Goal: Task Accomplishment & Management: Manage account settings

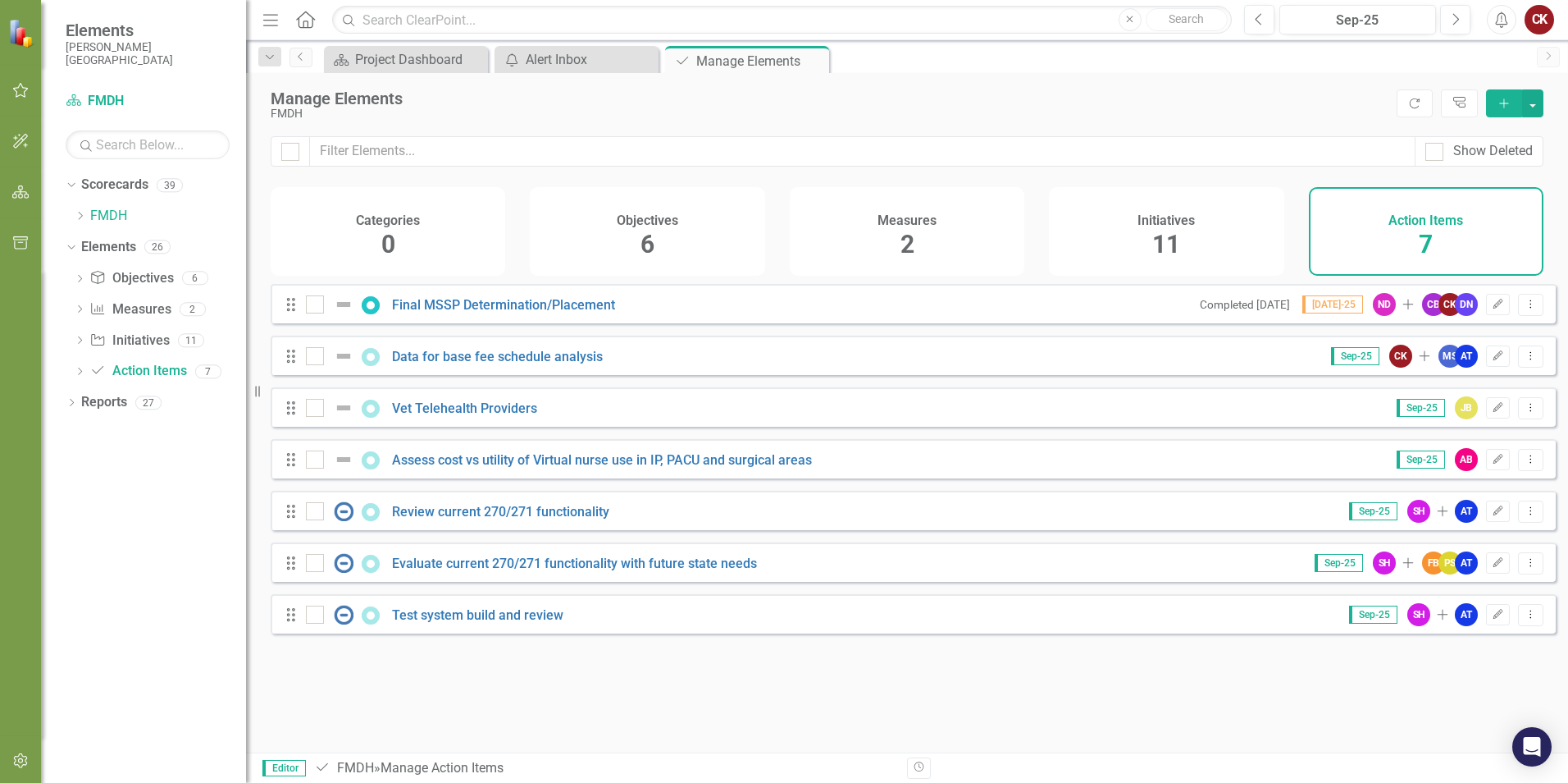
drag, startPoint x: 1087, startPoint y: 113, endPoint x: 1118, endPoint y: 80, distance: 45.3
click at [1087, 113] on div "FMDH" at bounding box center [830, 114] width 1118 height 13
click at [1524, 361] on icon "Dropdown Menu" at bounding box center [1531, 355] width 14 height 11
click at [1433, 397] on link "Edit Edit Action Item" at bounding box center [1449, 396] width 163 height 30
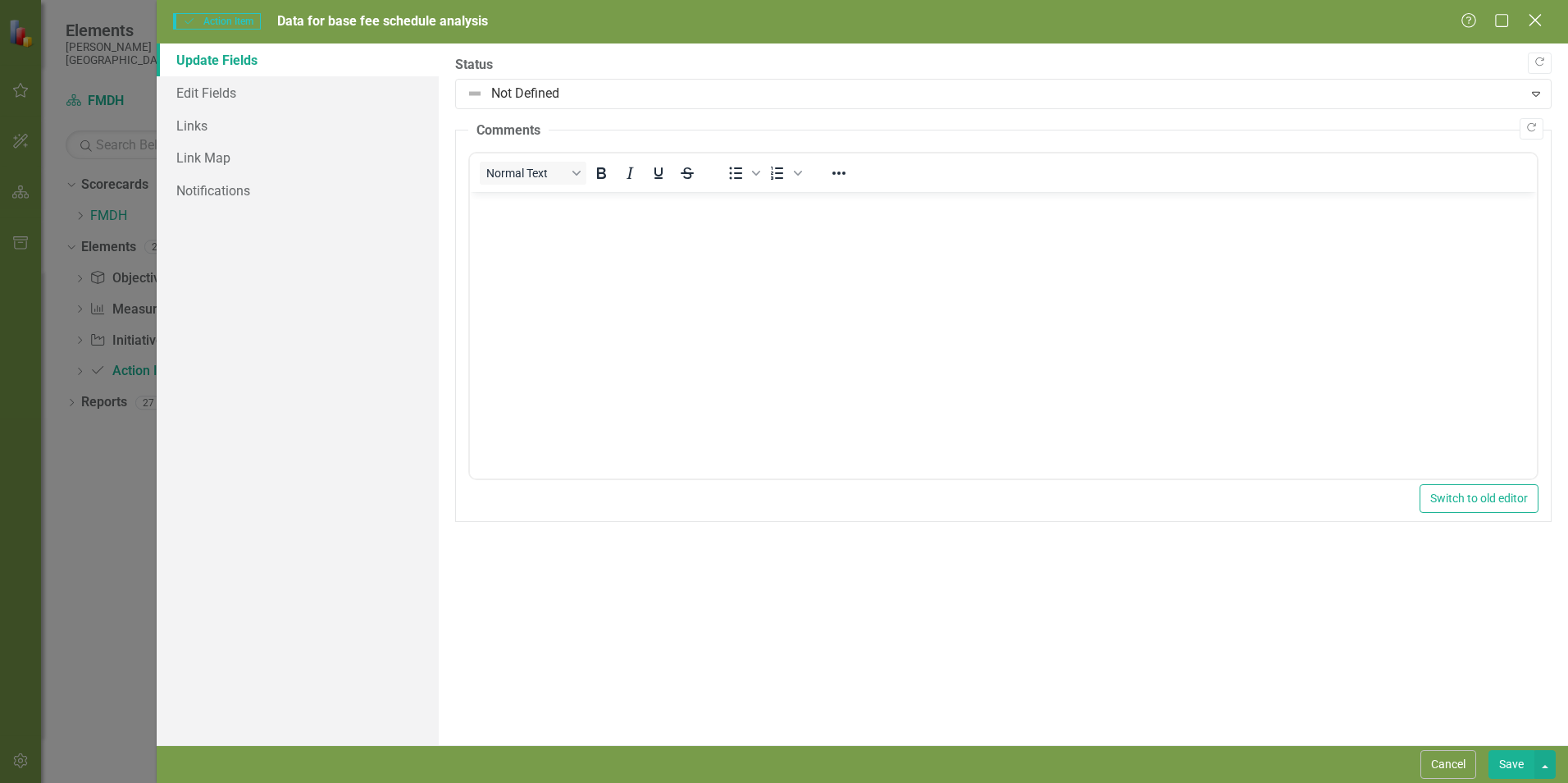
click at [1538, 23] on icon at bounding box center [1535, 20] width 13 height 13
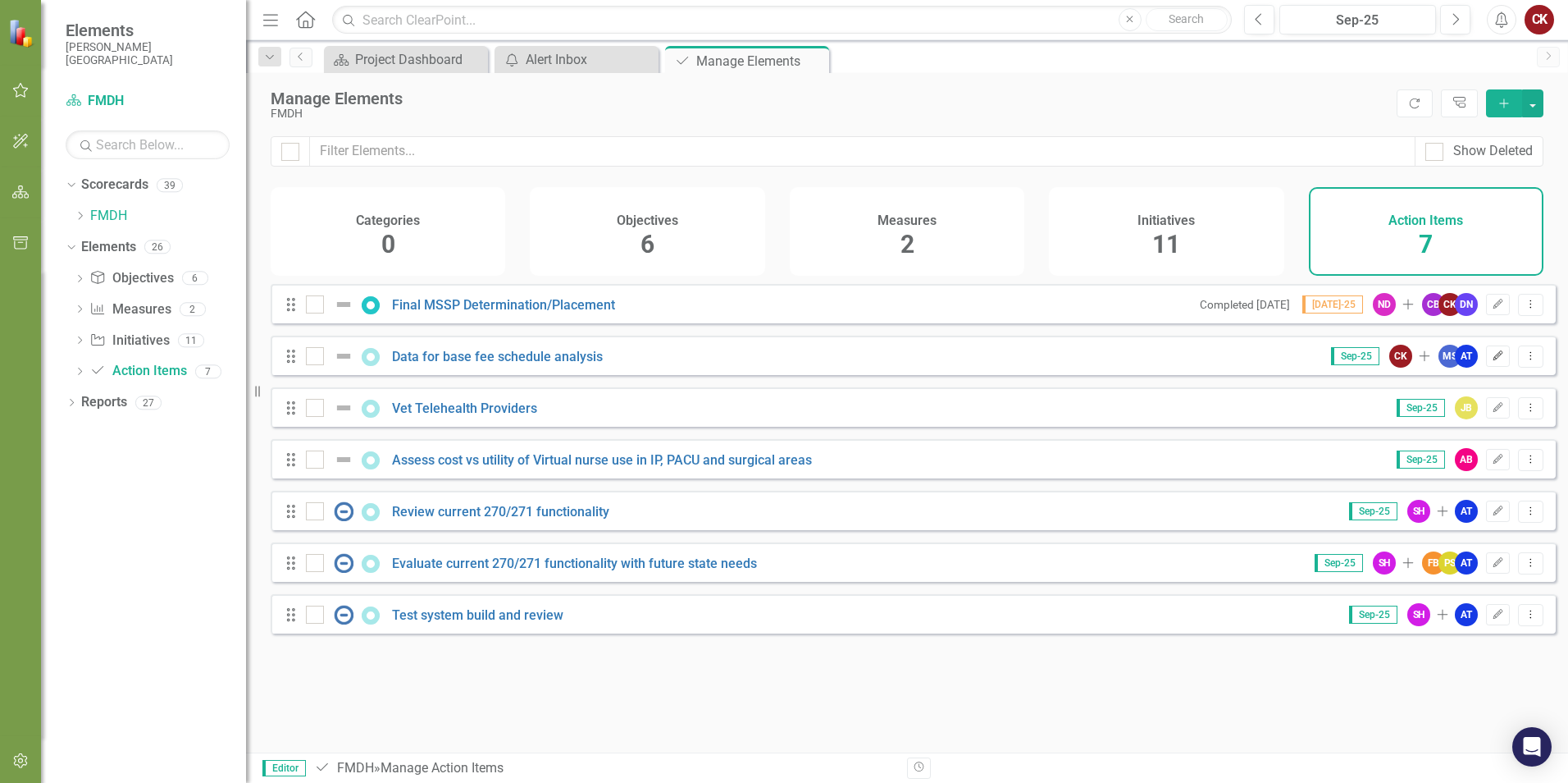
click at [1492, 361] on icon "Edit" at bounding box center [1498, 356] width 13 height 10
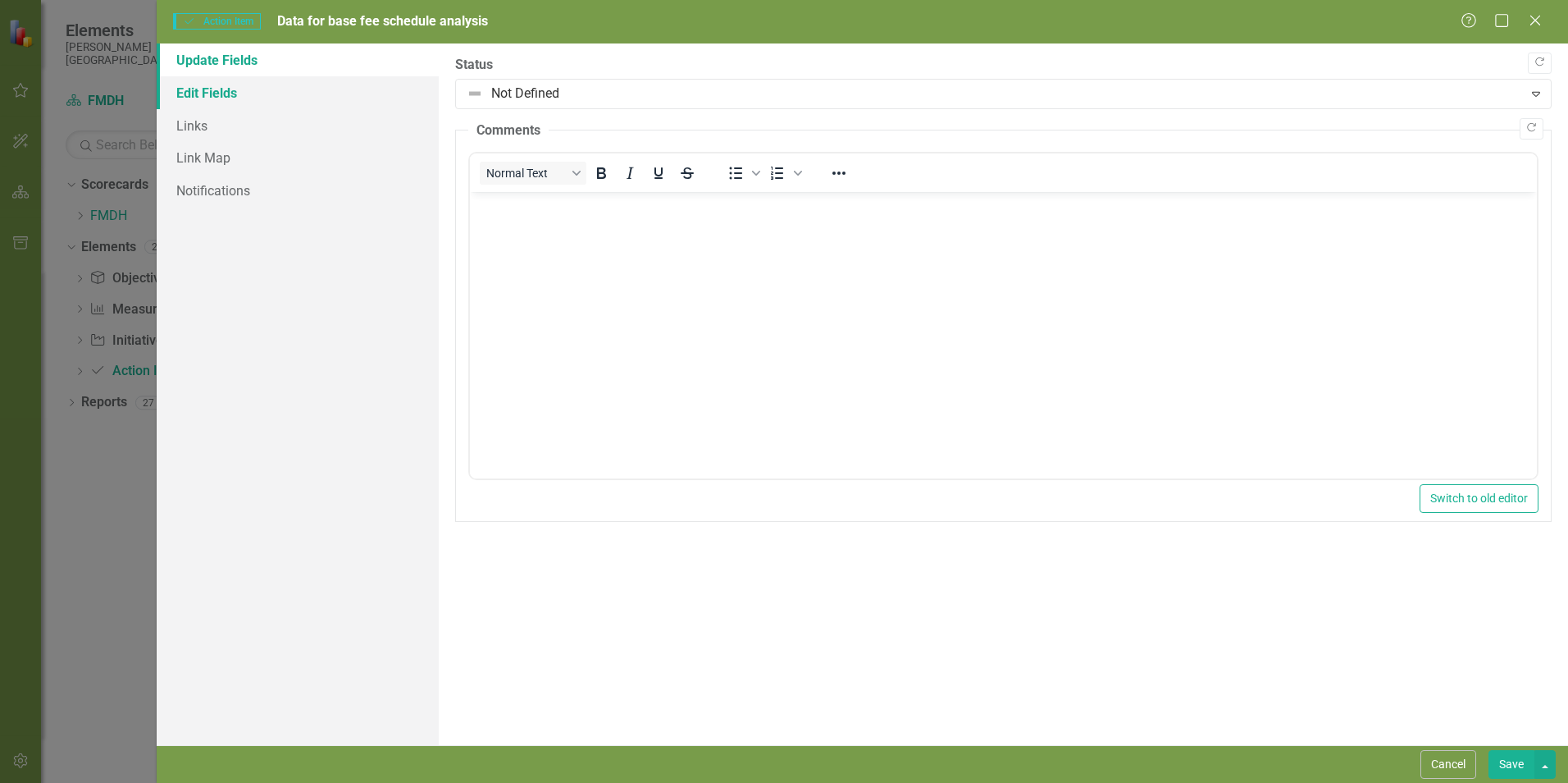
click at [201, 91] on link "Edit Fields" at bounding box center [297, 93] width 282 height 33
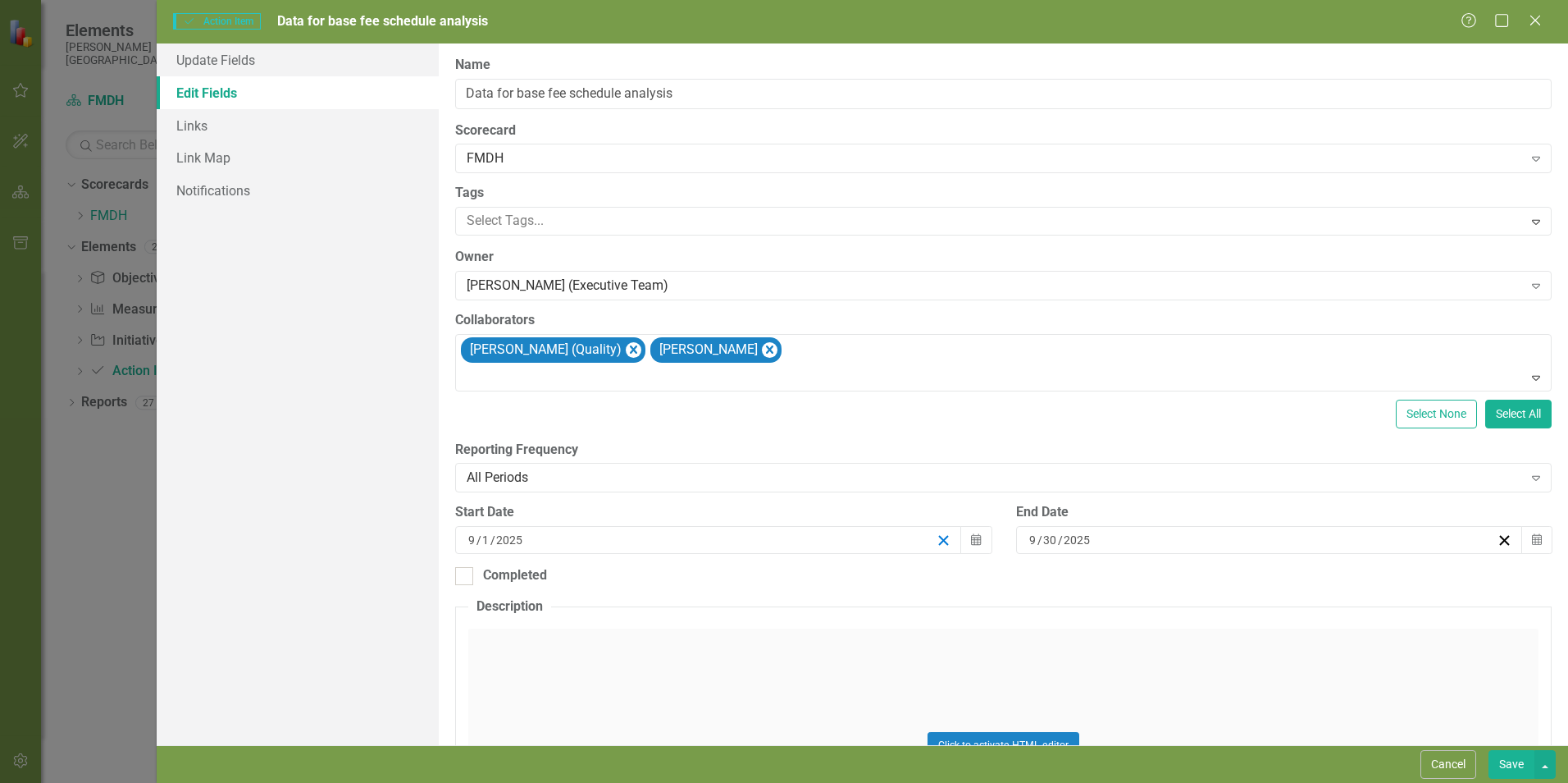
click at [941, 542] on line "button" at bounding box center [943, 540] width 9 height 9
click at [941, 537] on line "button" at bounding box center [943, 540] width 9 height 9
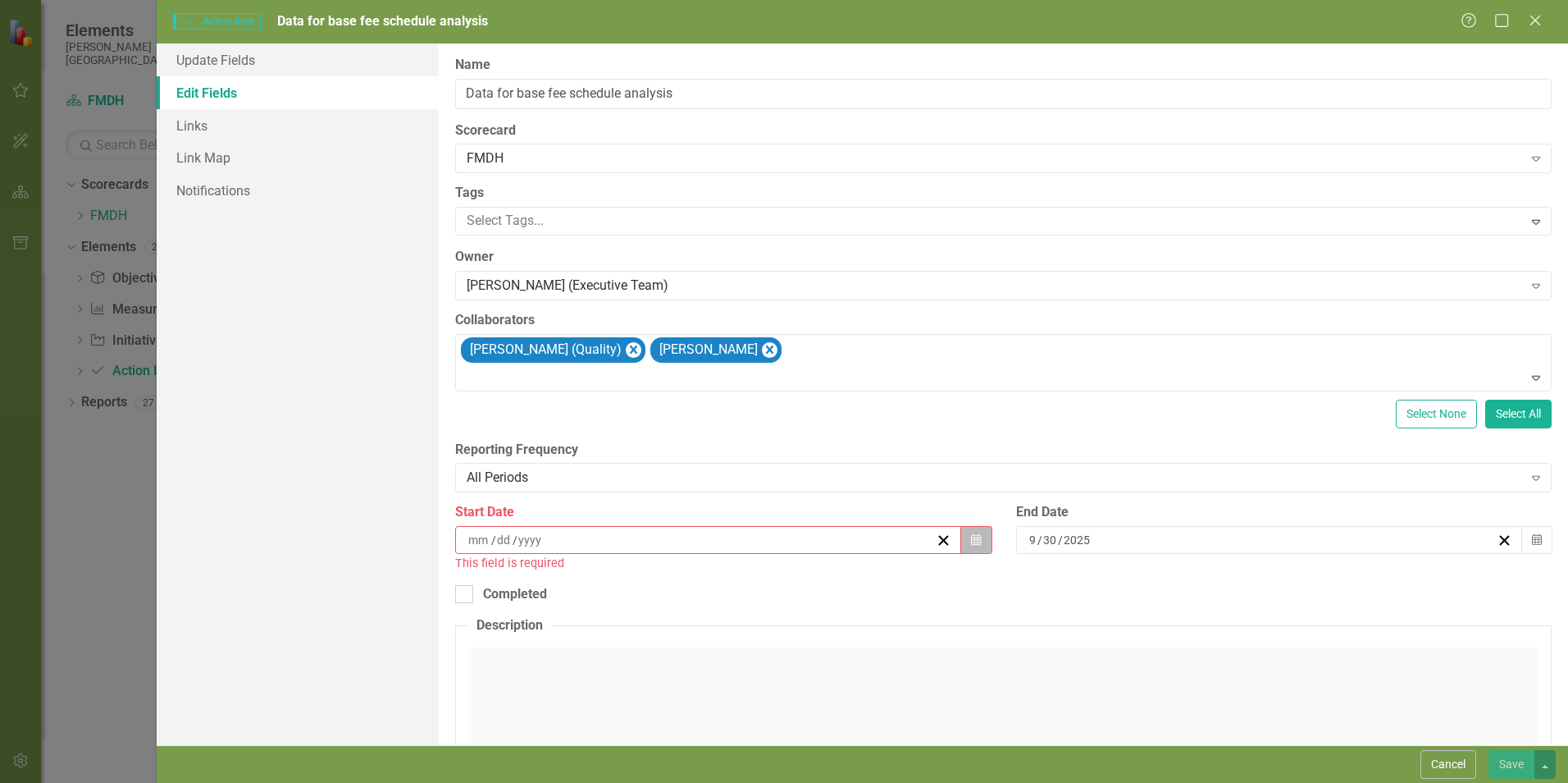
click at [973, 542] on icon "button" at bounding box center [976, 539] width 10 height 12
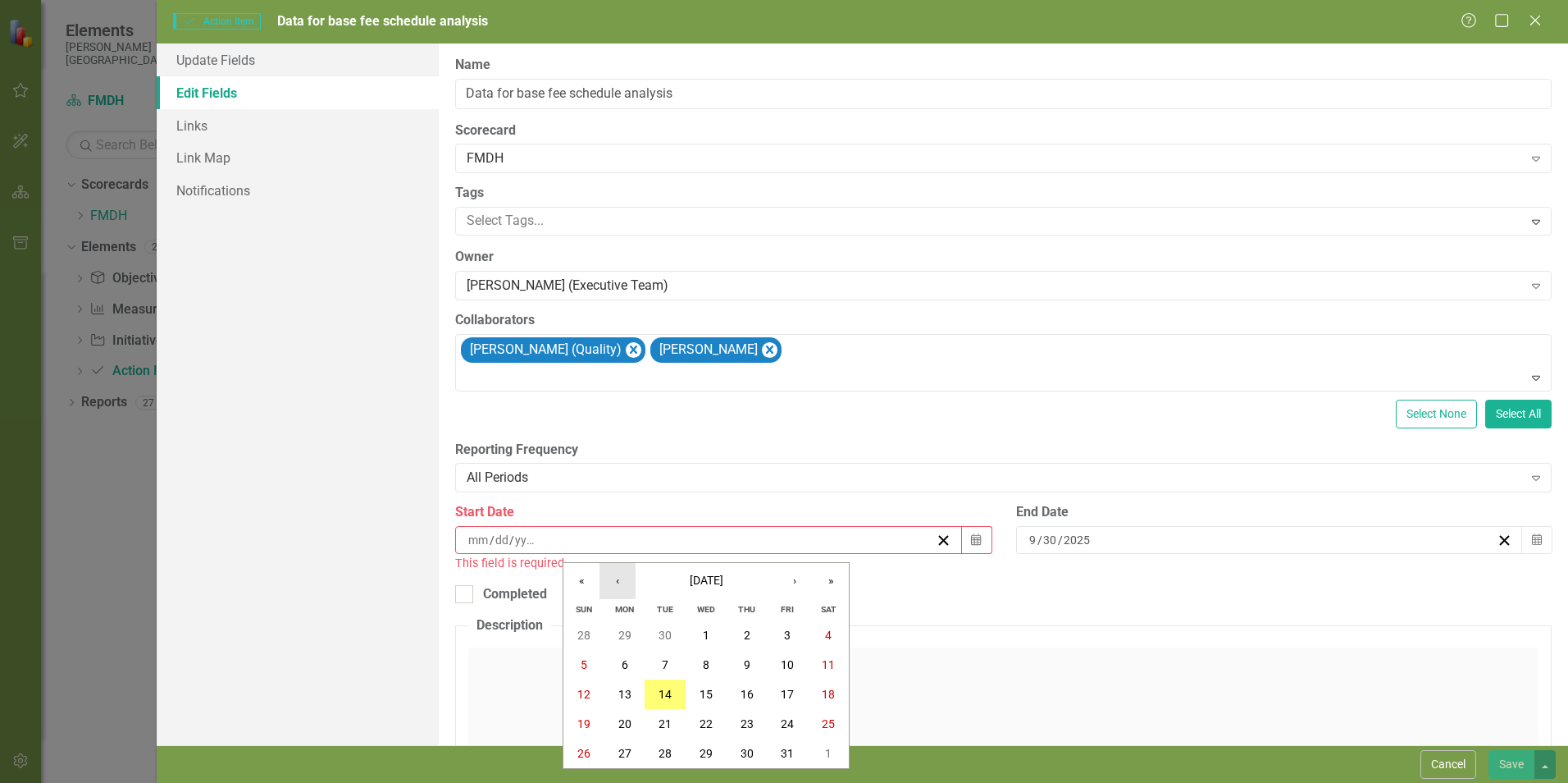
click at [610, 585] on button "‹" at bounding box center [617, 581] width 36 height 36
click at [630, 693] on abbr "15" at bounding box center [625, 695] width 13 height 13
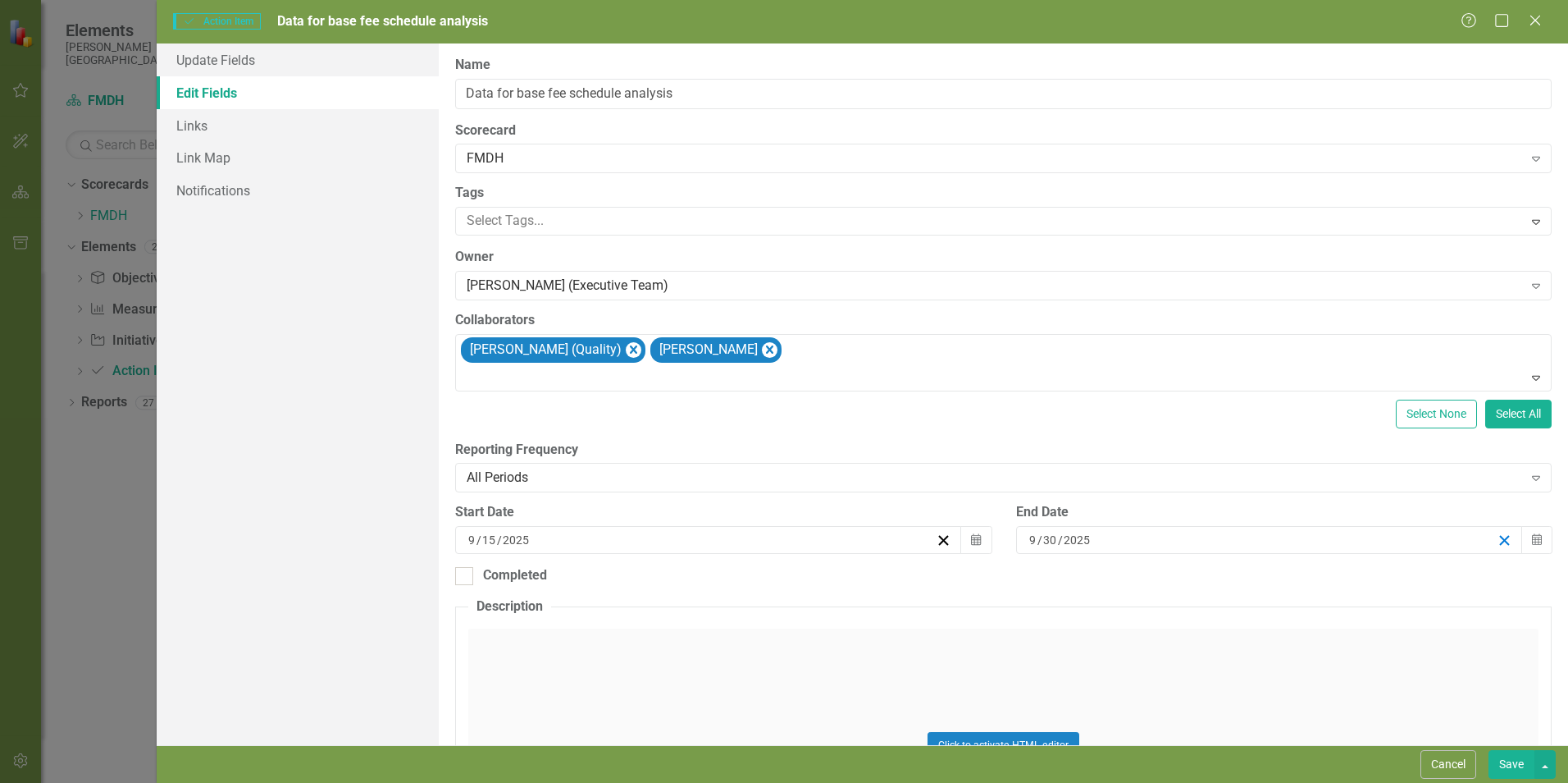
click at [1498, 540] on icon "button" at bounding box center [1505, 540] width 16 height 16
click at [1497, 539] on icon "button" at bounding box center [1505, 540] width 16 height 16
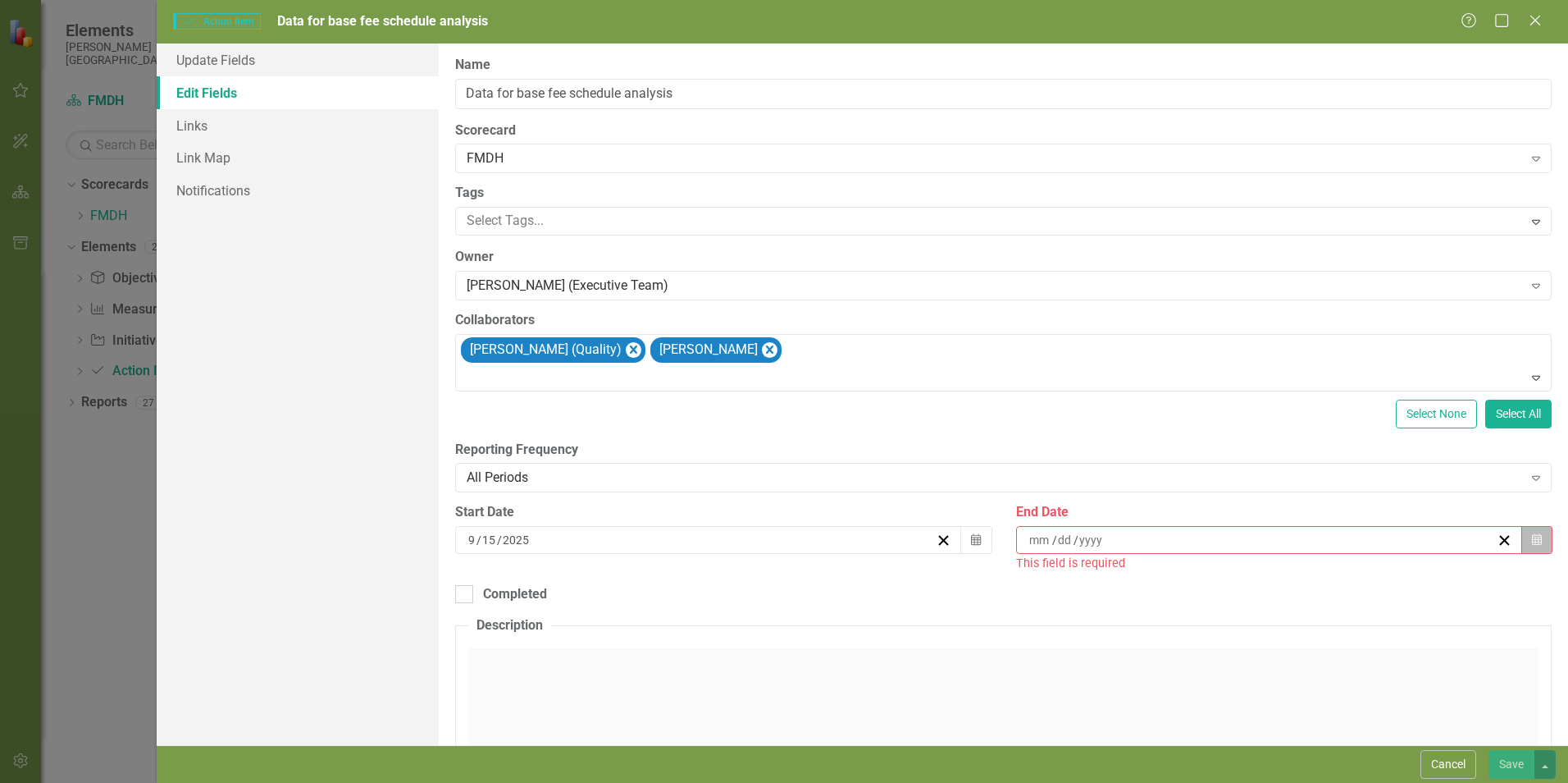
click at [1532, 541] on icon "Calendar" at bounding box center [1537, 540] width 10 height 12
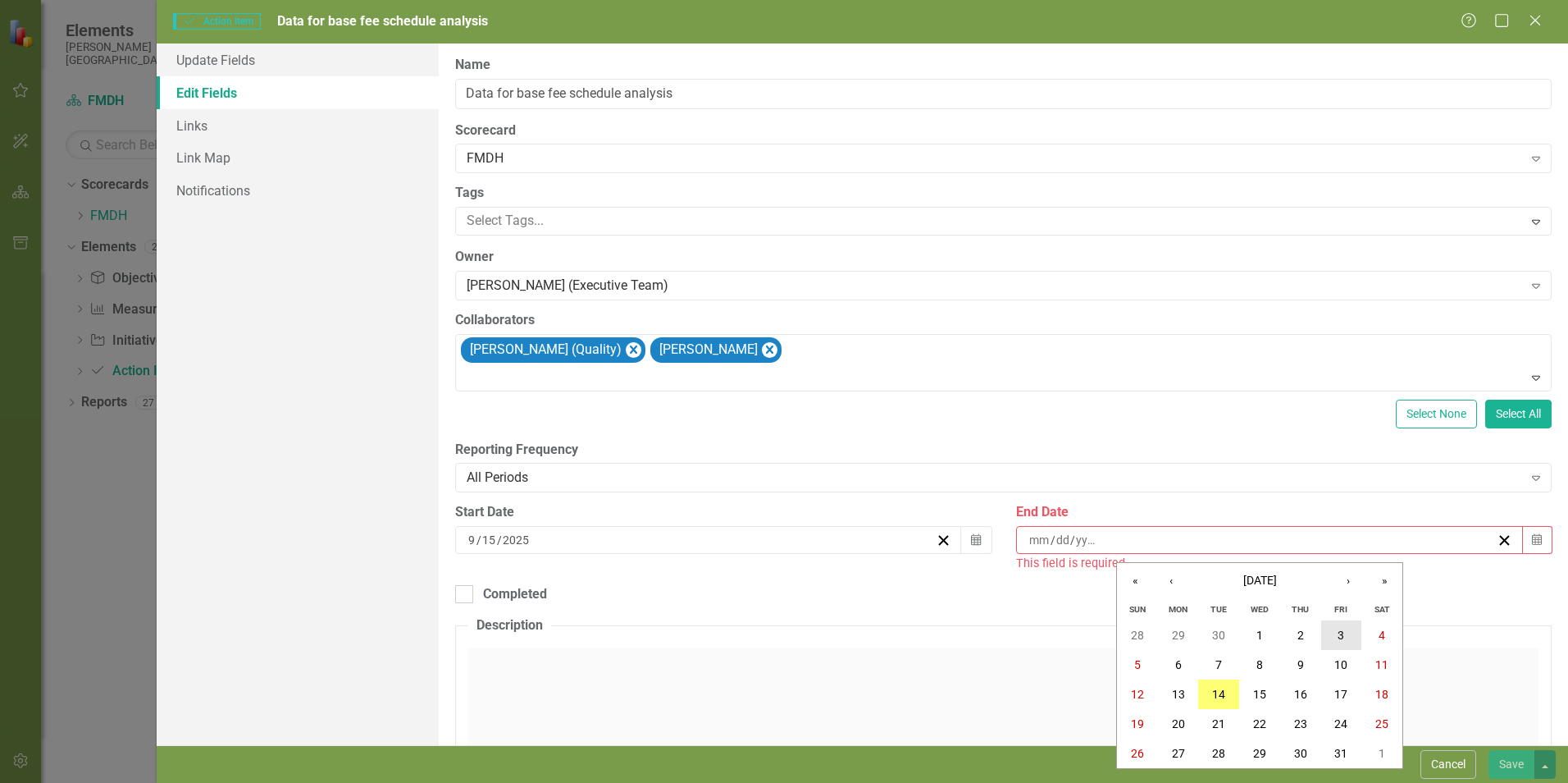
click at [1330, 641] on button "3" at bounding box center [1342, 635] width 41 height 29
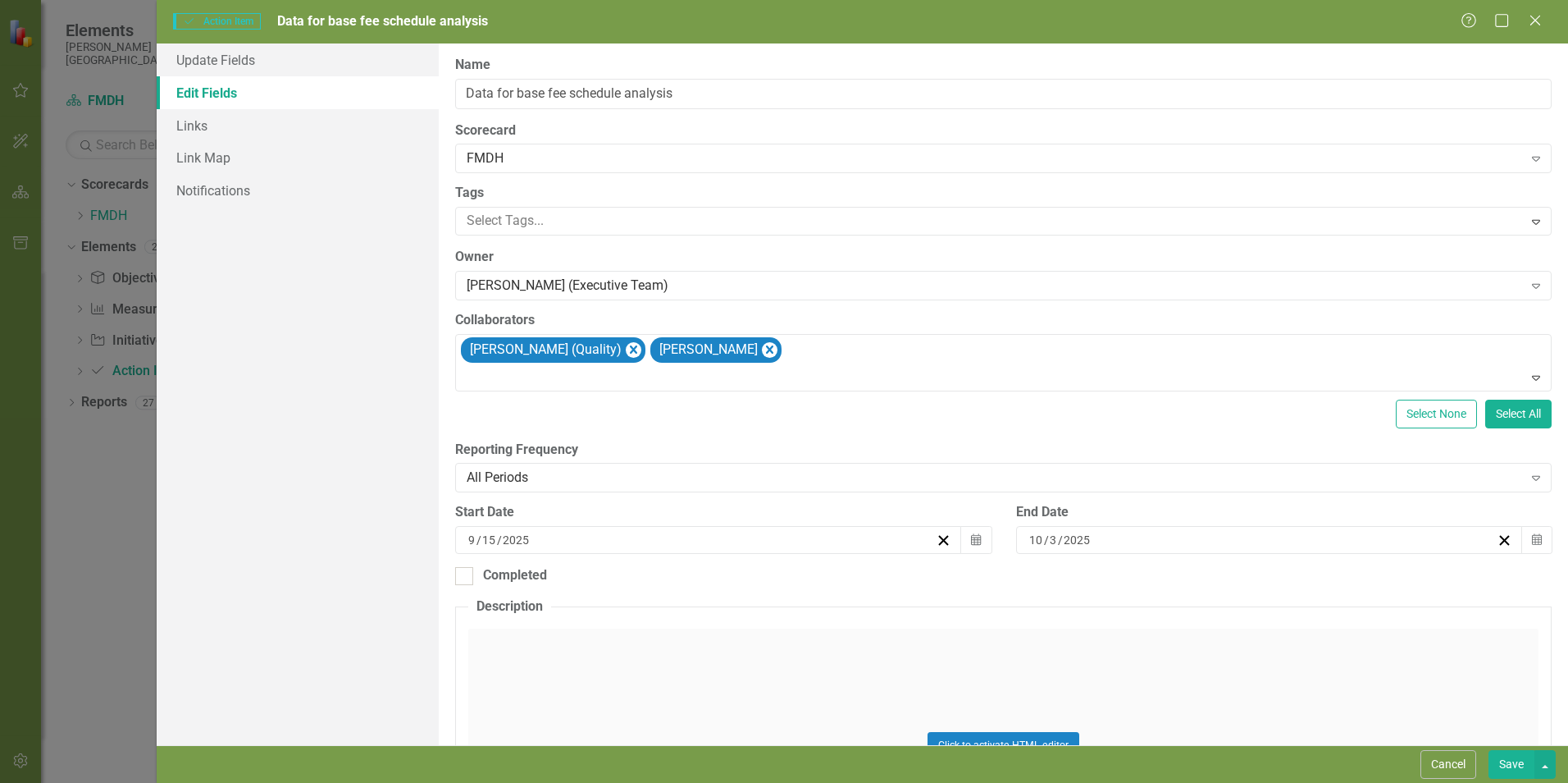
click at [1507, 762] on button "Save" at bounding box center [1512, 764] width 46 height 29
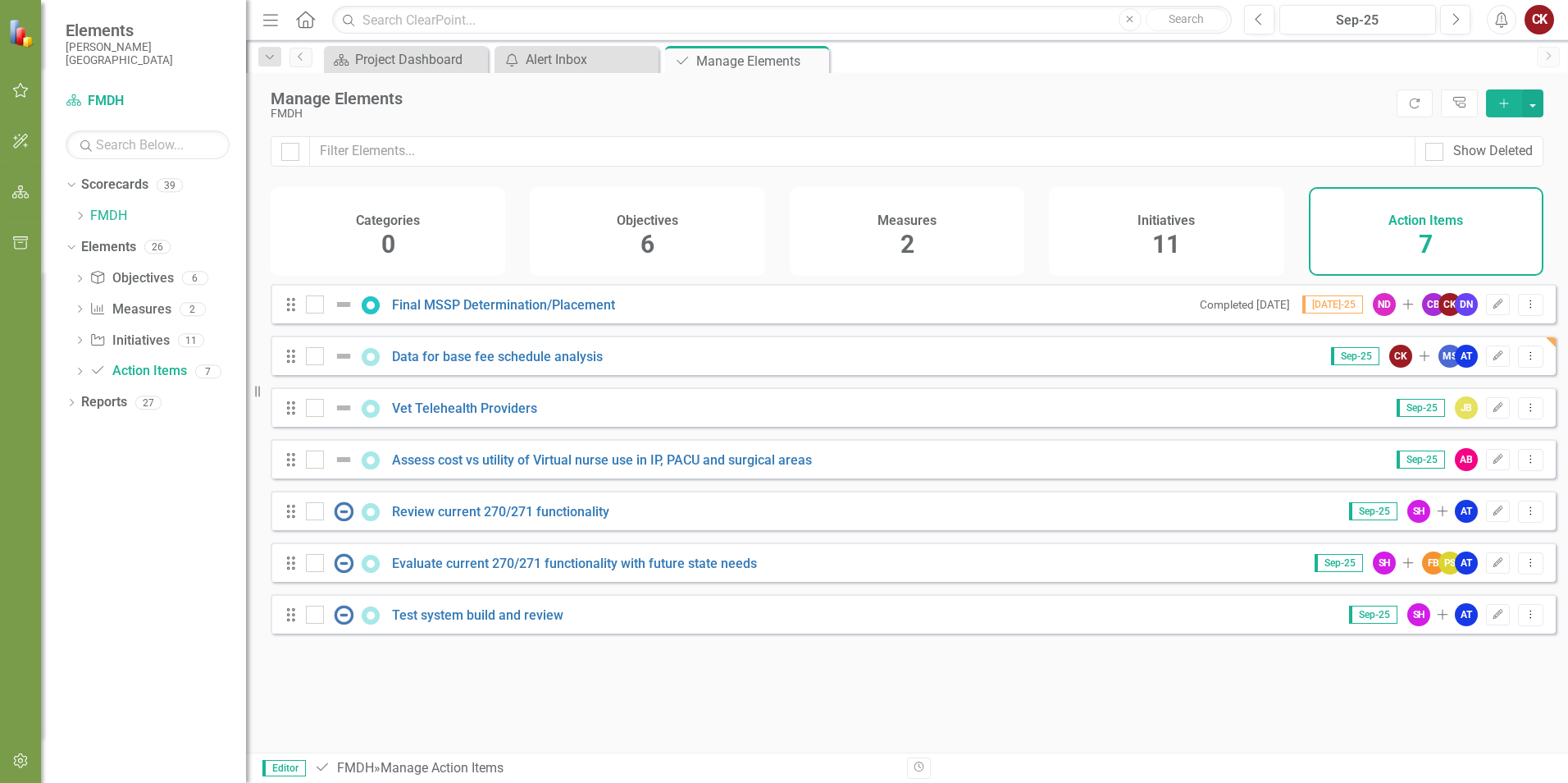
click at [522, 99] on div "Manage Elements" at bounding box center [830, 98] width 1118 height 18
click at [19, 85] on icon "button" at bounding box center [21, 90] width 17 height 13
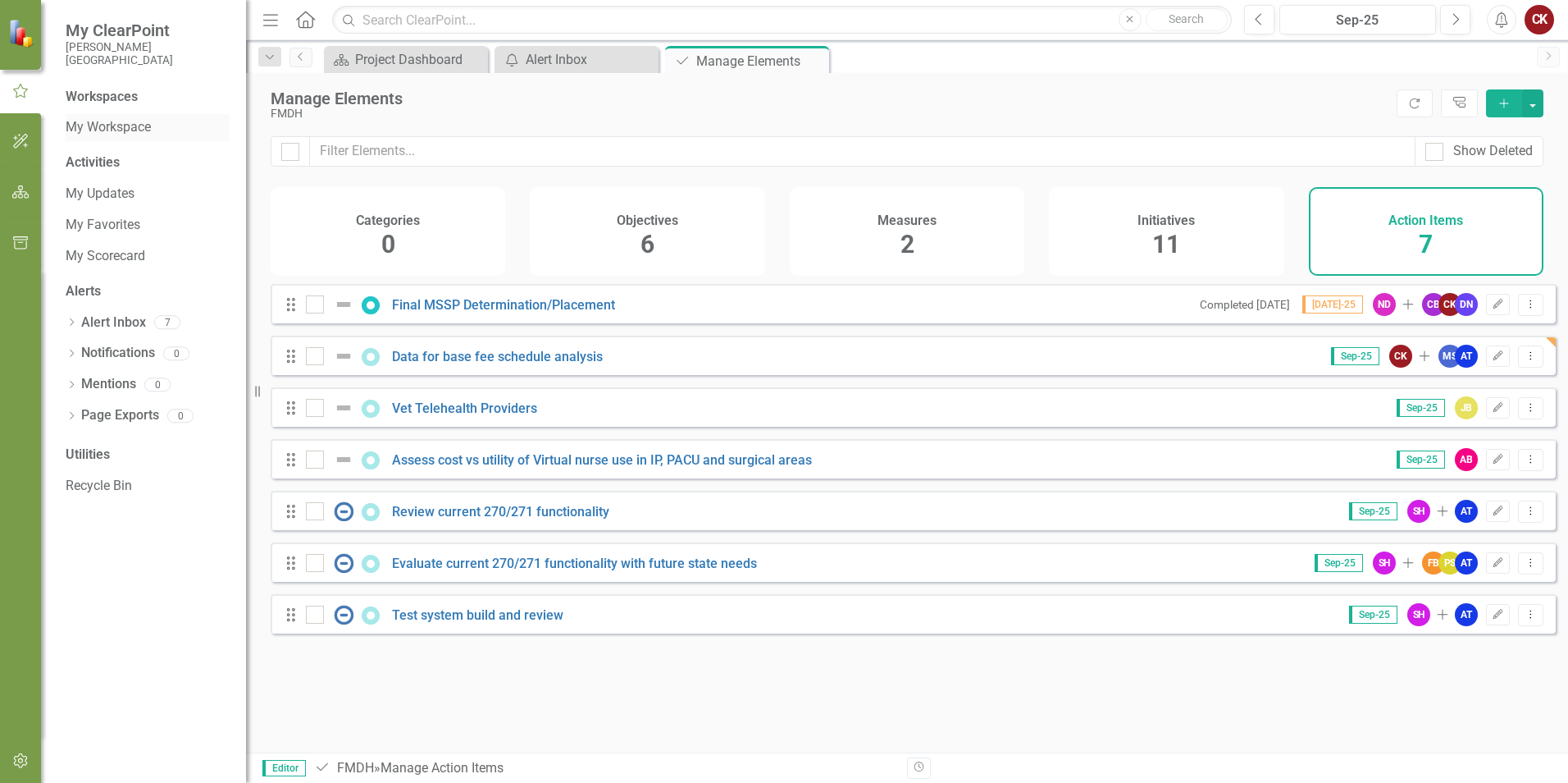
click at [108, 131] on link "My Workspace" at bounding box center [147, 127] width 164 height 19
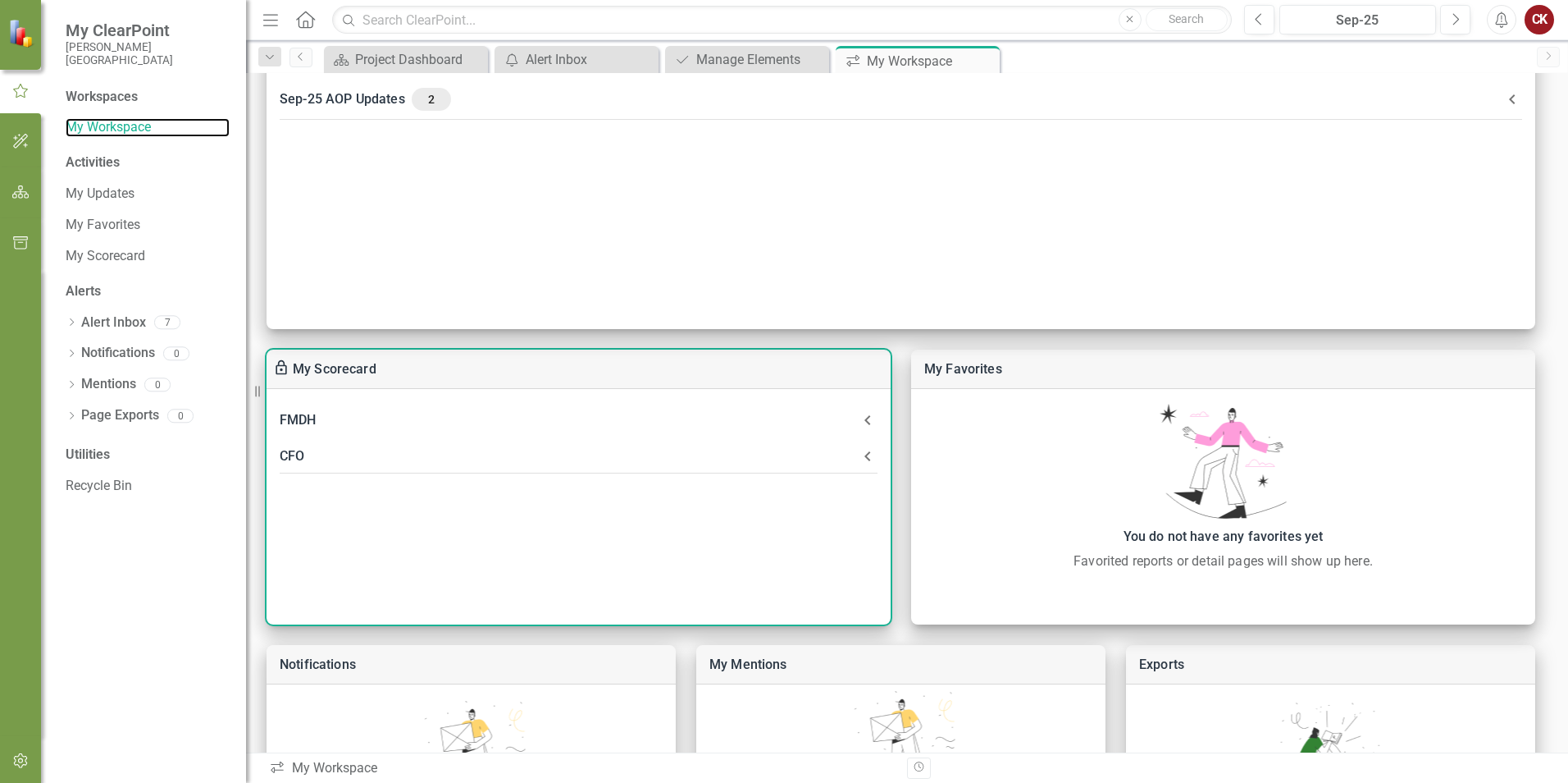
scroll to position [164, 0]
click at [291, 459] on div "CFO" at bounding box center [568, 456] width 578 height 23
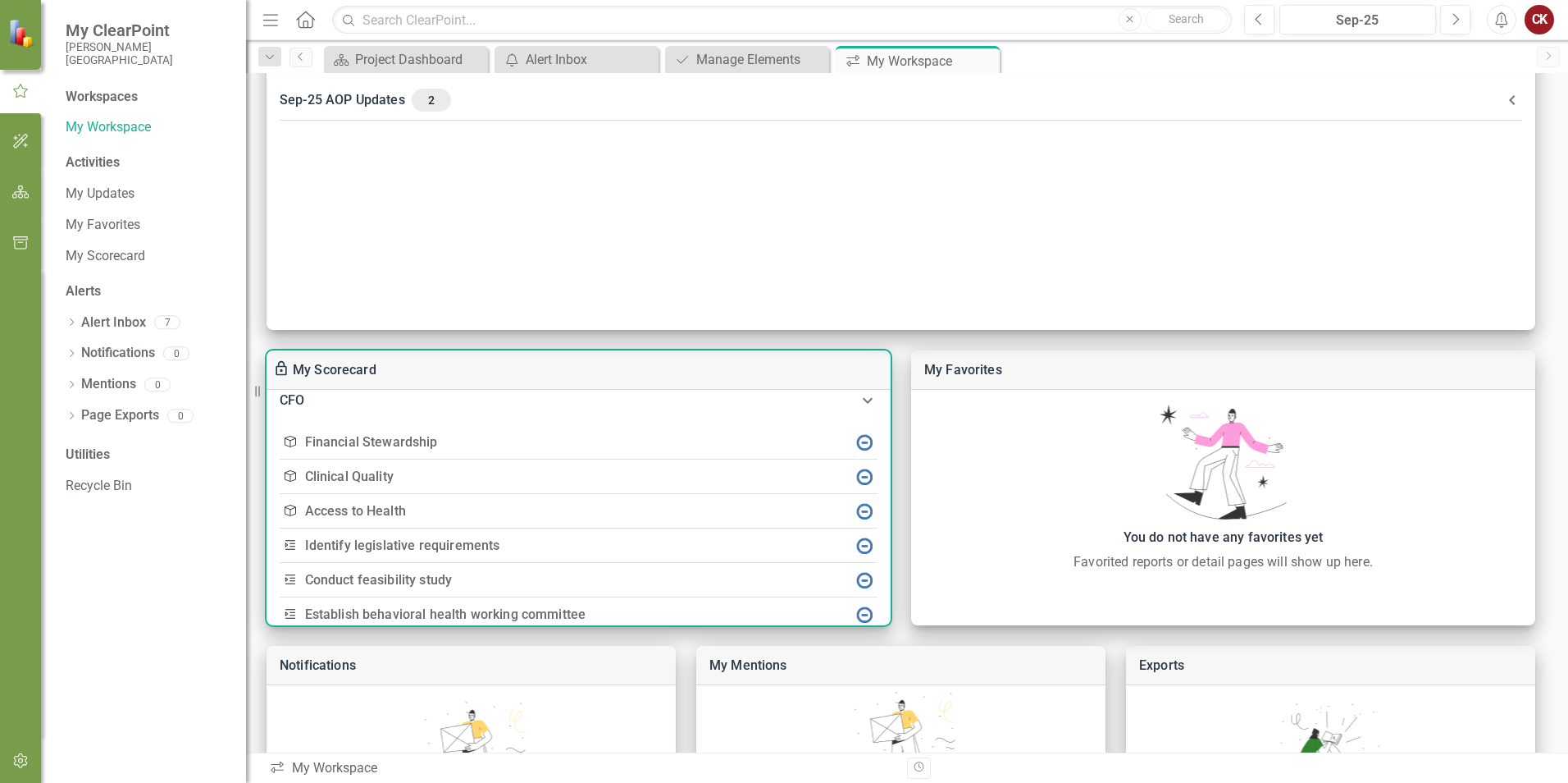
scroll to position [82, 0]
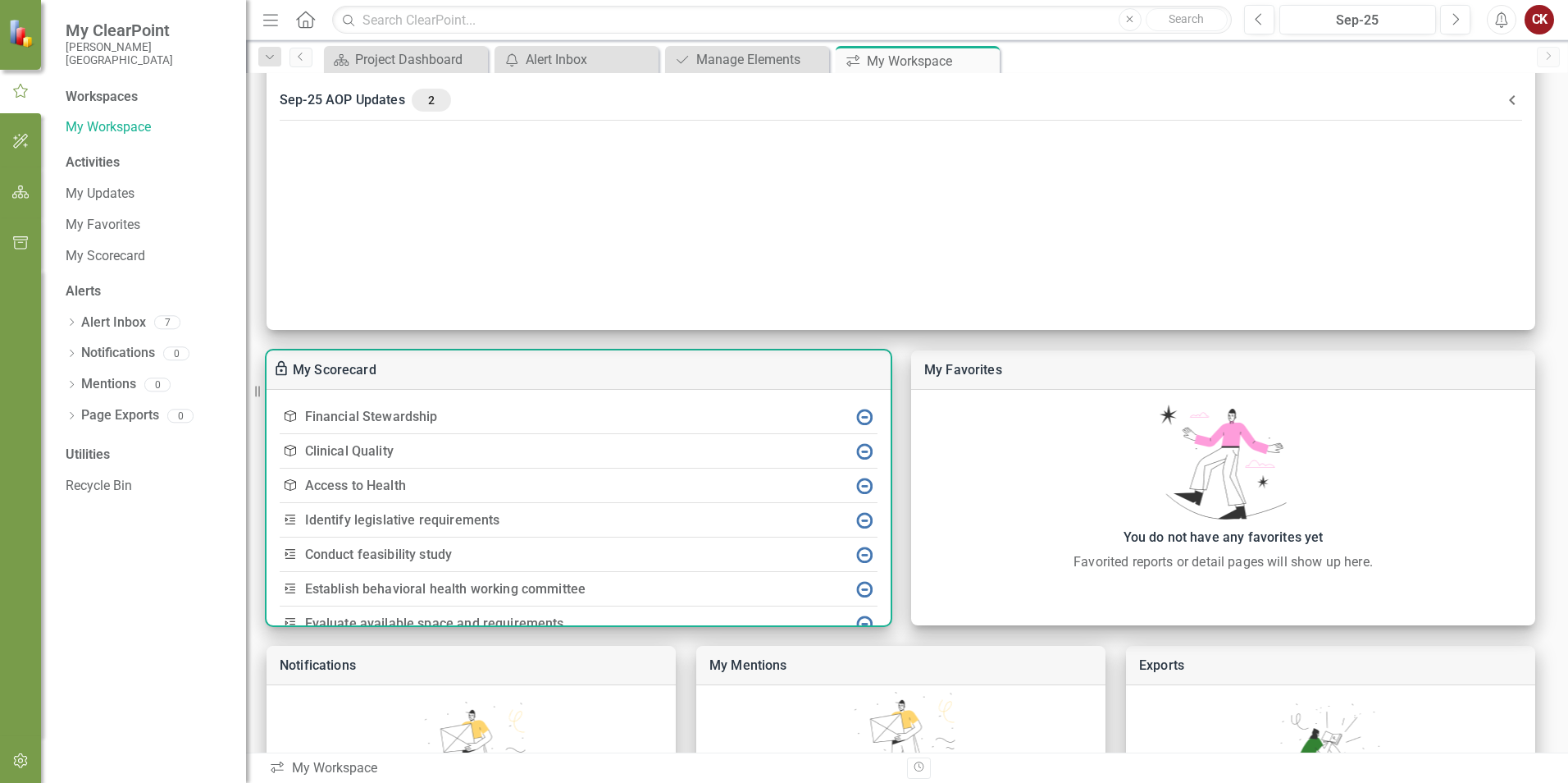
click at [359, 418] on link "Financial Stewardship" at bounding box center [372, 416] width 133 height 16
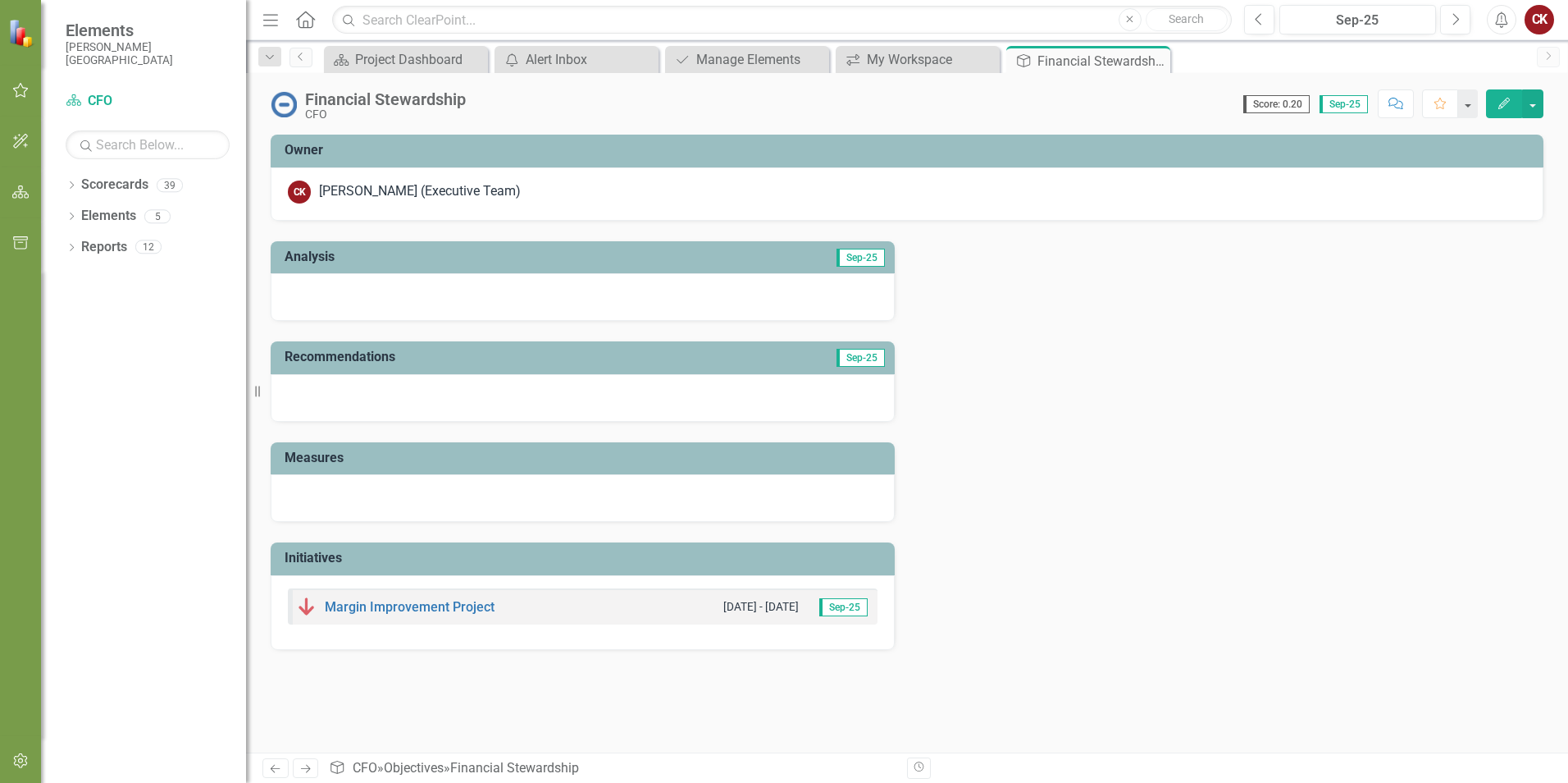
click at [661, 600] on div "Margin Improvement Project [DATE] - [DATE] Sep-25" at bounding box center [582, 606] width 590 height 36
click at [845, 610] on span "Sep-25" at bounding box center [843, 606] width 48 height 18
click at [437, 612] on link "Margin Improvement Project" at bounding box center [410, 606] width 170 height 16
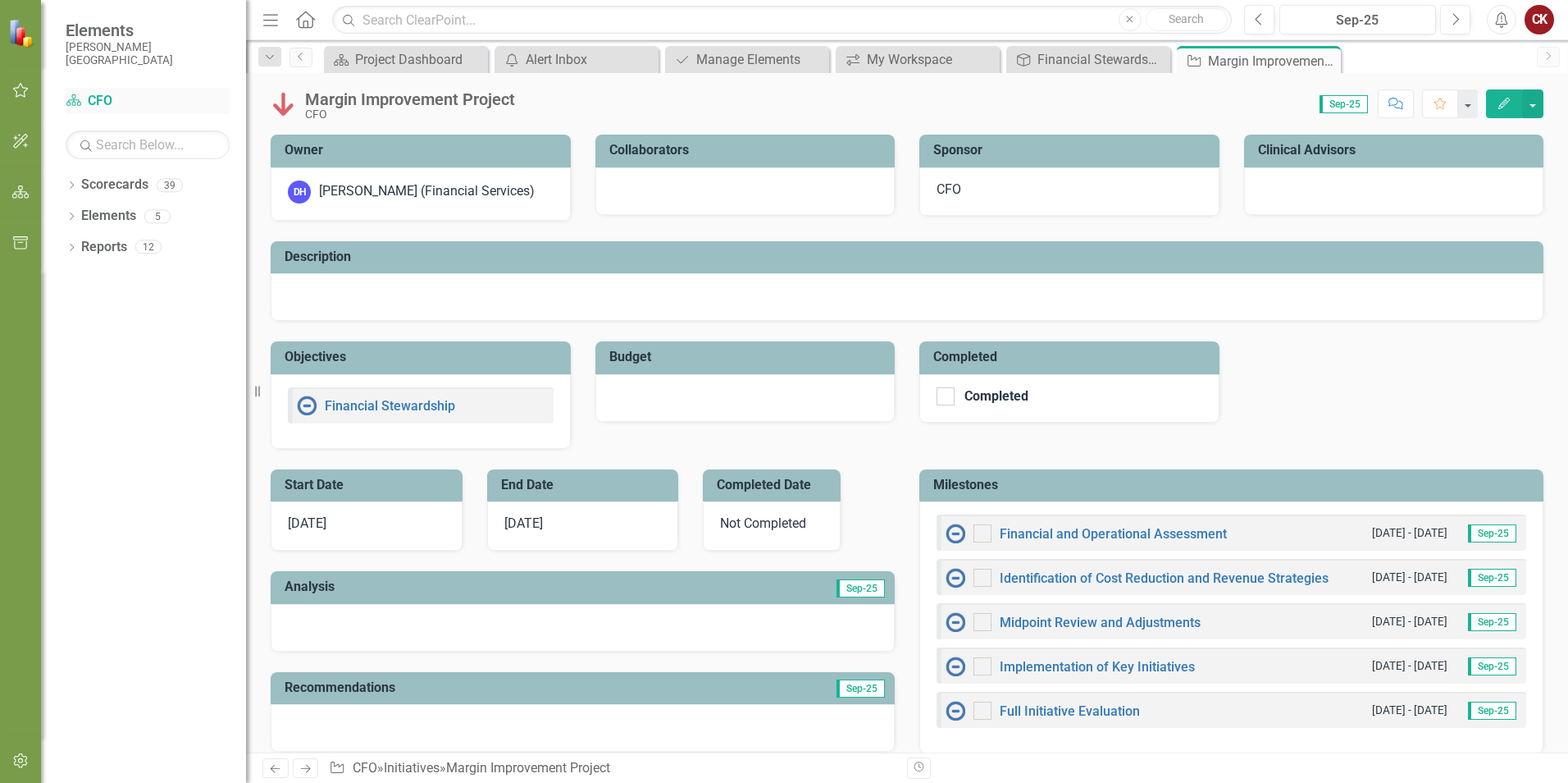
click at [111, 99] on link "Scorecard CFO" at bounding box center [147, 101] width 164 height 19
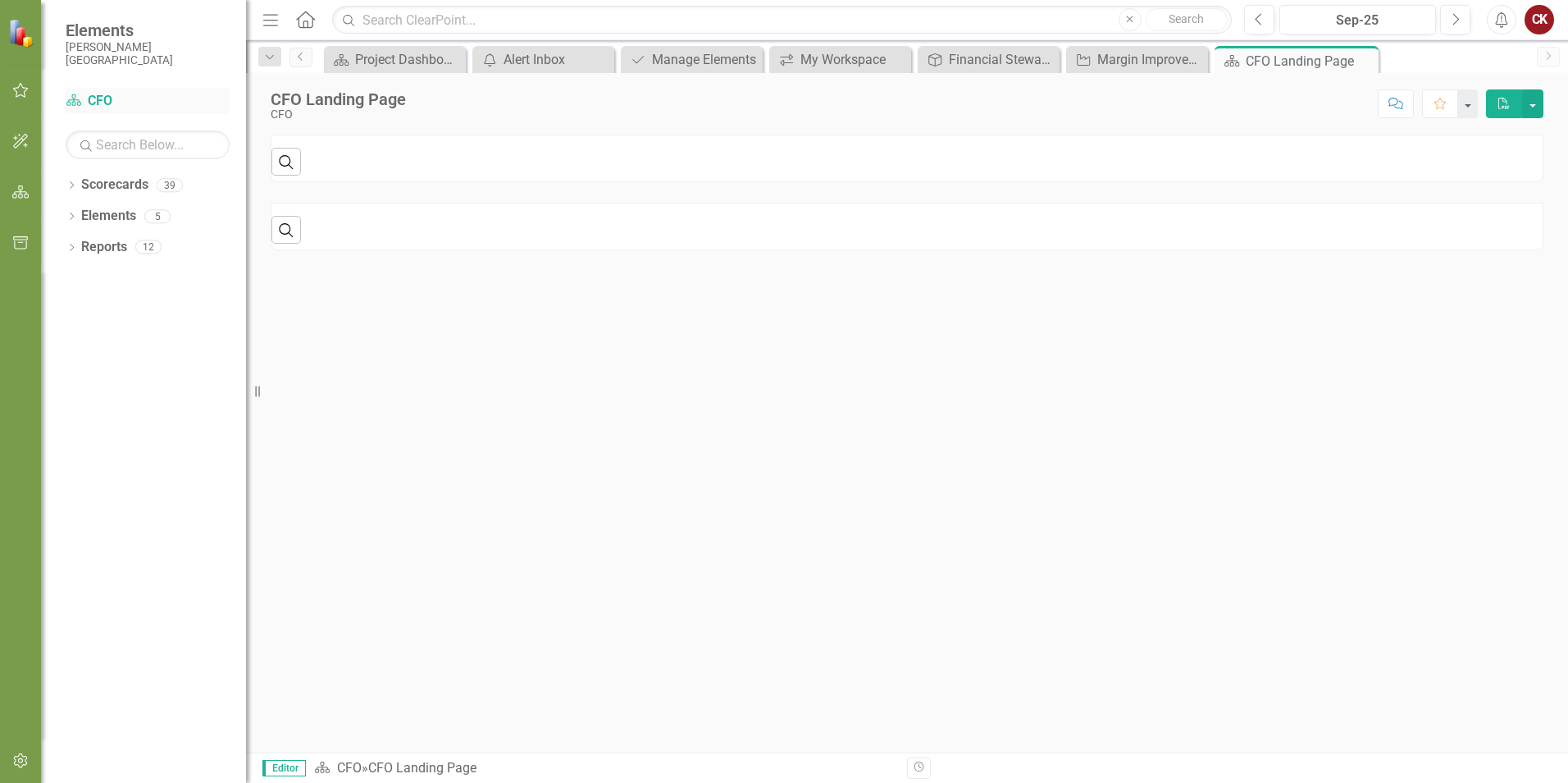
click at [100, 100] on link "Scorecard CFO" at bounding box center [147, 101] width 164 height 19
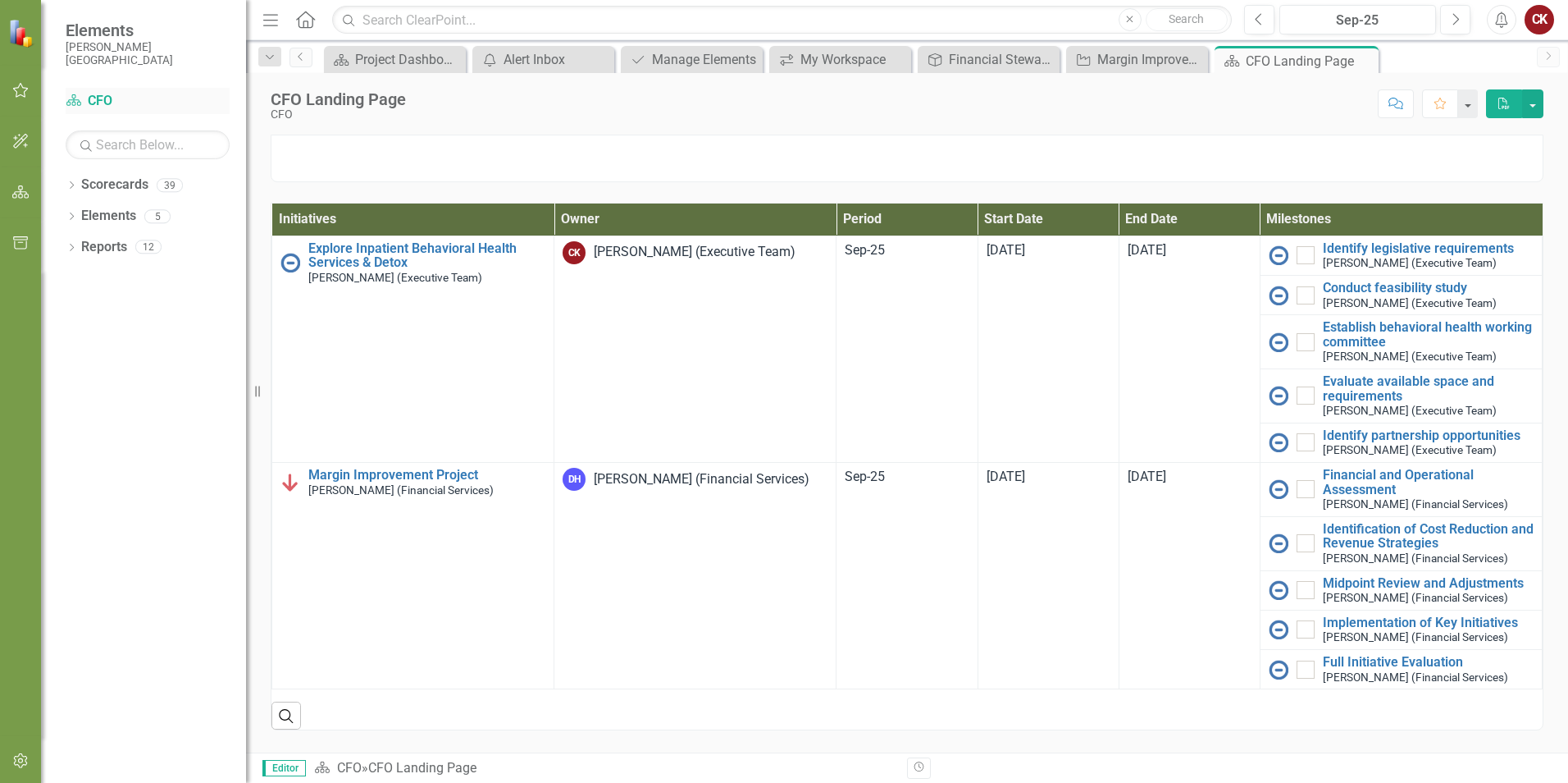
click at [75, 101] on icon "Scorecard" at bounding box center [73, 100] width 16 height 13
click at [21, 194] on icon "button" at bounding box center [21, 192] width 17 height 13
click at [20, 198] on icon "button" at bounding box center [20, 193] width 18 height 15
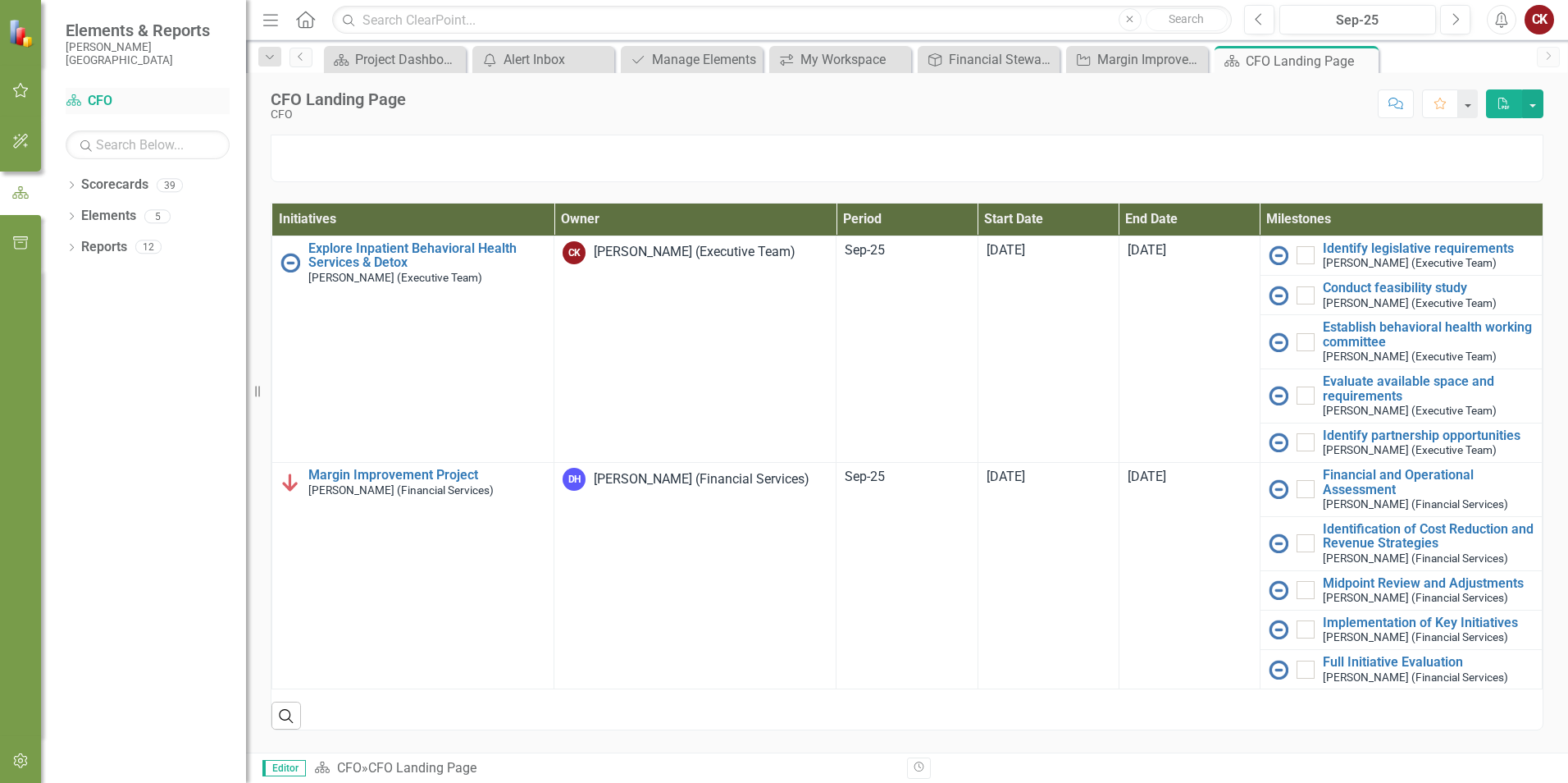
click at [66, 109] on div "Scorecard CFO Search Dropdown Scorecards 39 Dropdown FMDH Dropdown COO Dropdown…" at bounding box center [144, 434] width 205 height 695
click at [66, 109] on link "Scorecard CFO" at bounding box center [147, 101] width 164 height 19
click at [80, 54] on small "[PERSON_NAME][GEOGRAPHIC_DATA]" at bounding box center [147, 54] width 164 height 27
drag, startPoint x: 80, startPoint y: 54, endPoint x: 68, endPoint y: 95, distance: 42.7
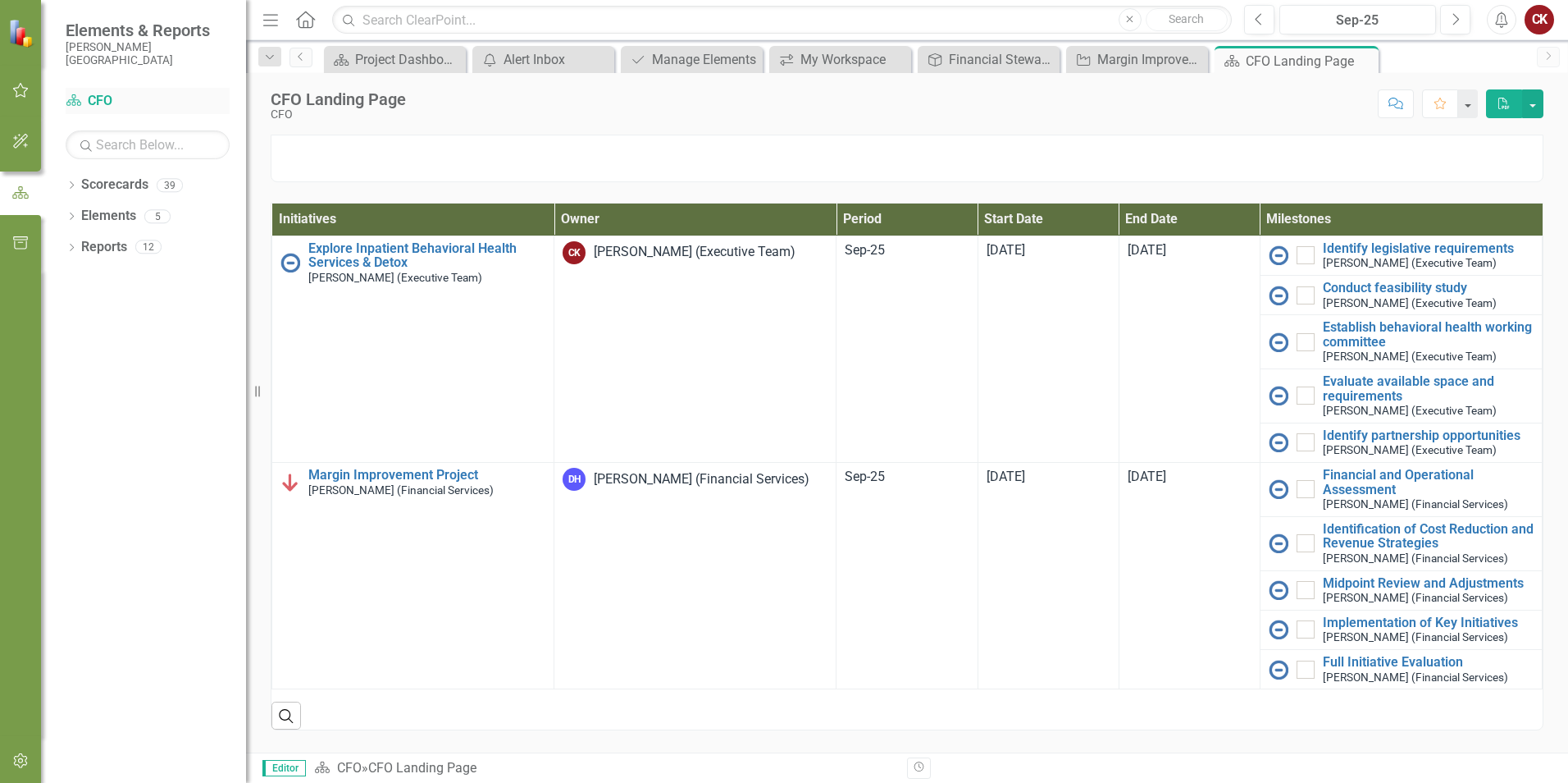
click at [68, 95] on icon "Scorecard" at bounding box center [73, 100] width 16 height 13
click at [25, 91] on icon "button" at bounding box center [21, 90] width 16 height 15
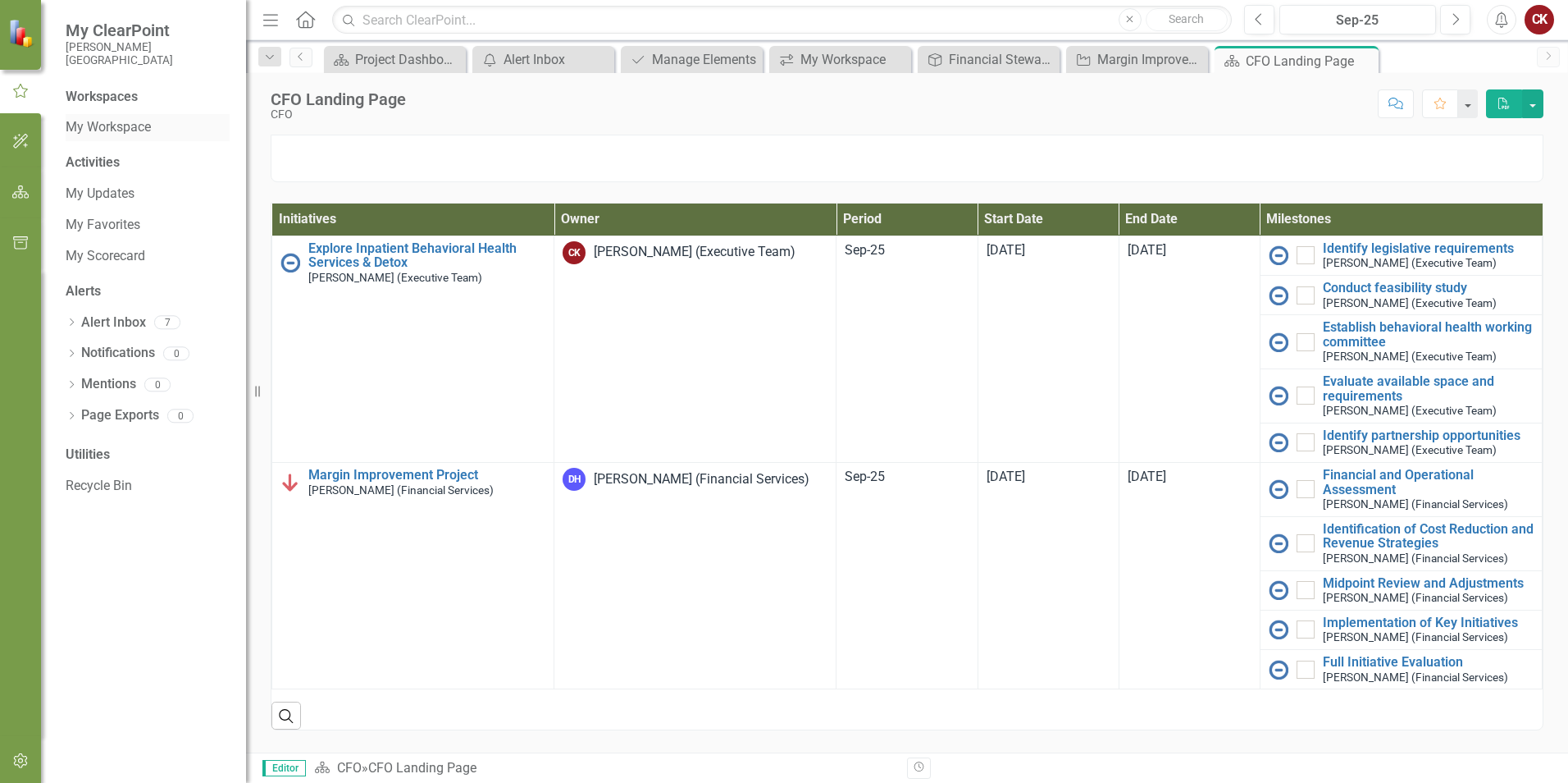
click at [120, 126] on link "My Workspace" at bounding box center [147, 127] width 164 height 19
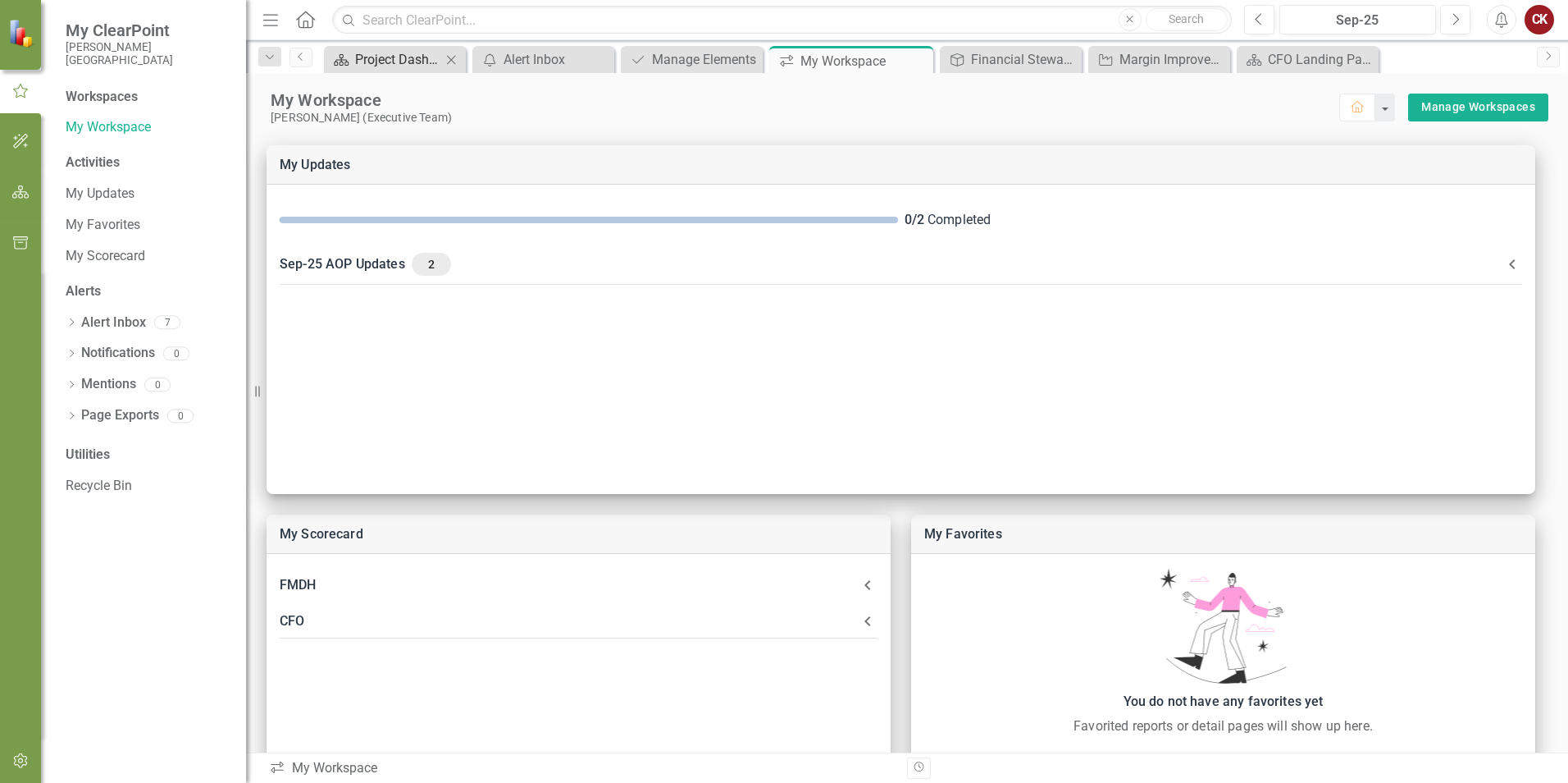
click at [423, 67] on div "Project Dashboard" at bounding box center [398, 59] width 86 height 20
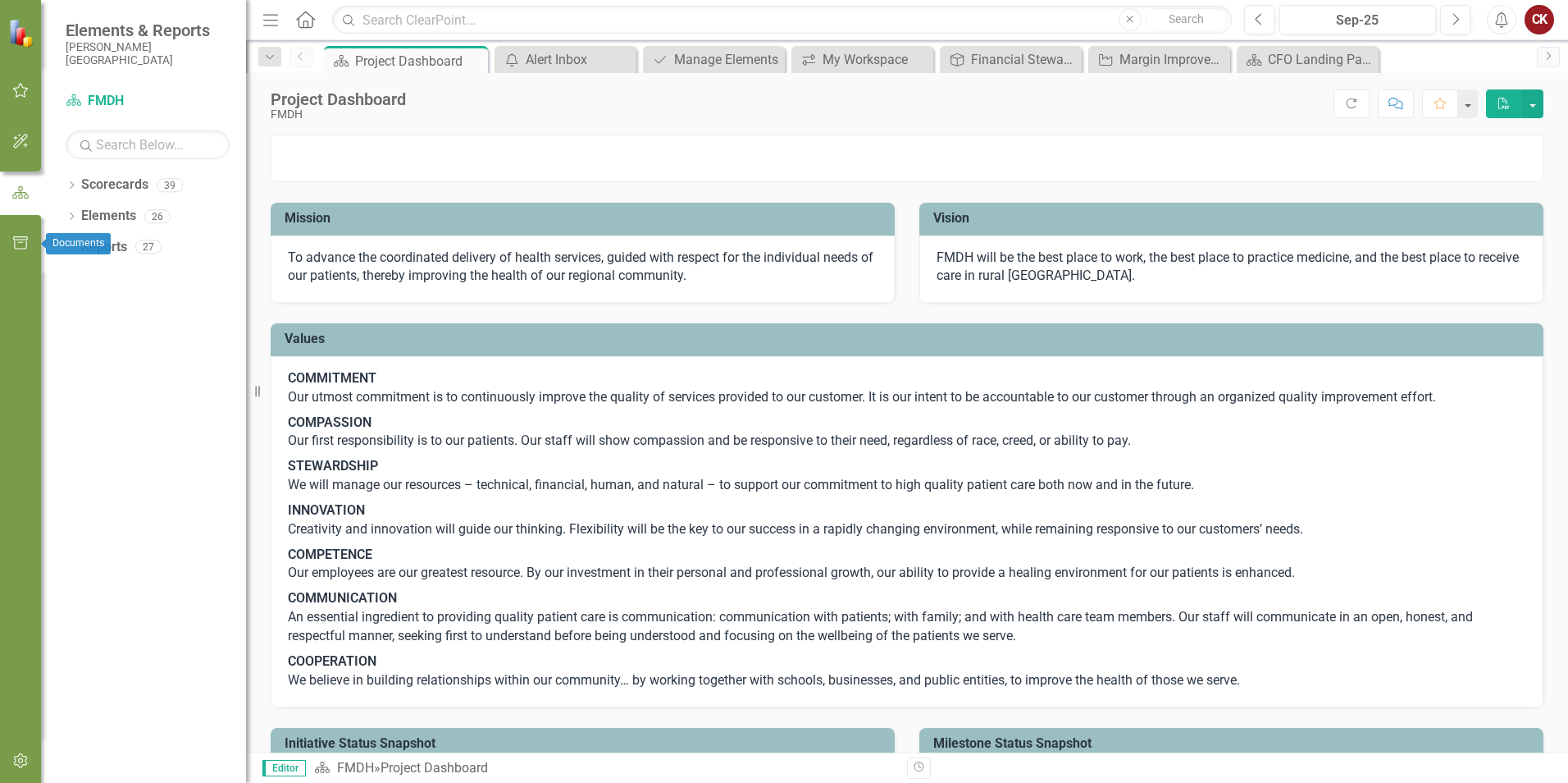
click at [20, 248] on icon "button" at bounding box center [21, 243] width 17 height 13
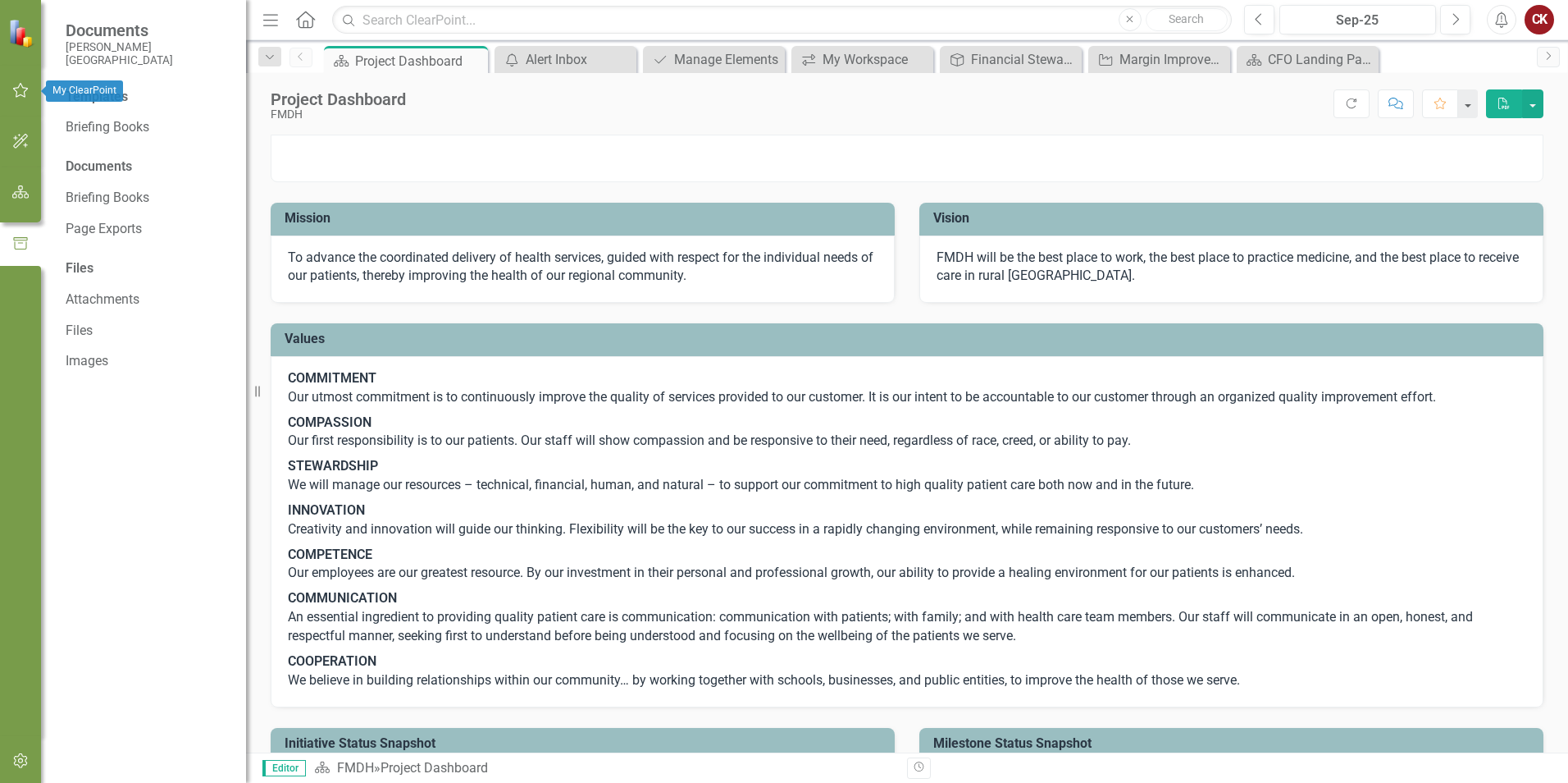
click at [18, 99] on button "button" at bounding box center [21, 91] width 37 height 35
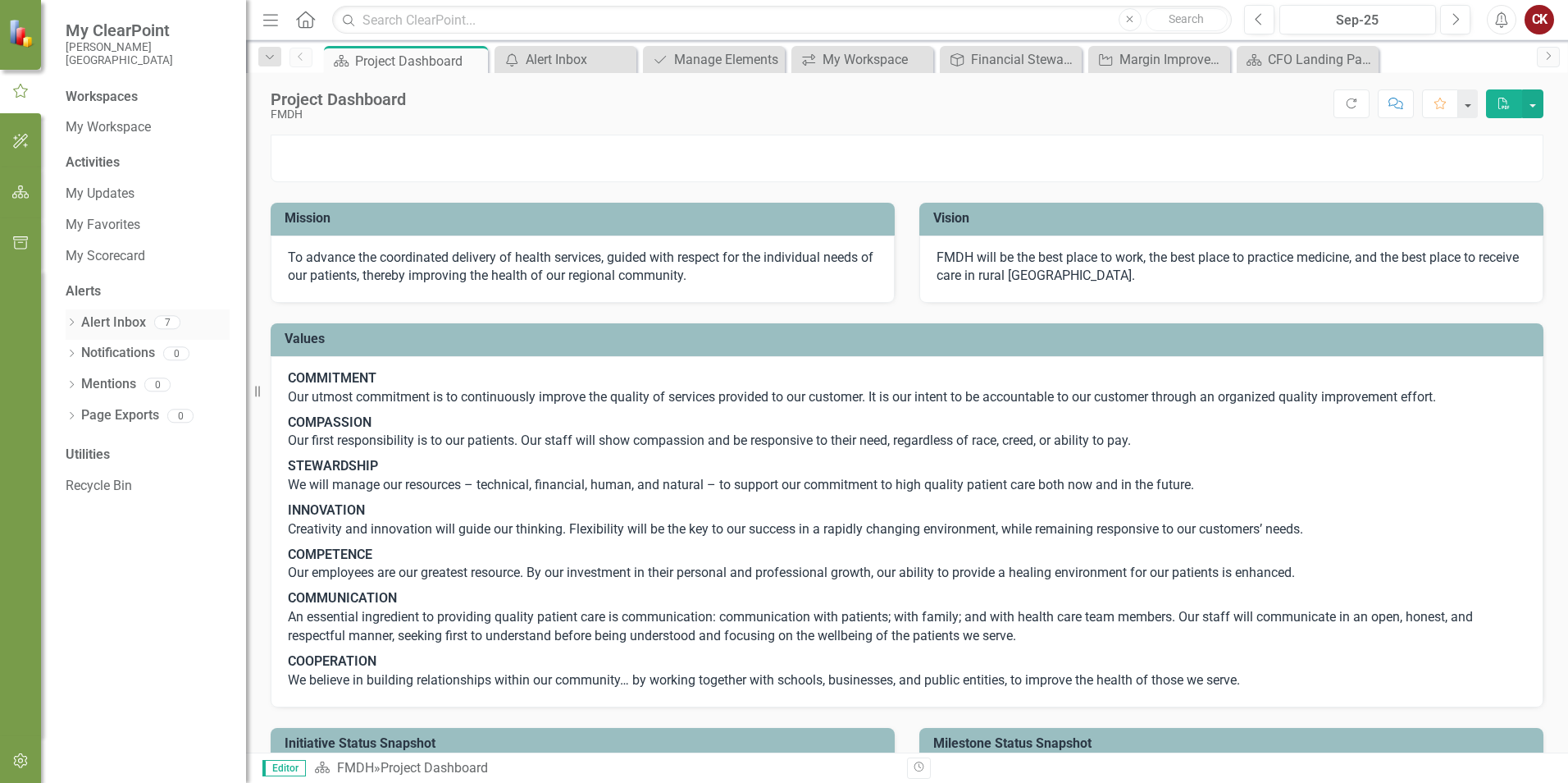
click at [111, 320] on link "Alert Inbox" at bounding box center [113, 322] width 65 height 19
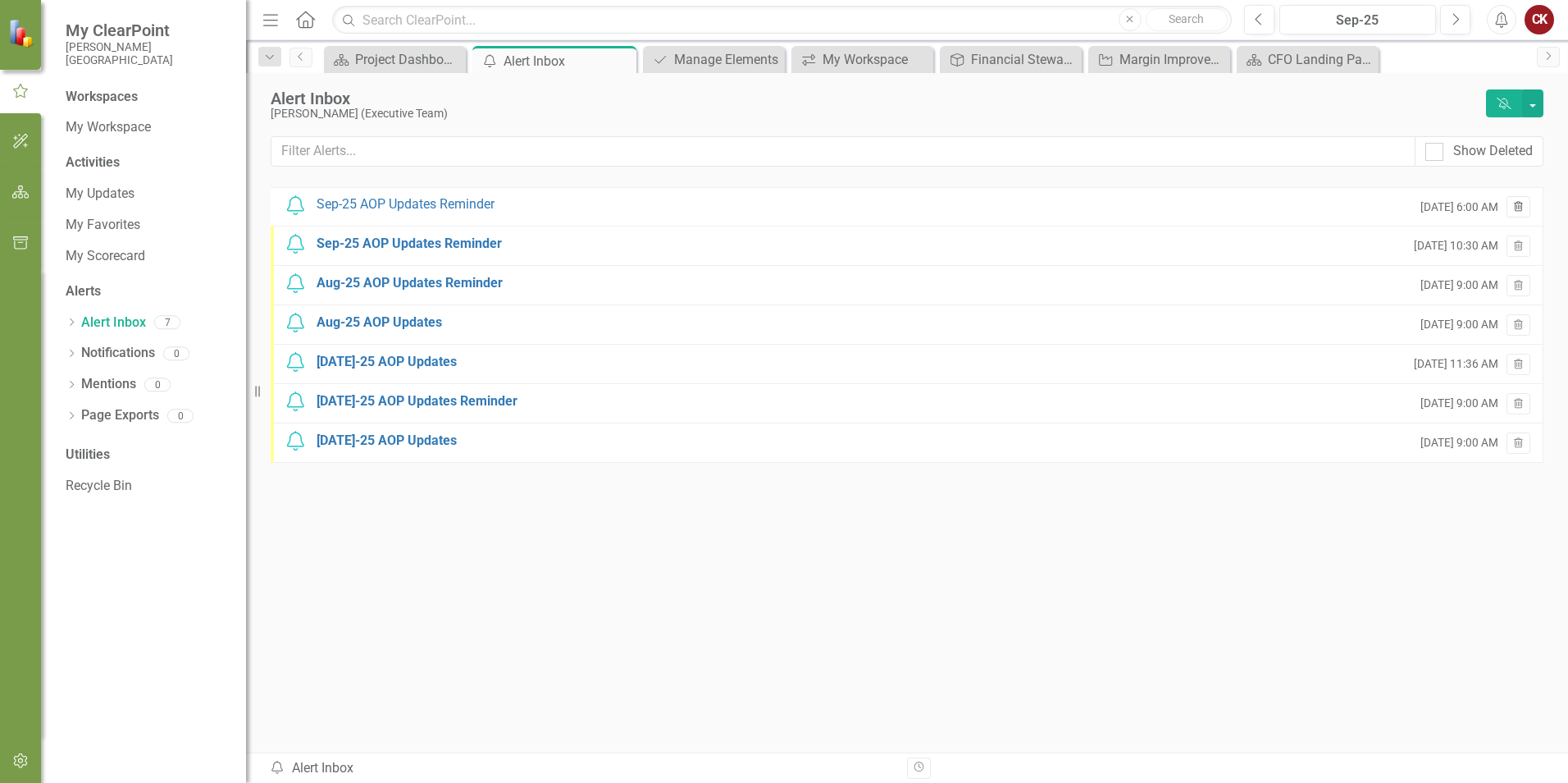
click at [1523, 210] on icon "Trash" at bounding box center [1518, 208] width 13 height 10
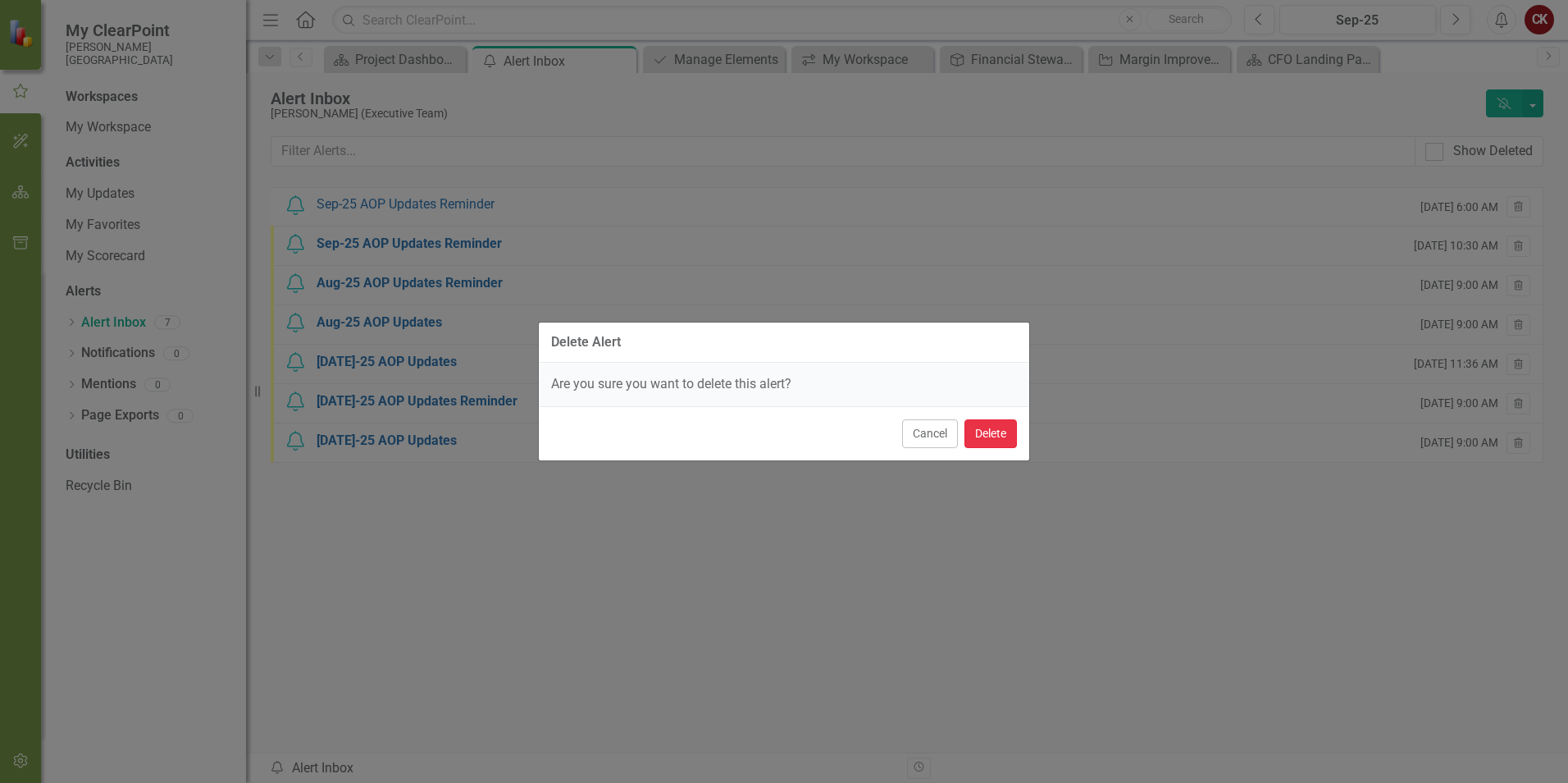
click at [990, 434] on button "Delete" at bounding box center [991, 434] width 52 height 29
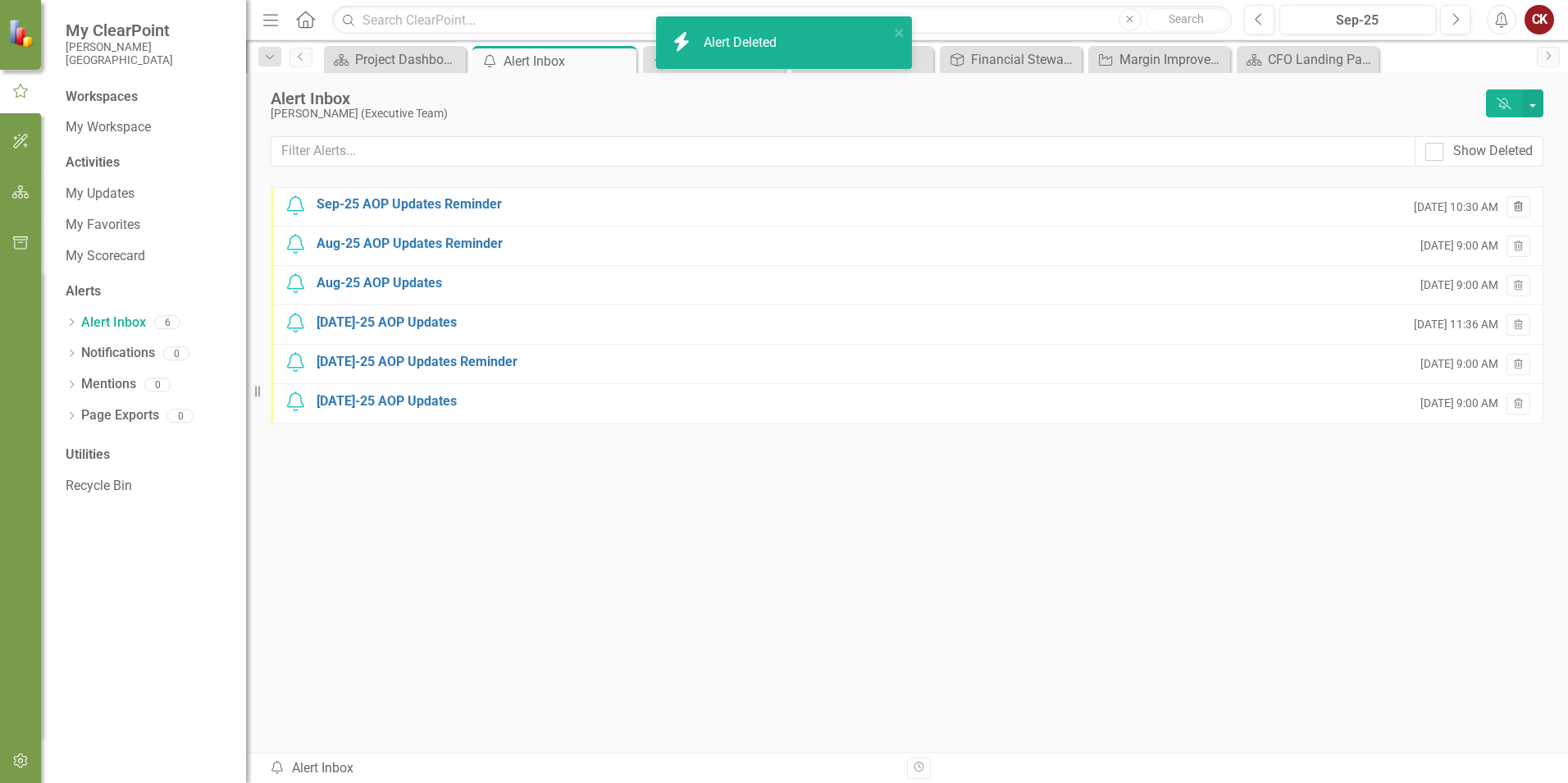
click at [1517, 216] on button "Trash" at bounding box center [1518, 206] width 24 height 21
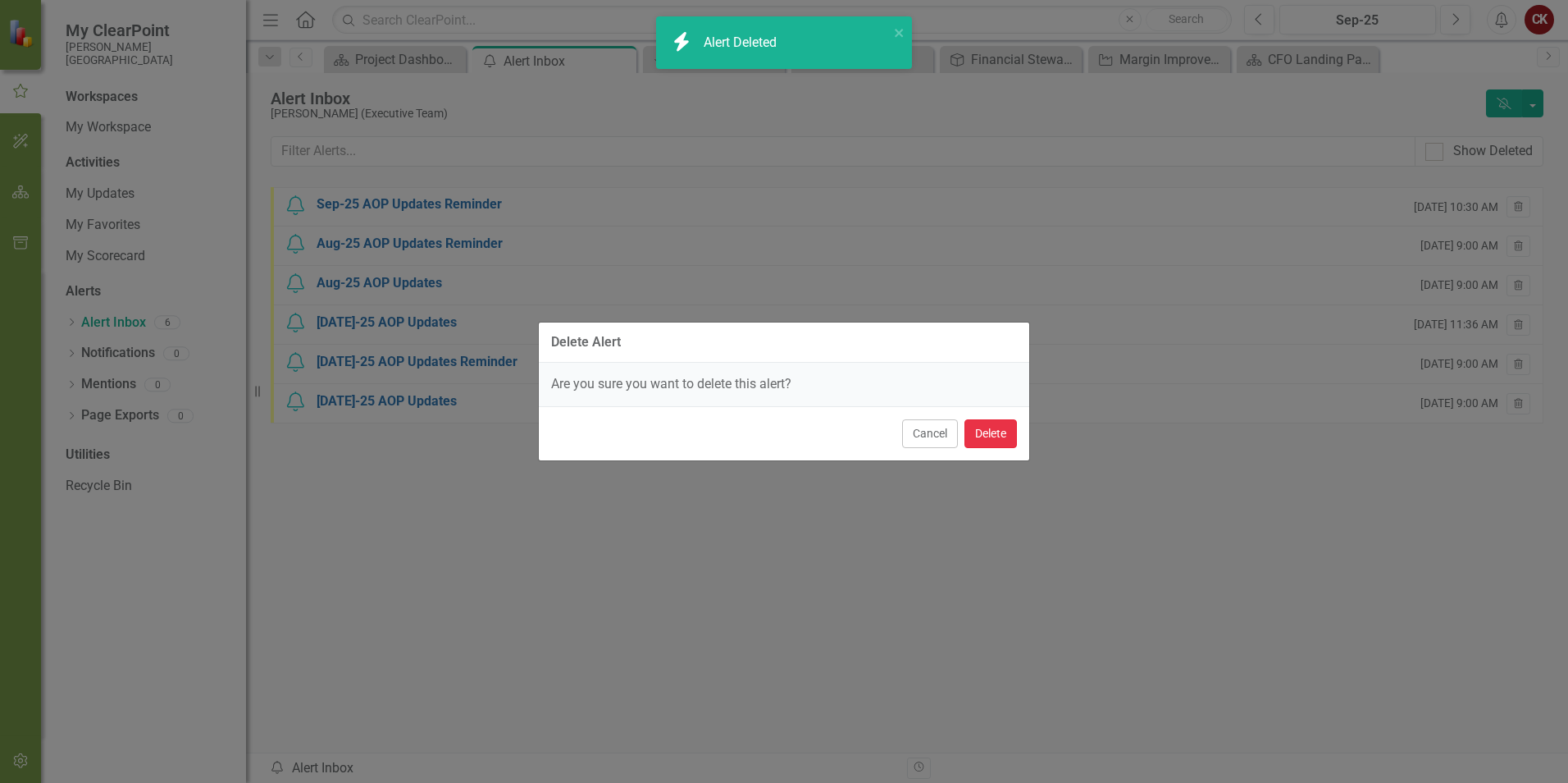
click at [985, 434] on button "Delete" at bounding box center [991, 434] width 52 height 29
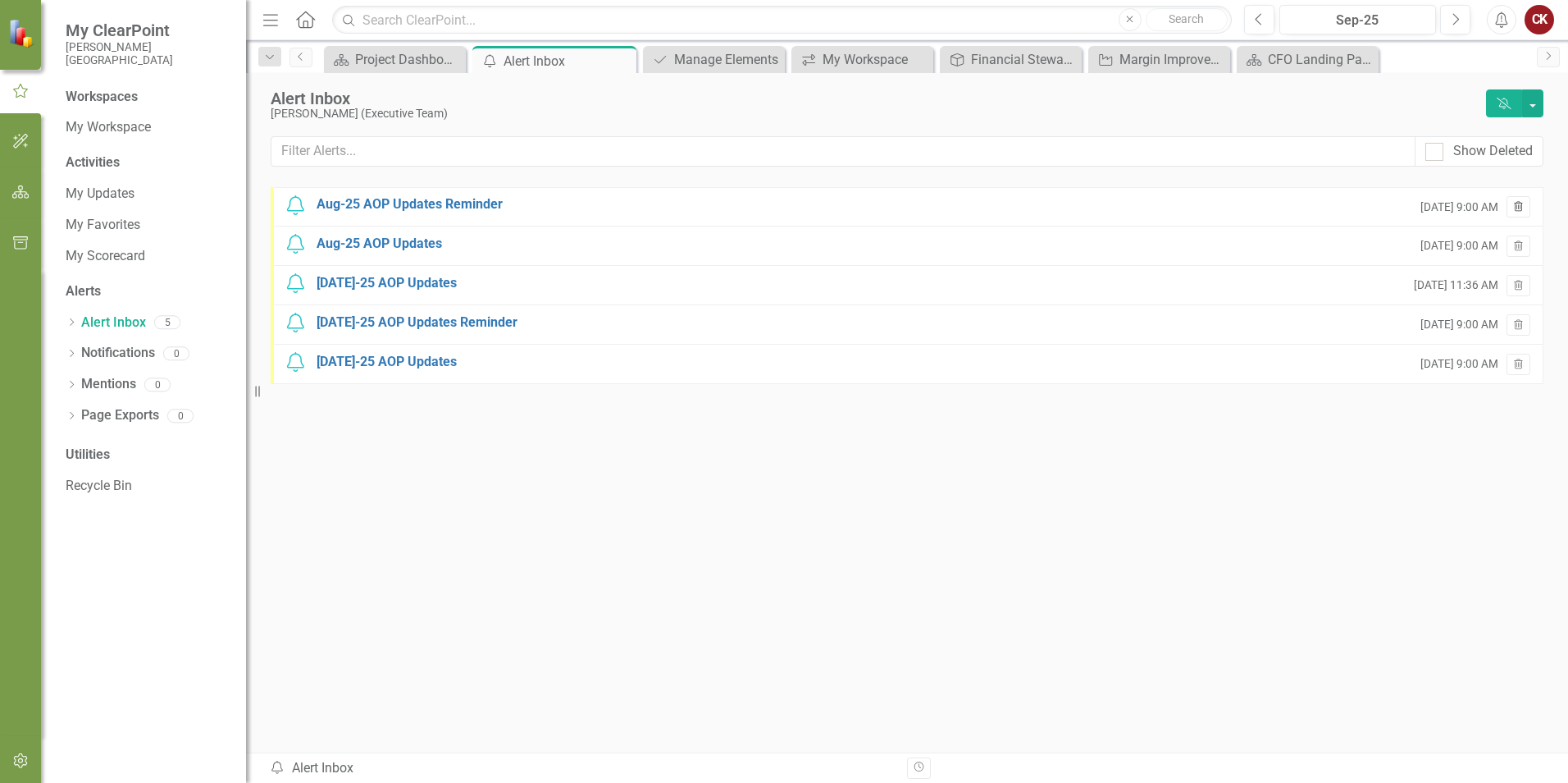
click at [1512, 212] on icon "Trash" at bounding box center [1518, 208] width 13 height 10
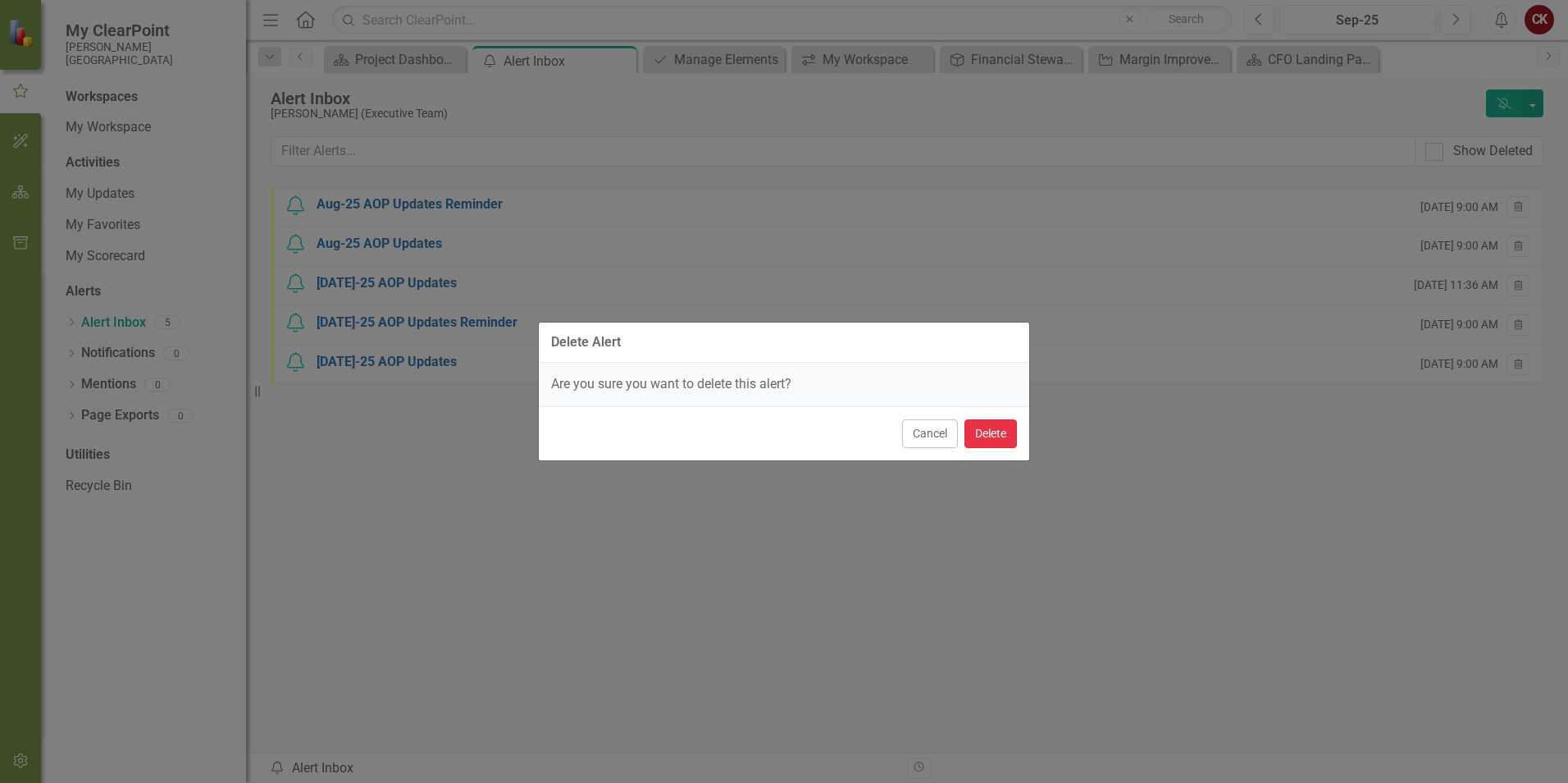
click at [1015, 427] on button "Delete" at bounding box center [991, 434] width 52 height 29
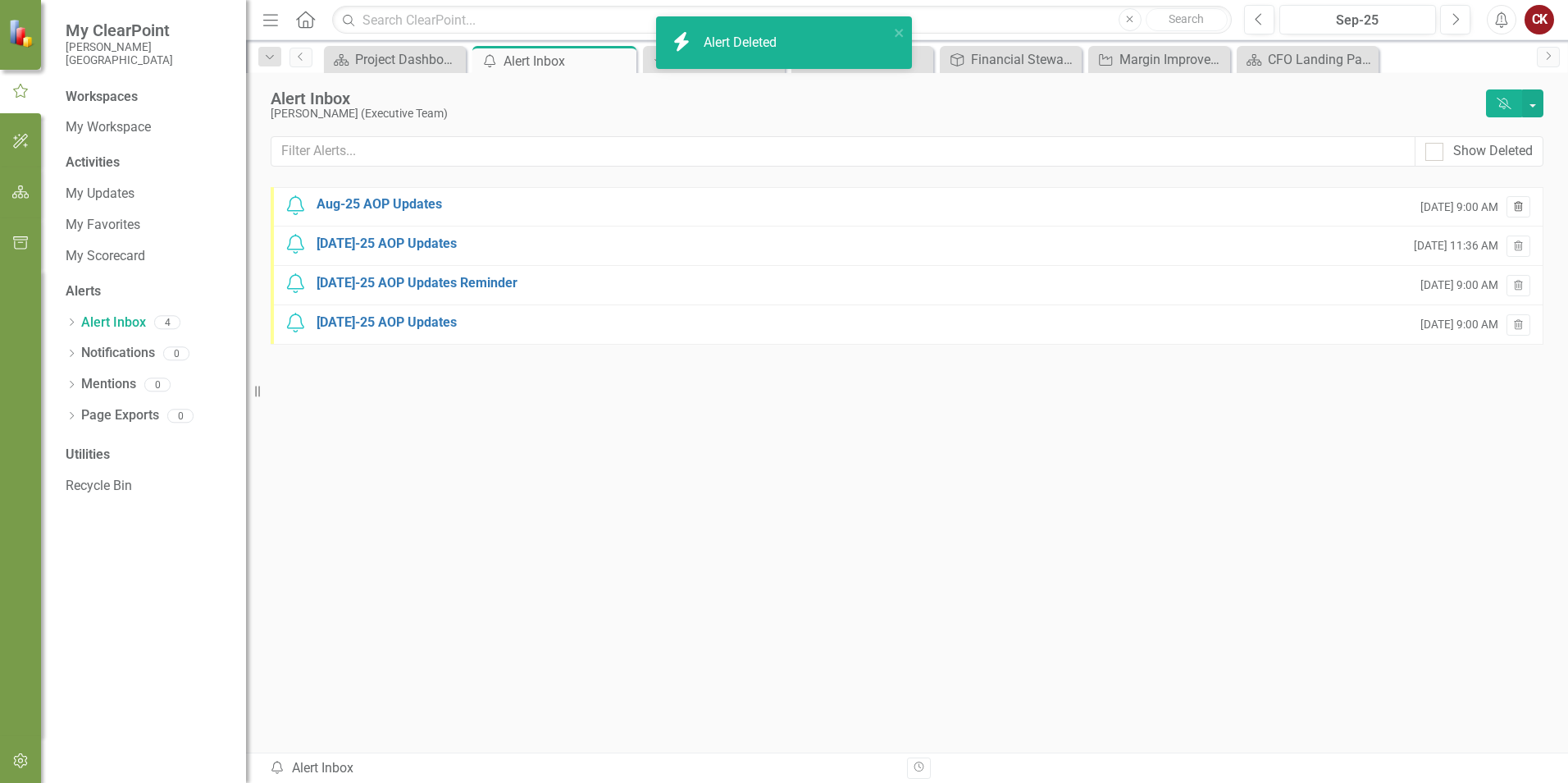
click at [1521, 212] on icon "Trash" at bounding box center [1518, 208] width 13 height 10
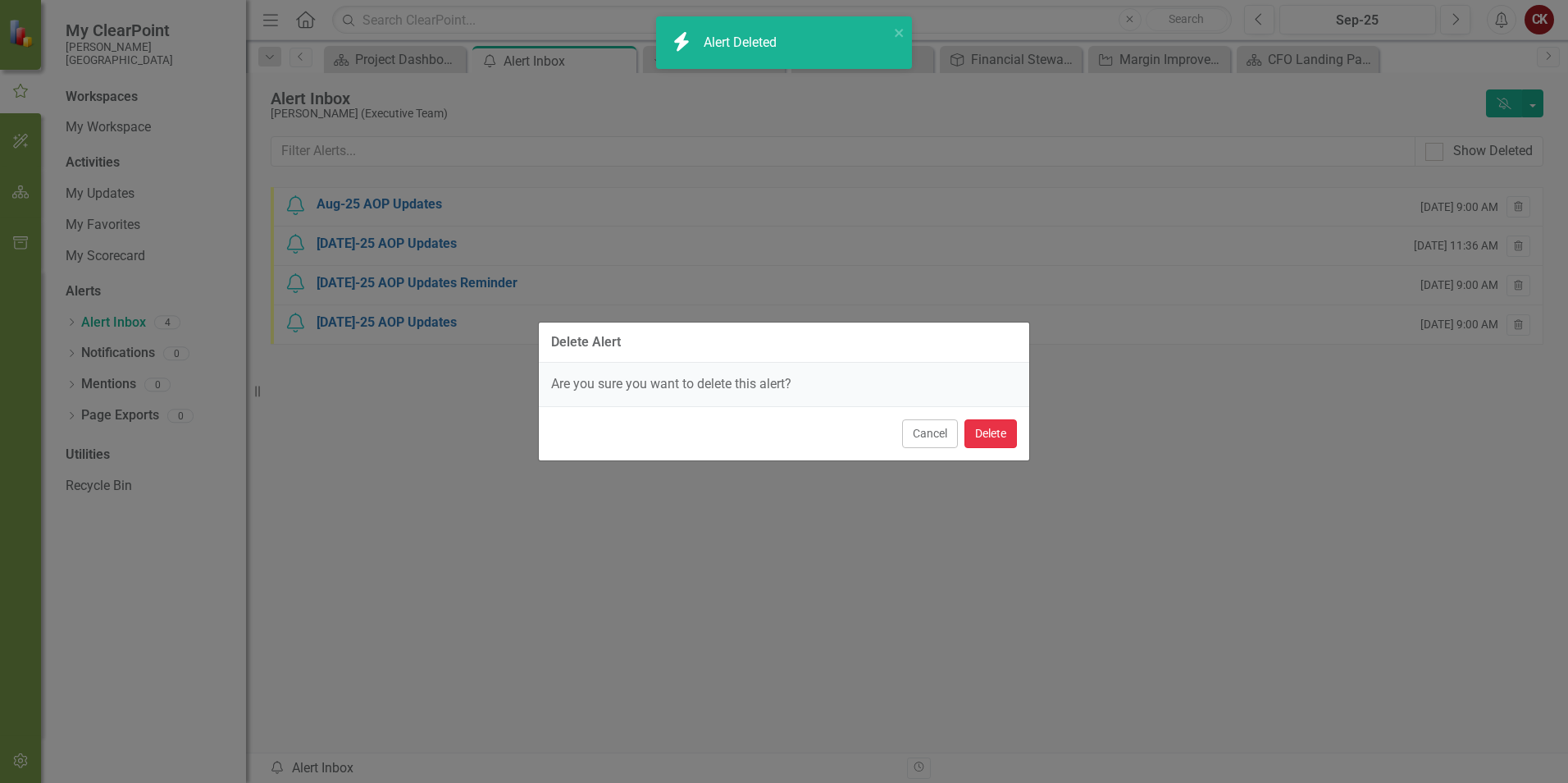
click at [1008, 429] on button "Delete" at bounding box center [991, 434] width 52 height 29
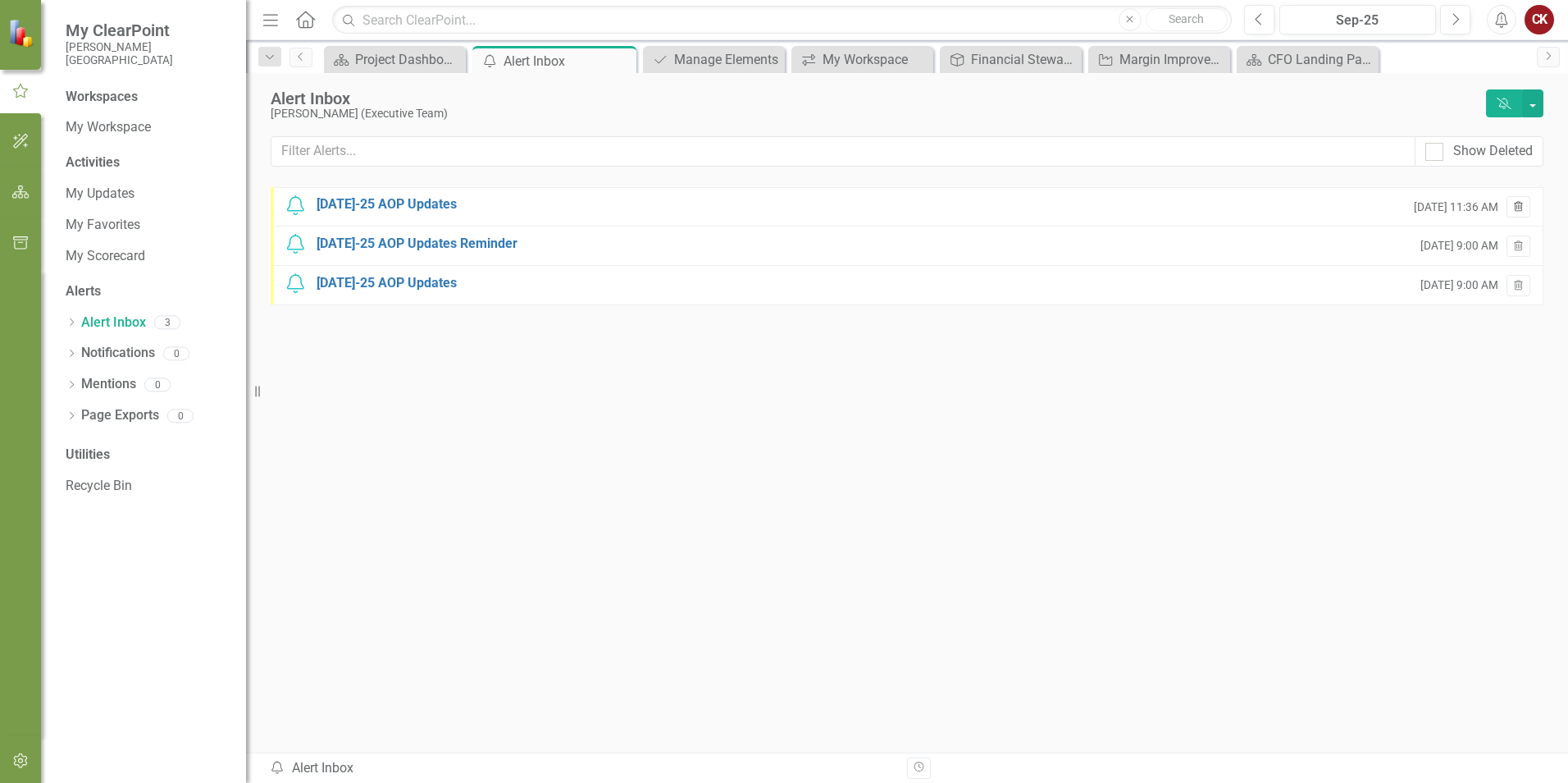
click at [1520, 213] on button "Trash" at bounding box center [1518, 206] width 24 height 21
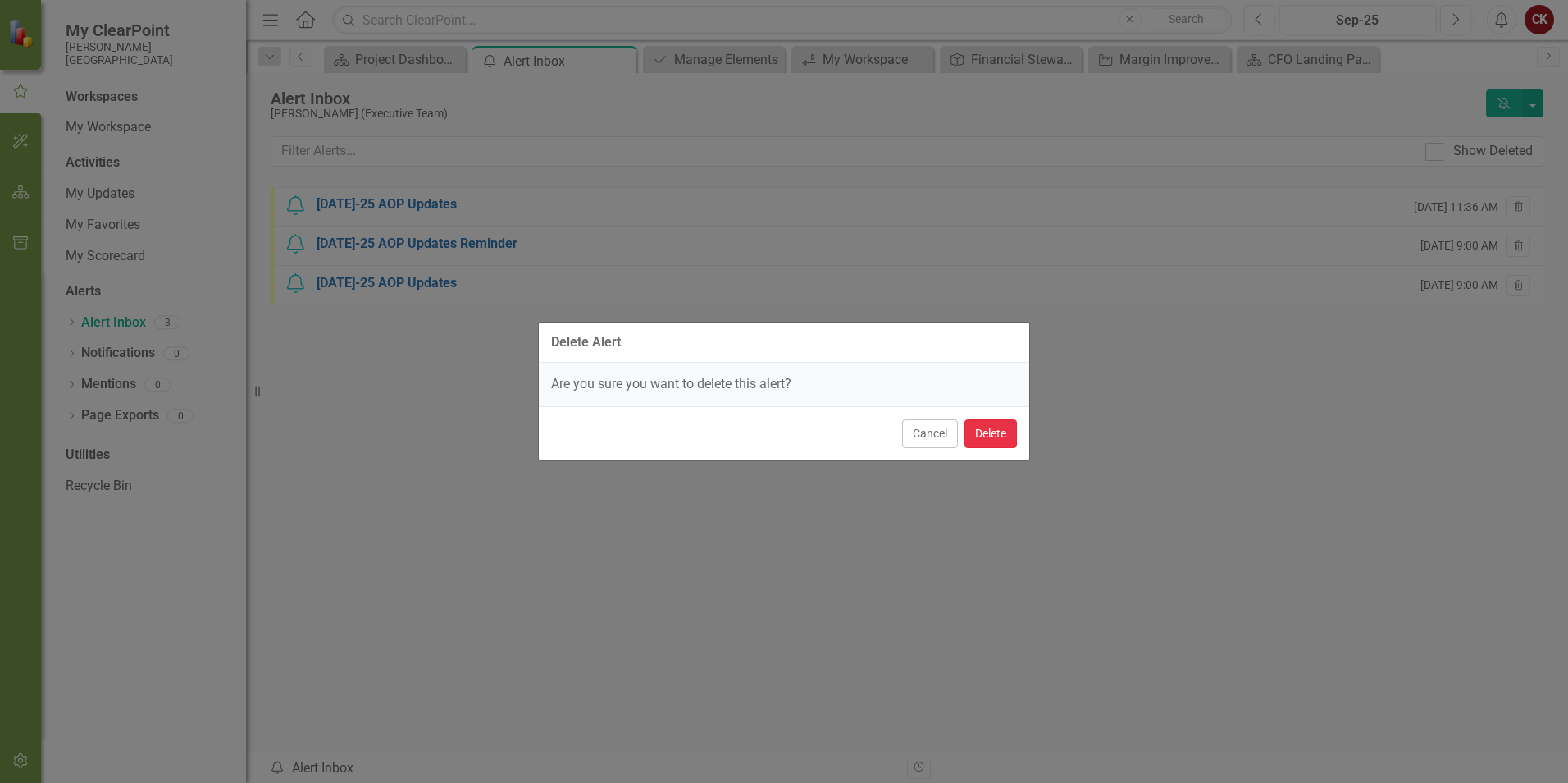
click at [987, 438] on button "Delete" at bounding box center [991, 434] width 52 height 29
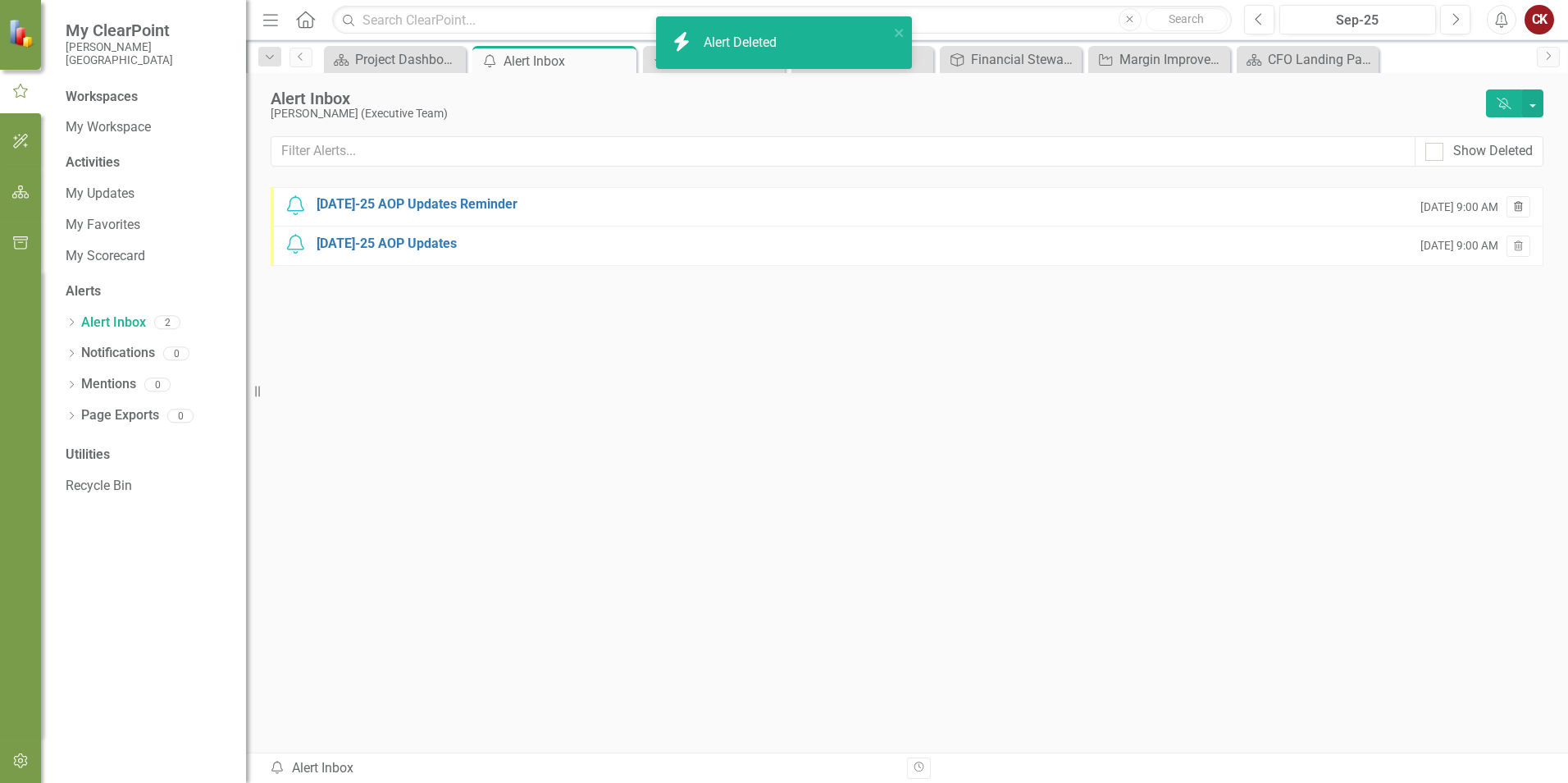
click at [1523, 209] on icon "Trash" at bounding box center [1518, 208] width 13 height 10
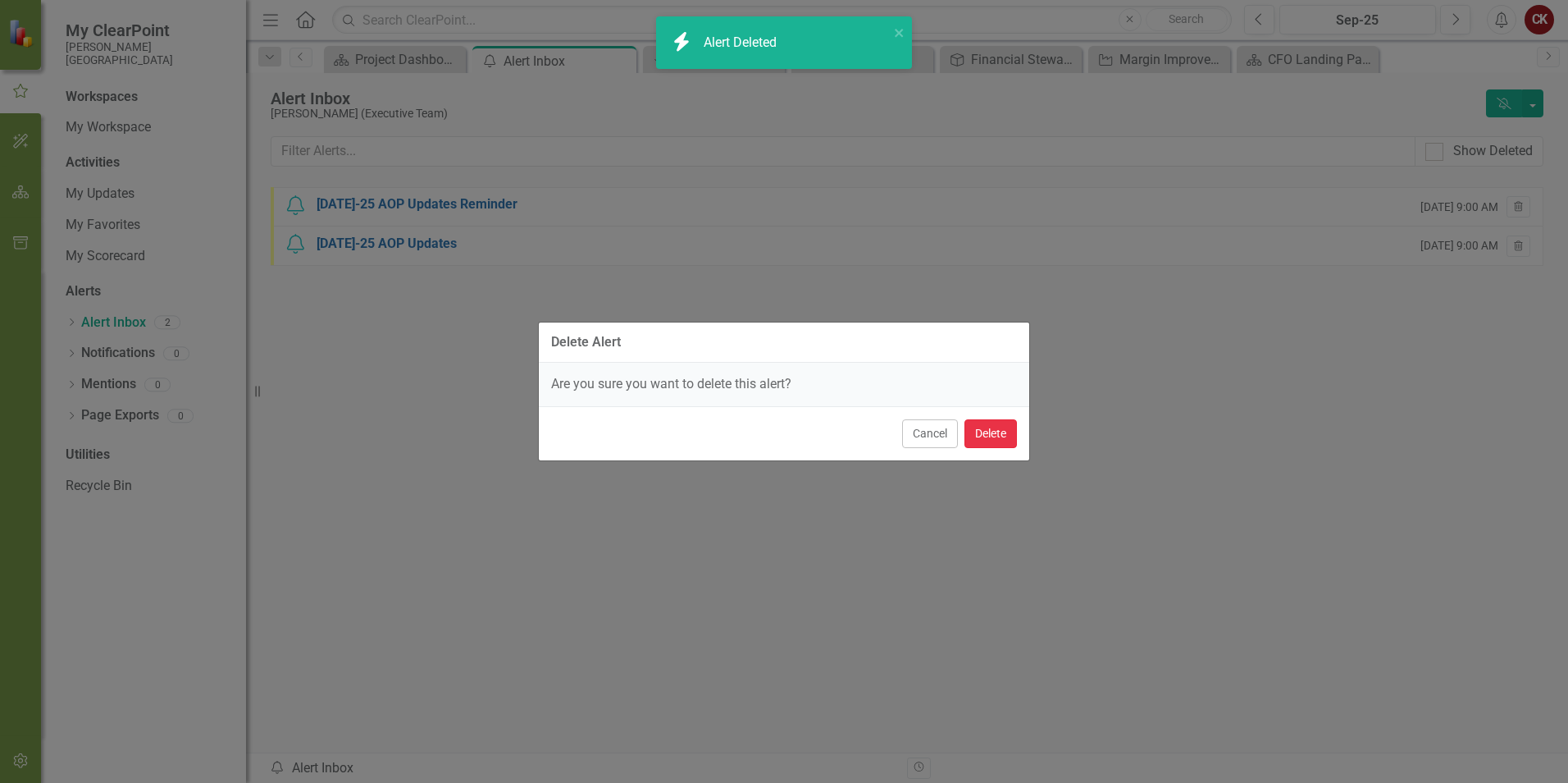
click at [991, 445] on button "Delete" at bounding box center [991, 434] width 52 height 29
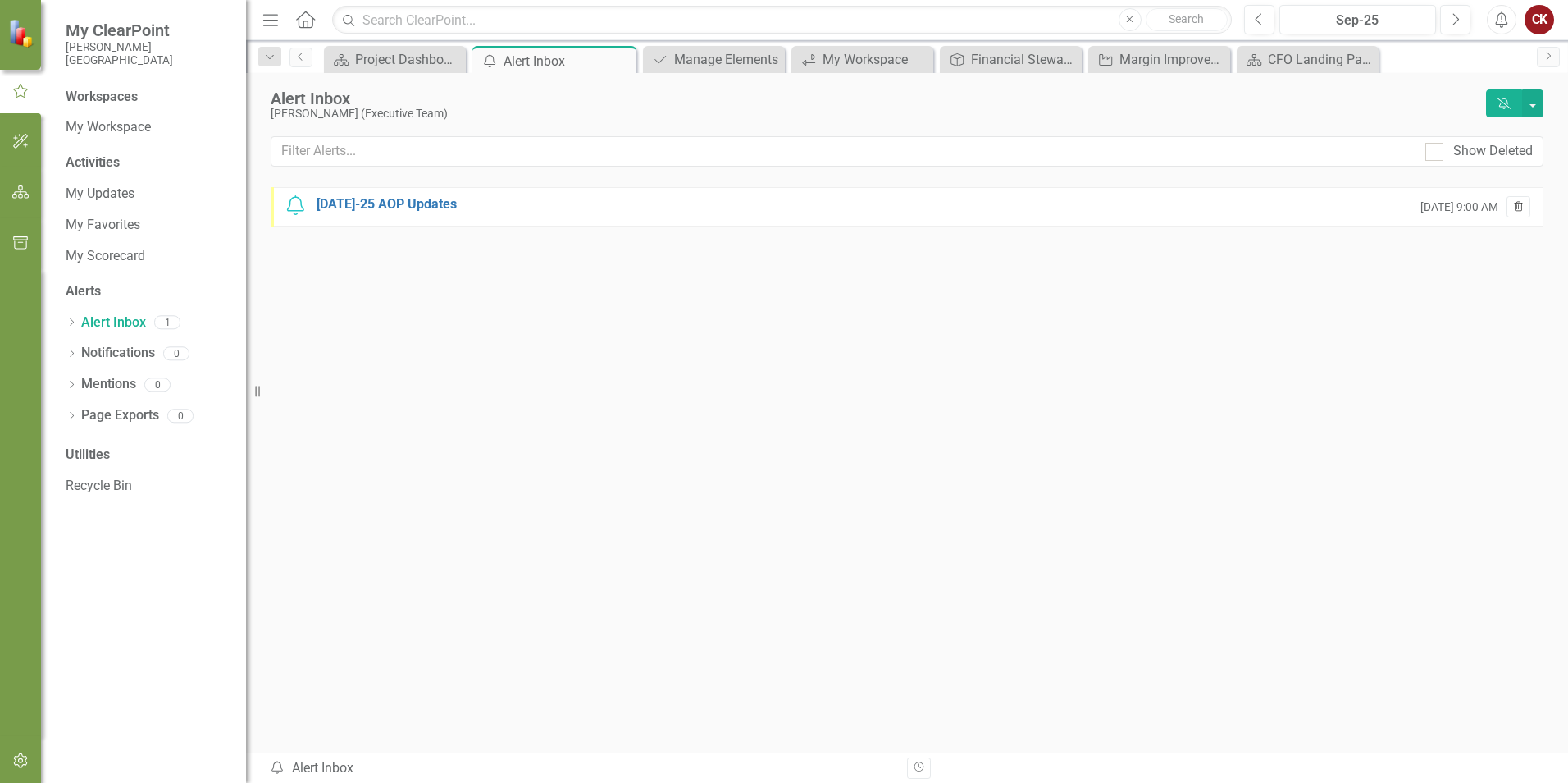
click at [1525, 213] on button "Trash" at bounding box center [1518, 206] width 24 height 21
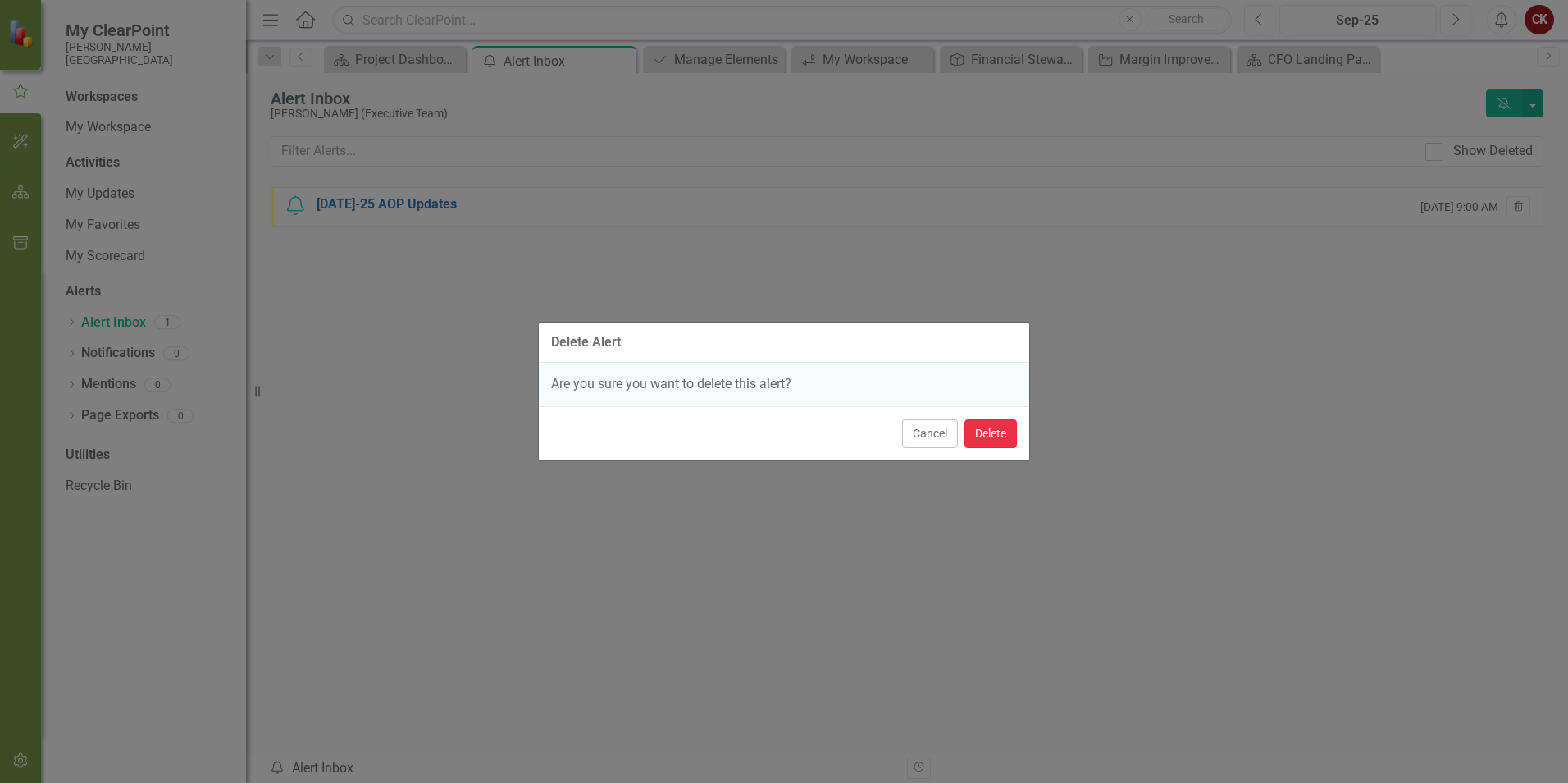
click at [992, 432] on button "Delete" at bounding box center [991, 434] width 52 height 29
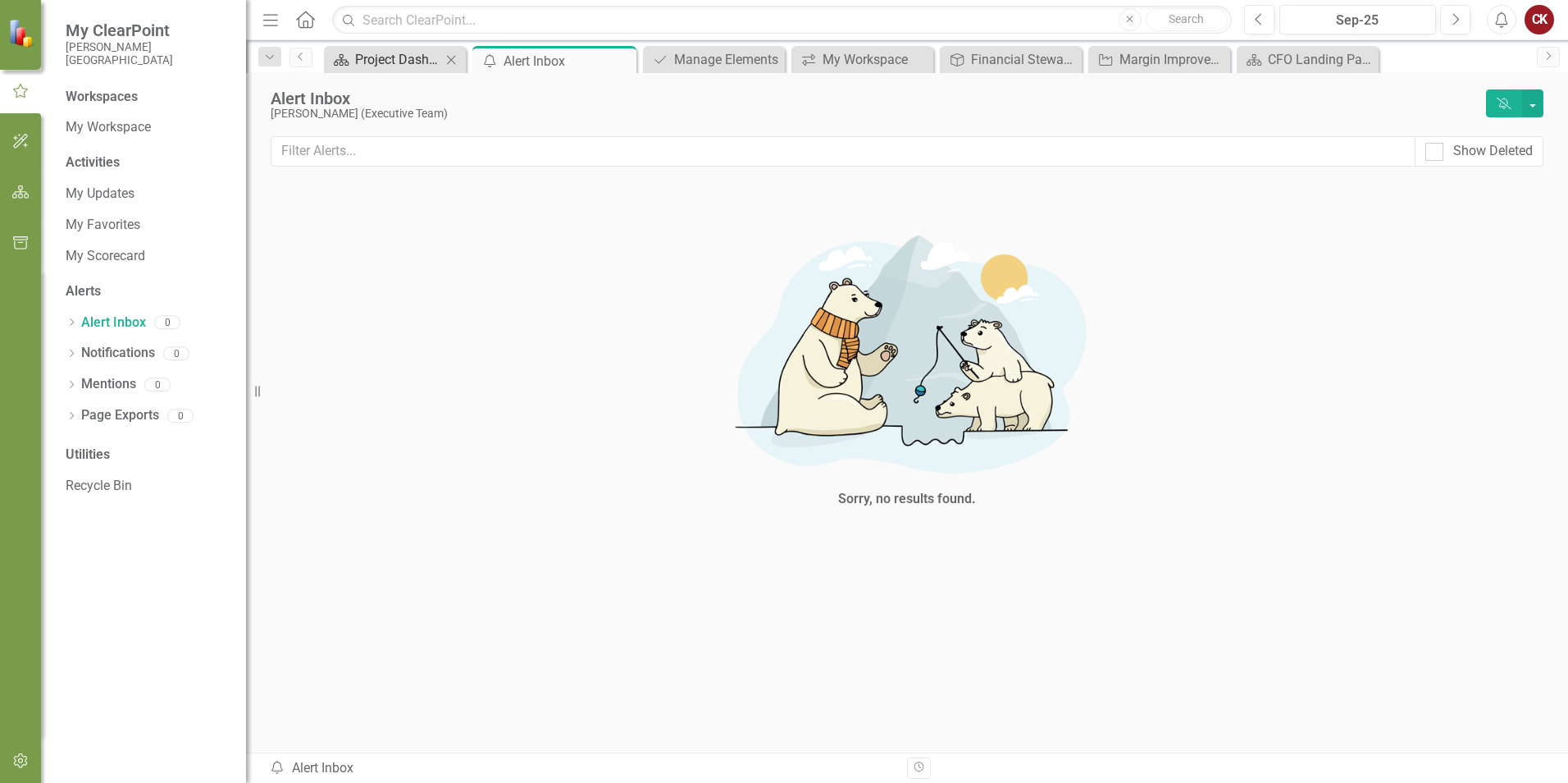
click at [405, 61] on div "Project Dashboard" at bounding box center [398, 59] width 86 height 20
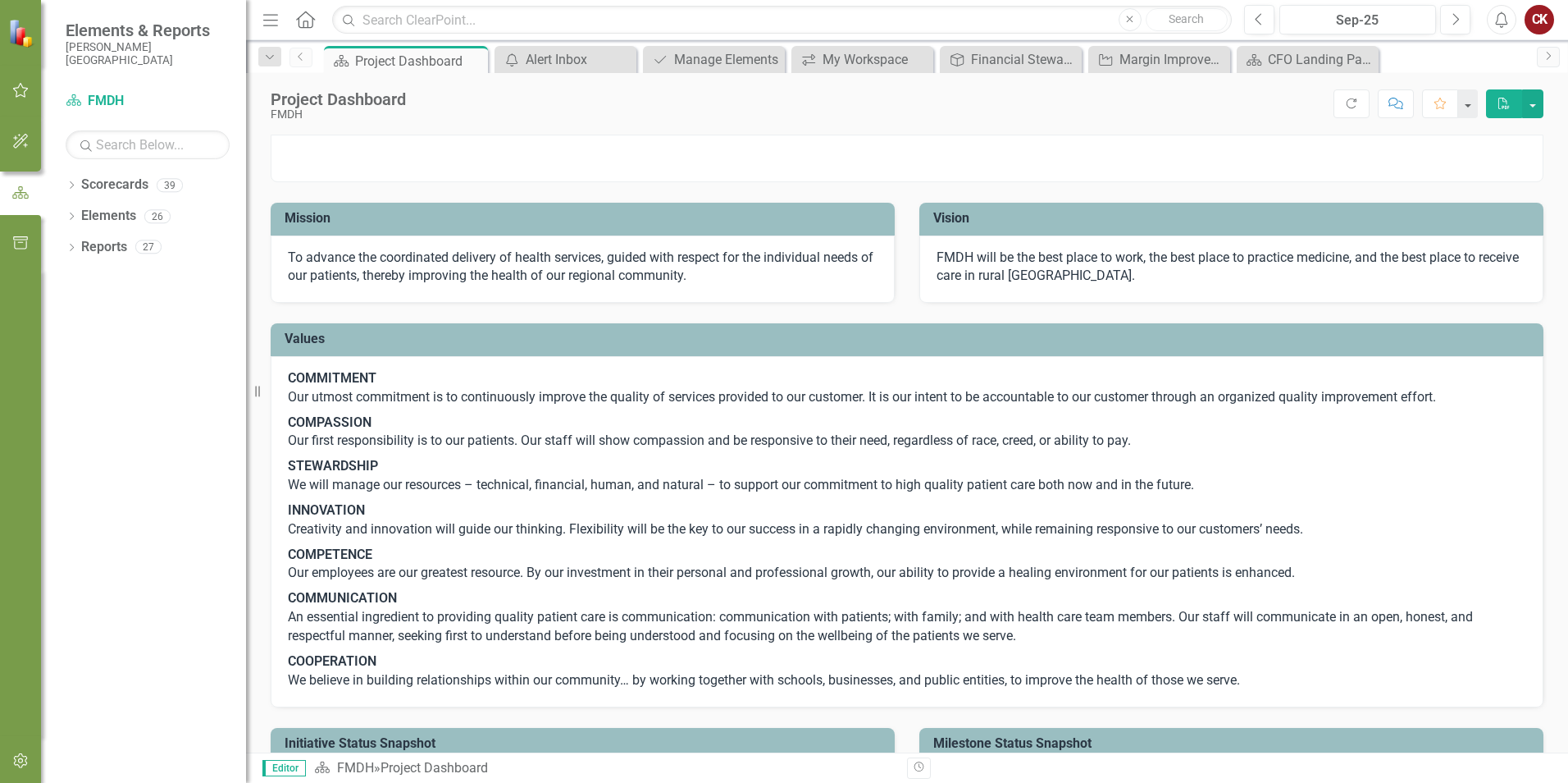
click at [294, 62] on link "Previous" at bounding box center [300, 57] width 23 height 19
click at [267, 57] on icon "Dropdown" at bounding box center [270, 57] width 15 height 12
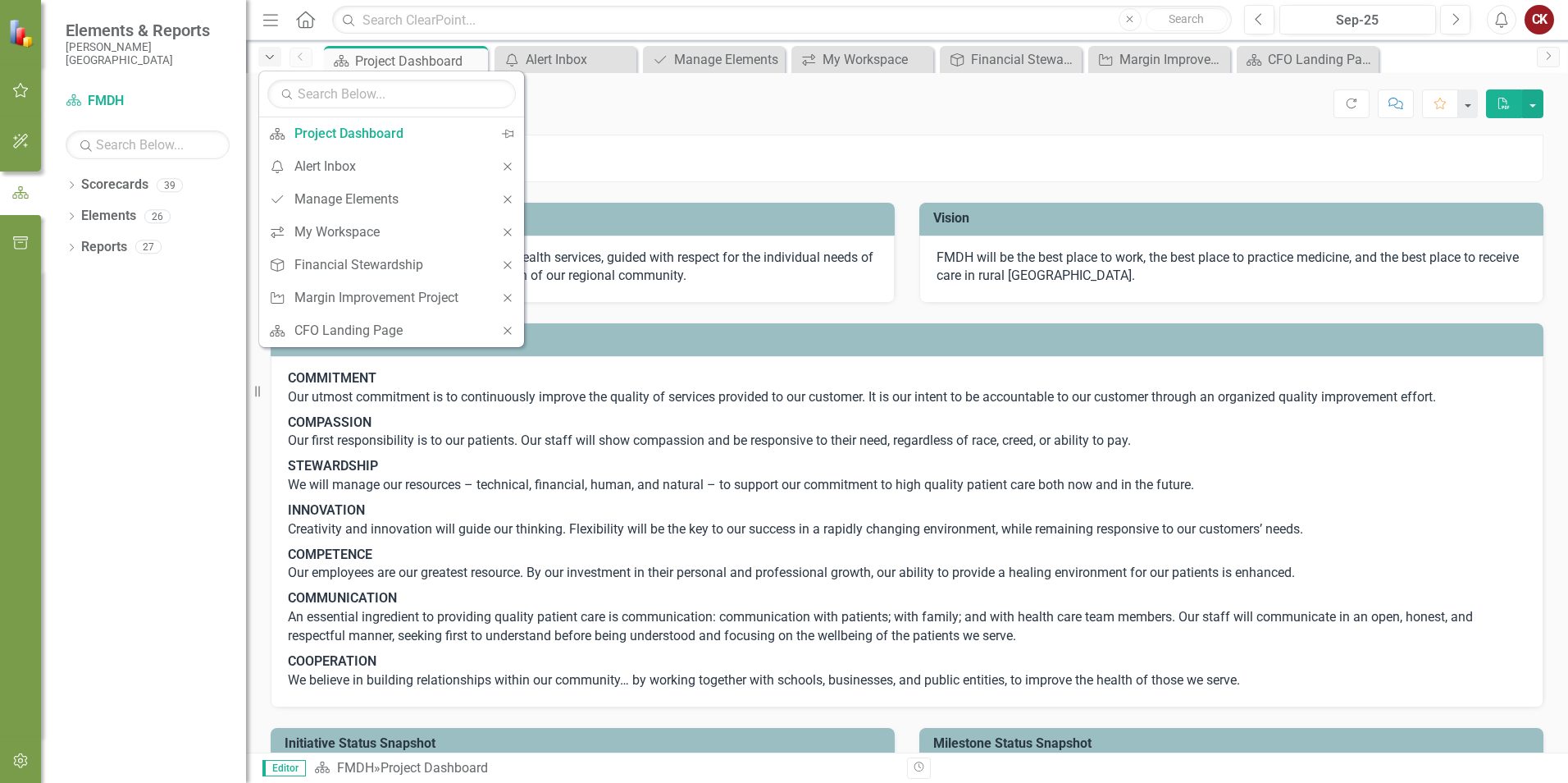
click at [268, 56] on icon "button" at bounding box center [270, 56] width 8 height 4
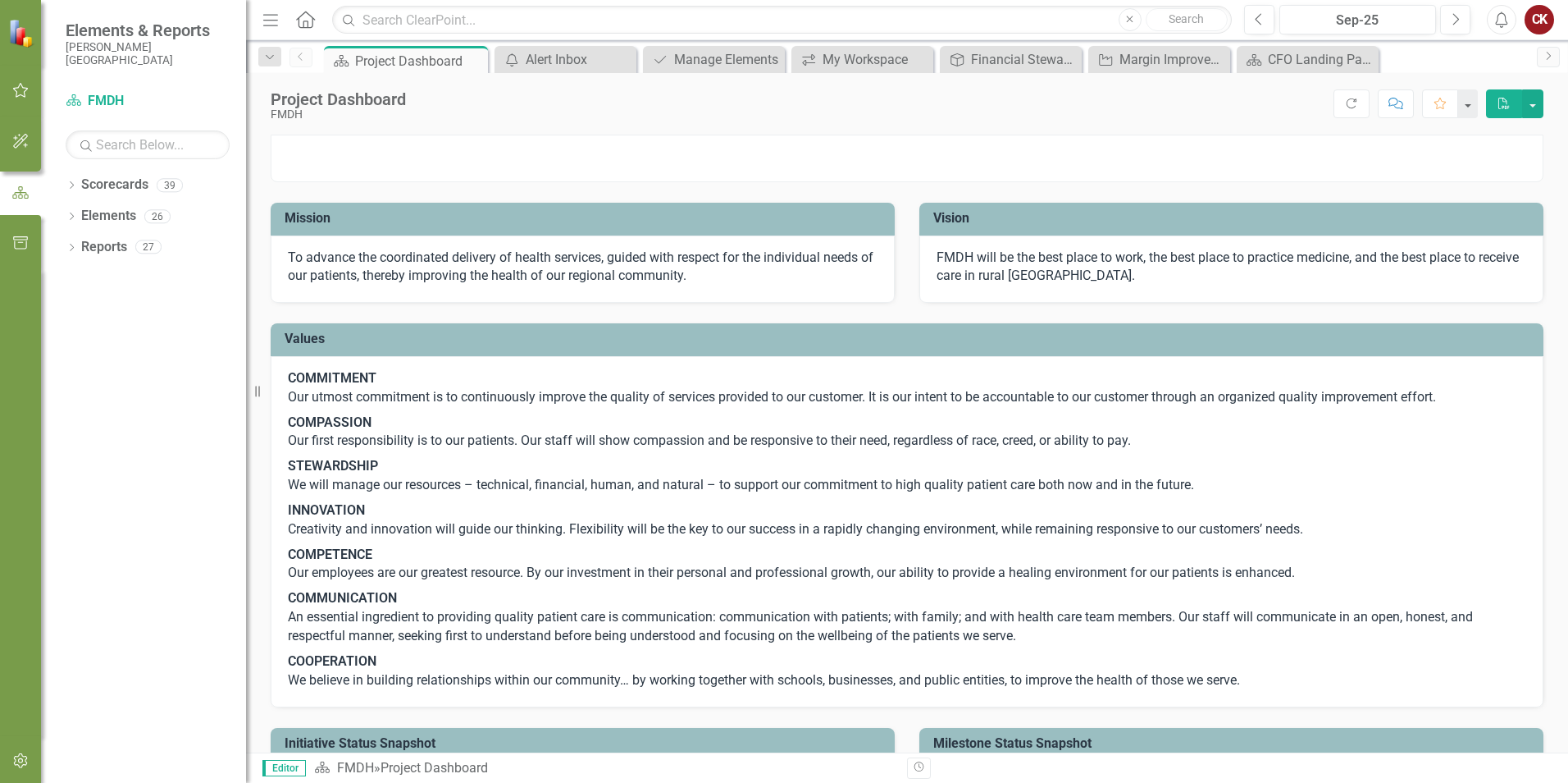
click at [304, 23] on icon at bounding box center [306, 19] width 19 height 17
click at [306, 19] on icon "Home" at bounding box center [305, 19] width 21 height 17
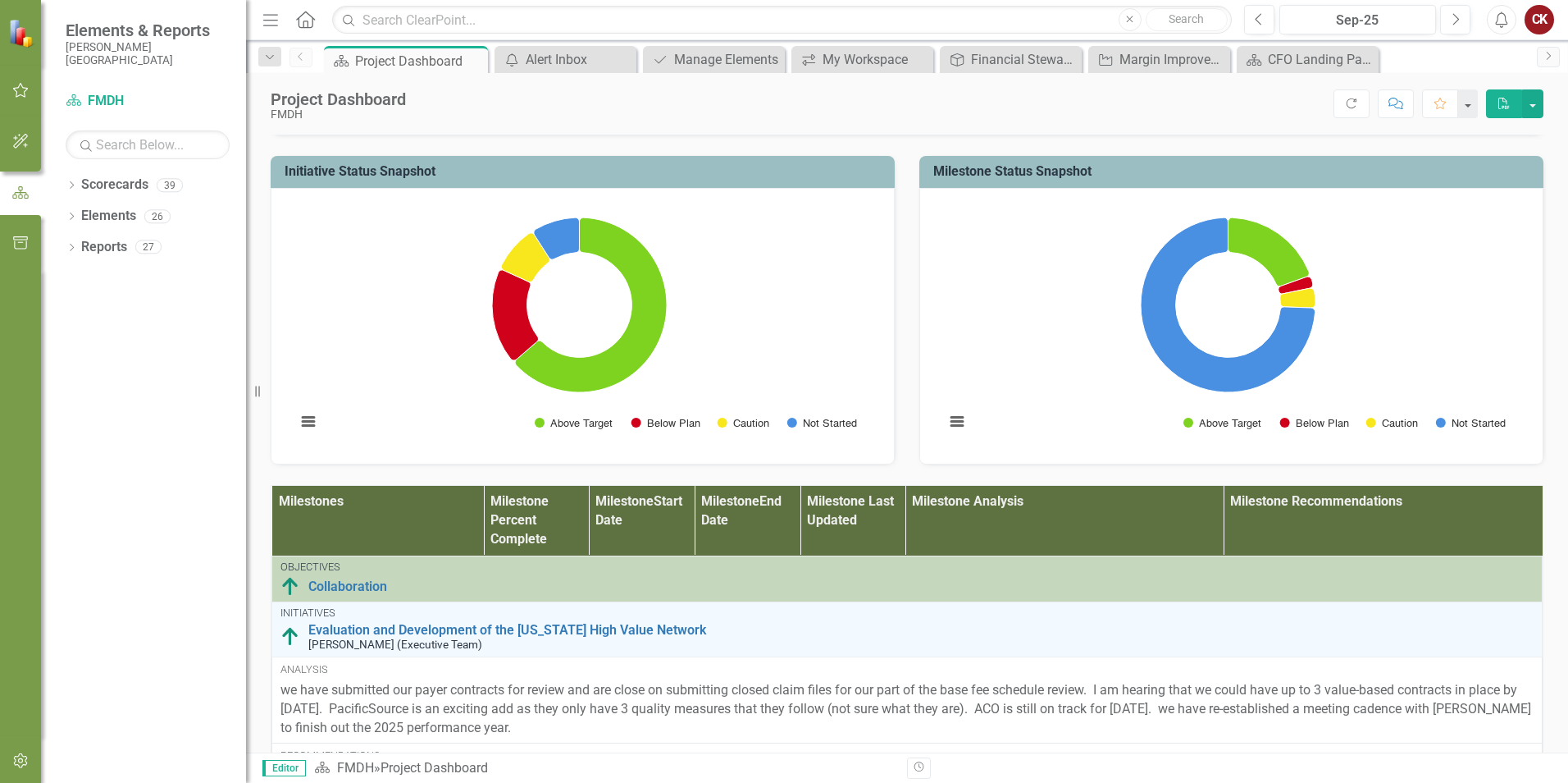
scroll to position [574, 0]
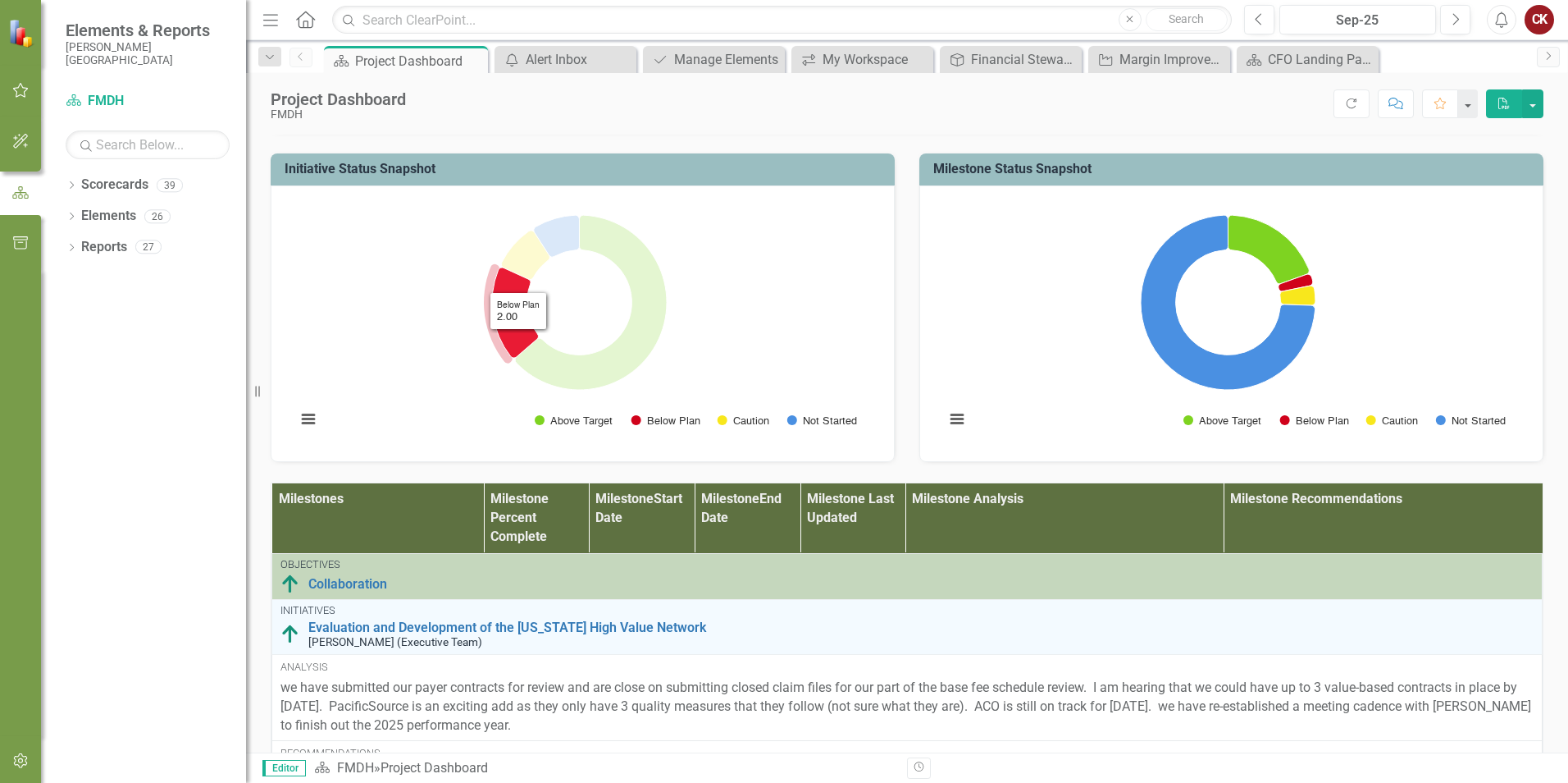
click at [518, 358] on icon "Below Plan, 2." at bounding box center [515, 312] width 46 height 90
click at [516, 358] on icon "Below Plan, 2." at bounding box center [515, 312] width 46 height 90
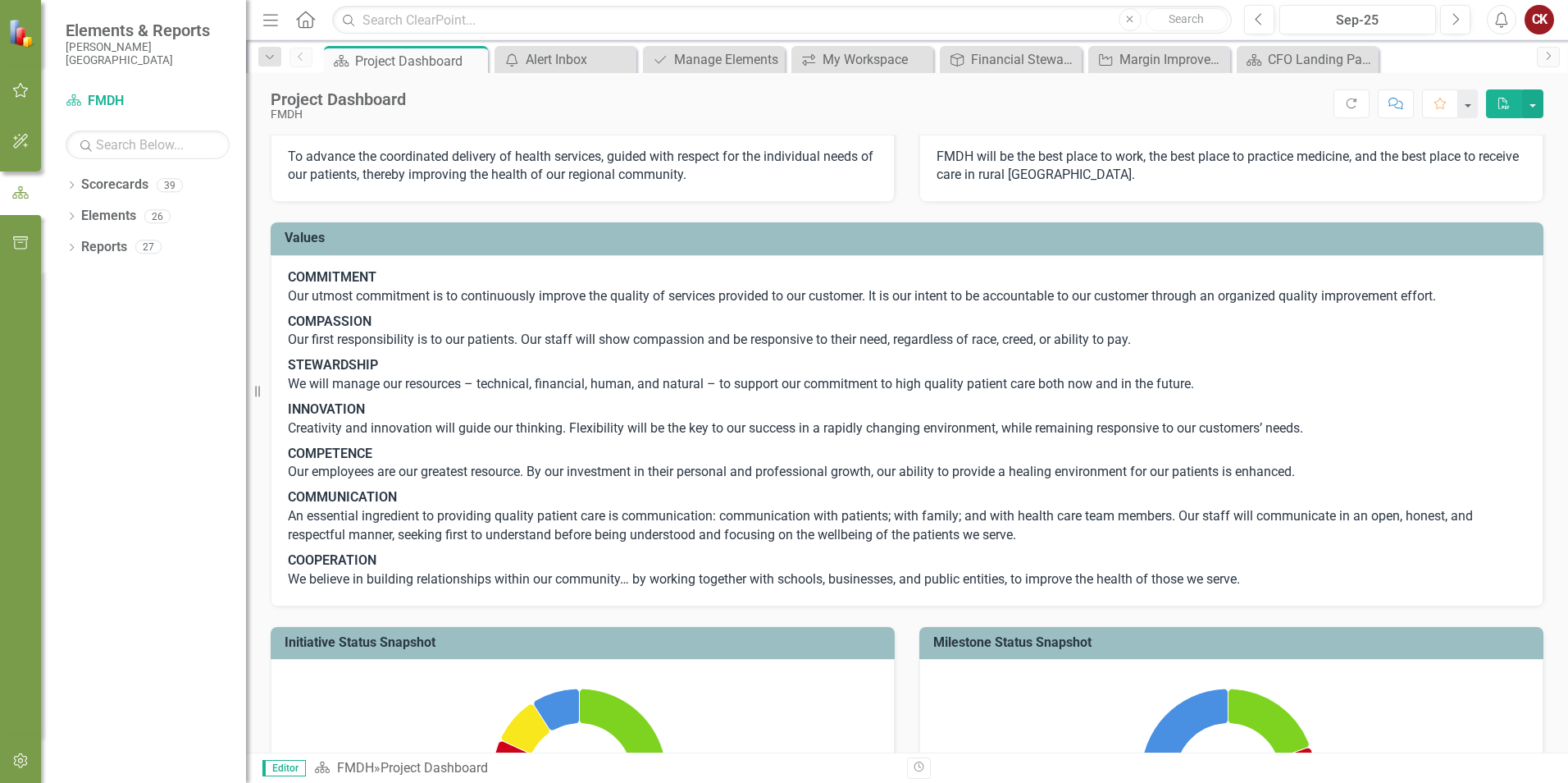
scroll to position [0, 0]
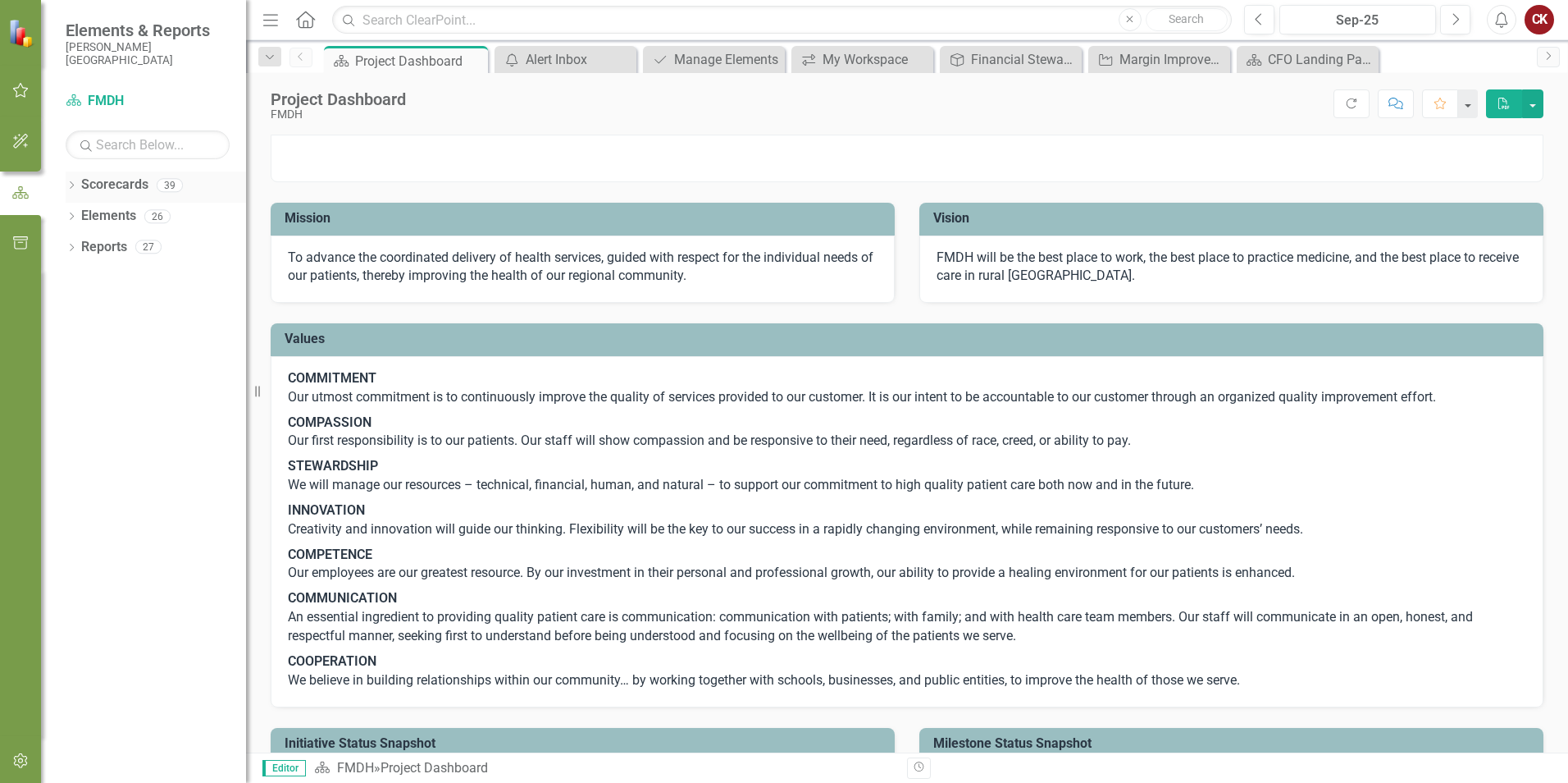
click at [99, 186] on link "Scorecards" at bounding box center [114, 185] width 67 height 19
click at [119, 190] on link "Scorecards" at bounding box center [114, 185] width 67 height 19
click at [1010, 53] on div "Financial Stewardship" at bounding box center [1014, 59] width 86 height 20
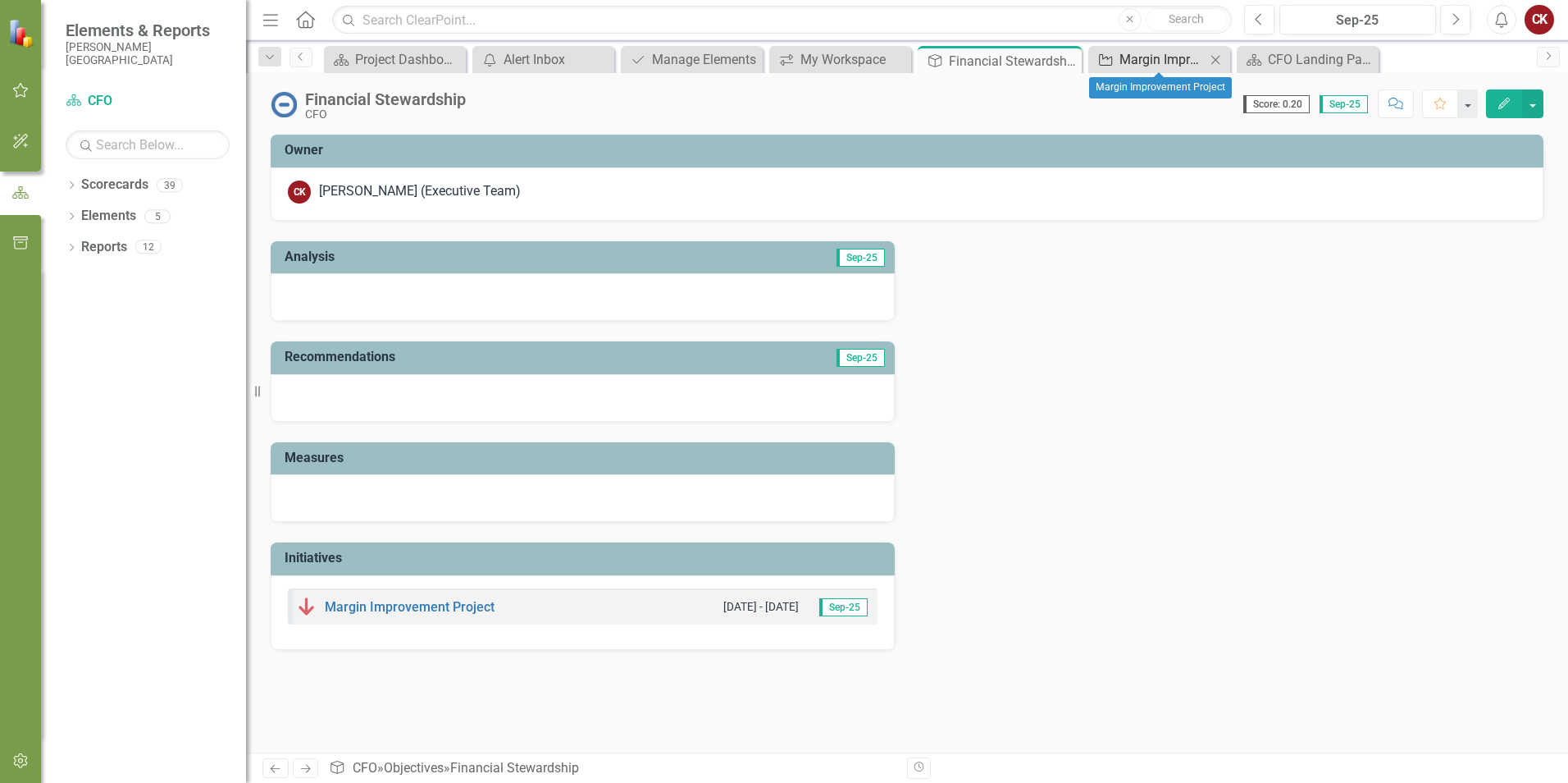
click at [1161, 56] on div "Margin Improvement Project" at bounding box center [1162, 59] width 86 height 20
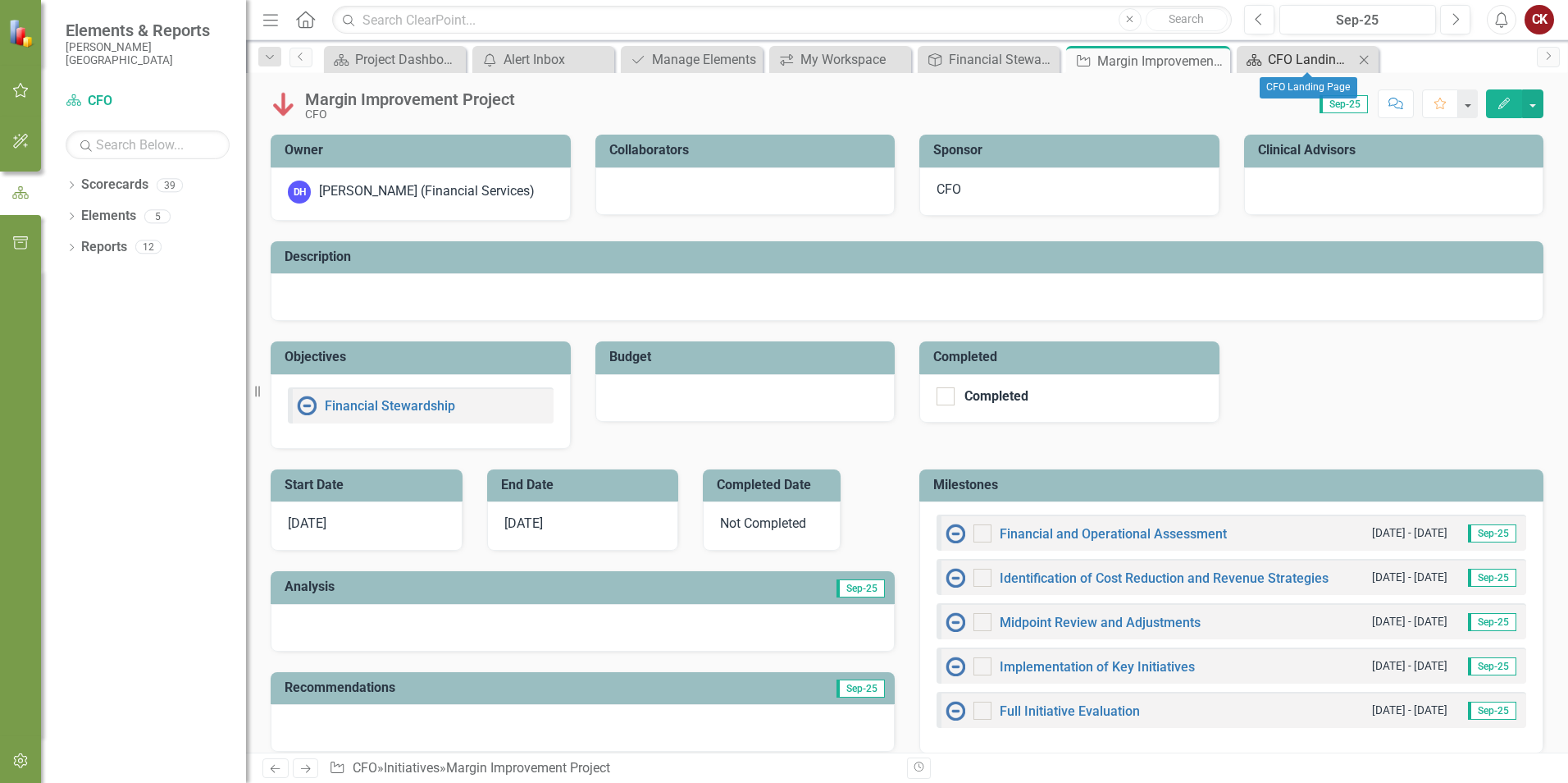
click at [1295, 58] on div "CFO Landing Page" at bounding box center [1311, 59] width 86 height 20
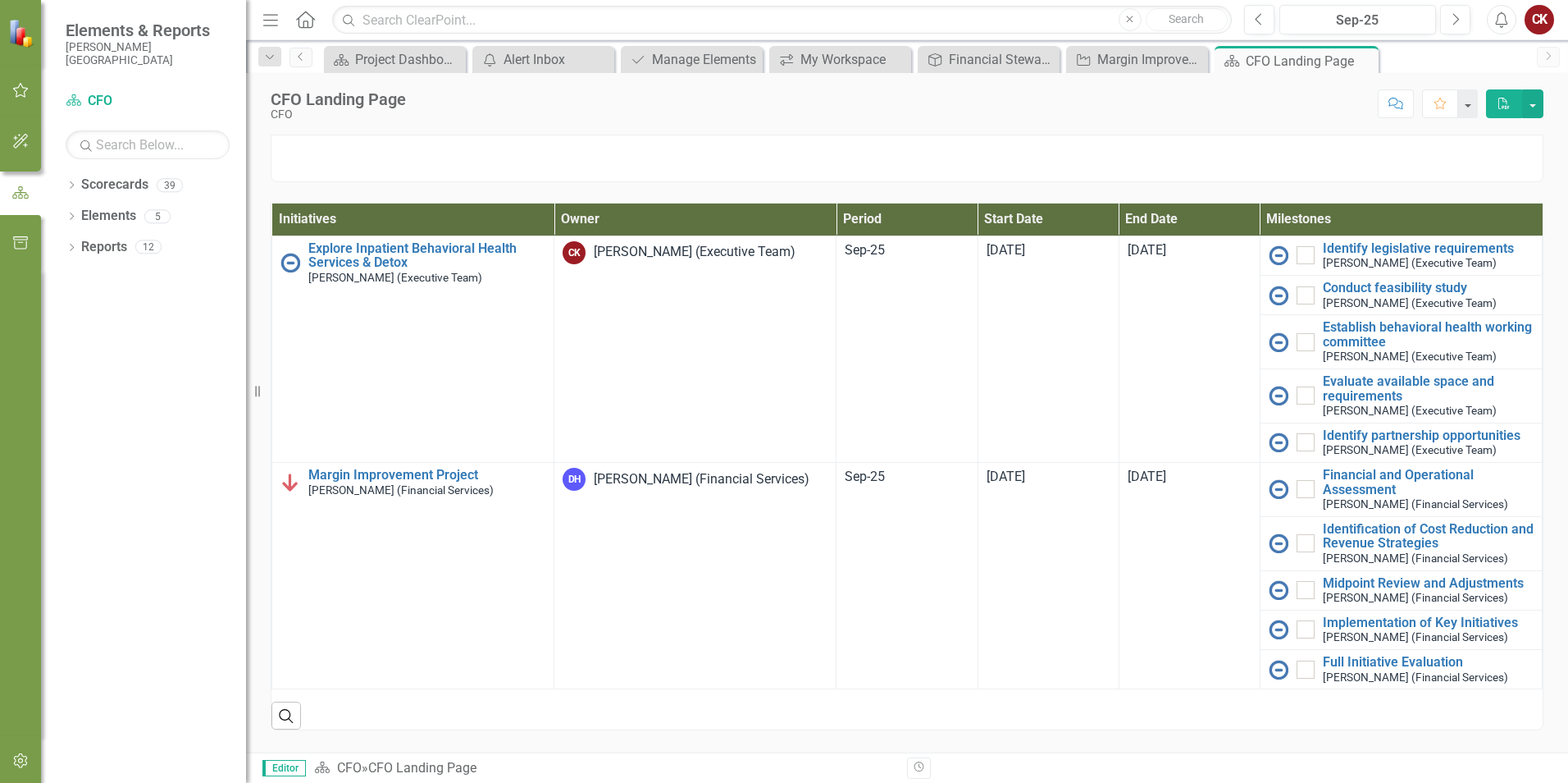
click at [510, 177] on div at bounding box center [907, 158] width 1273 height 48
click at [528, 167] on div at bounding box center [907, 158] width 1273 height 48
click at [353, 62] on link "Scorecard Project Dashboard" at bounding box center [385, 59] width 113 height 20
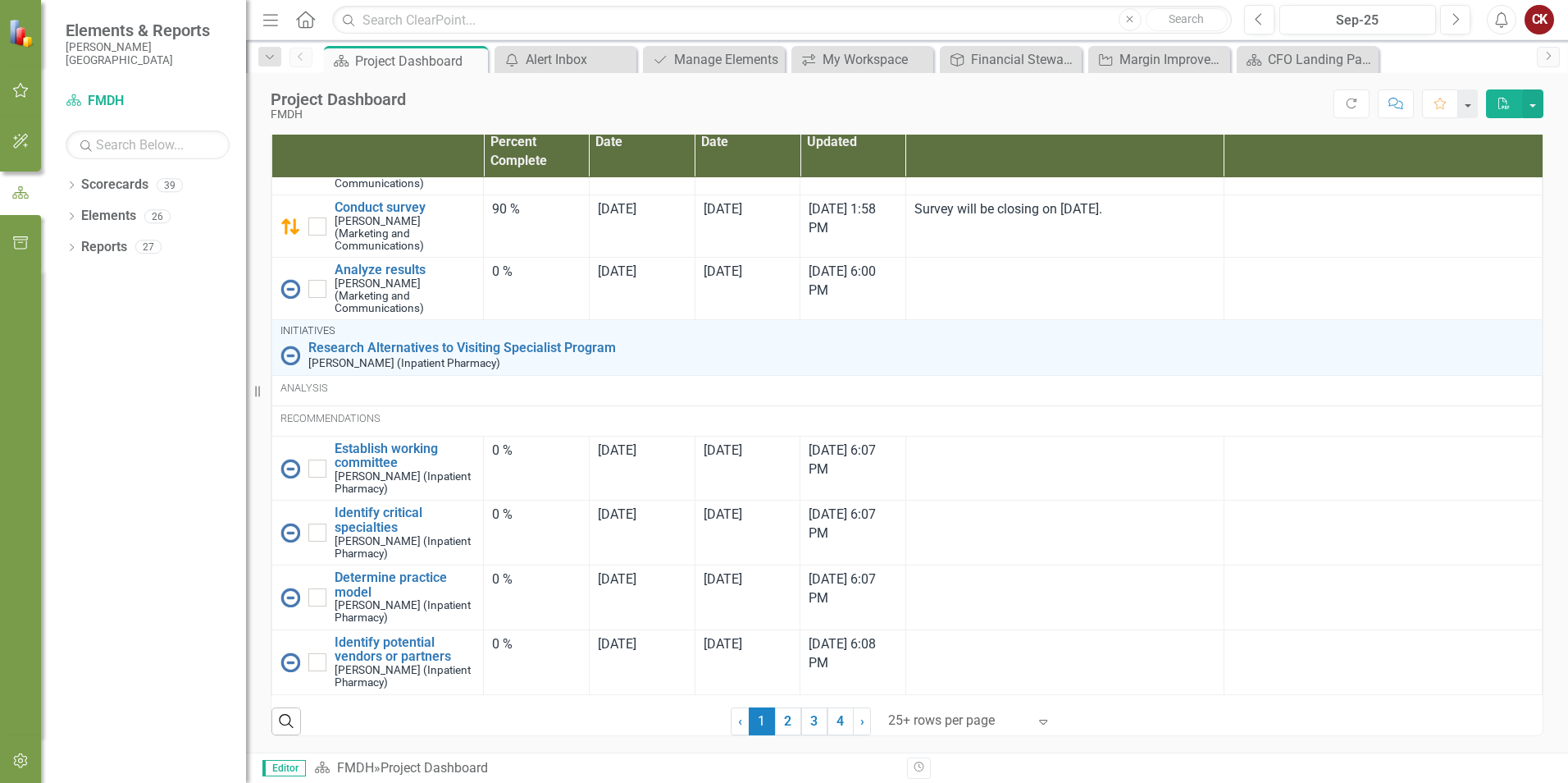
scroll to position [1085, 0]
click at [782, 716] on link "2" at bounding box center [788, 721] width 26 height 28
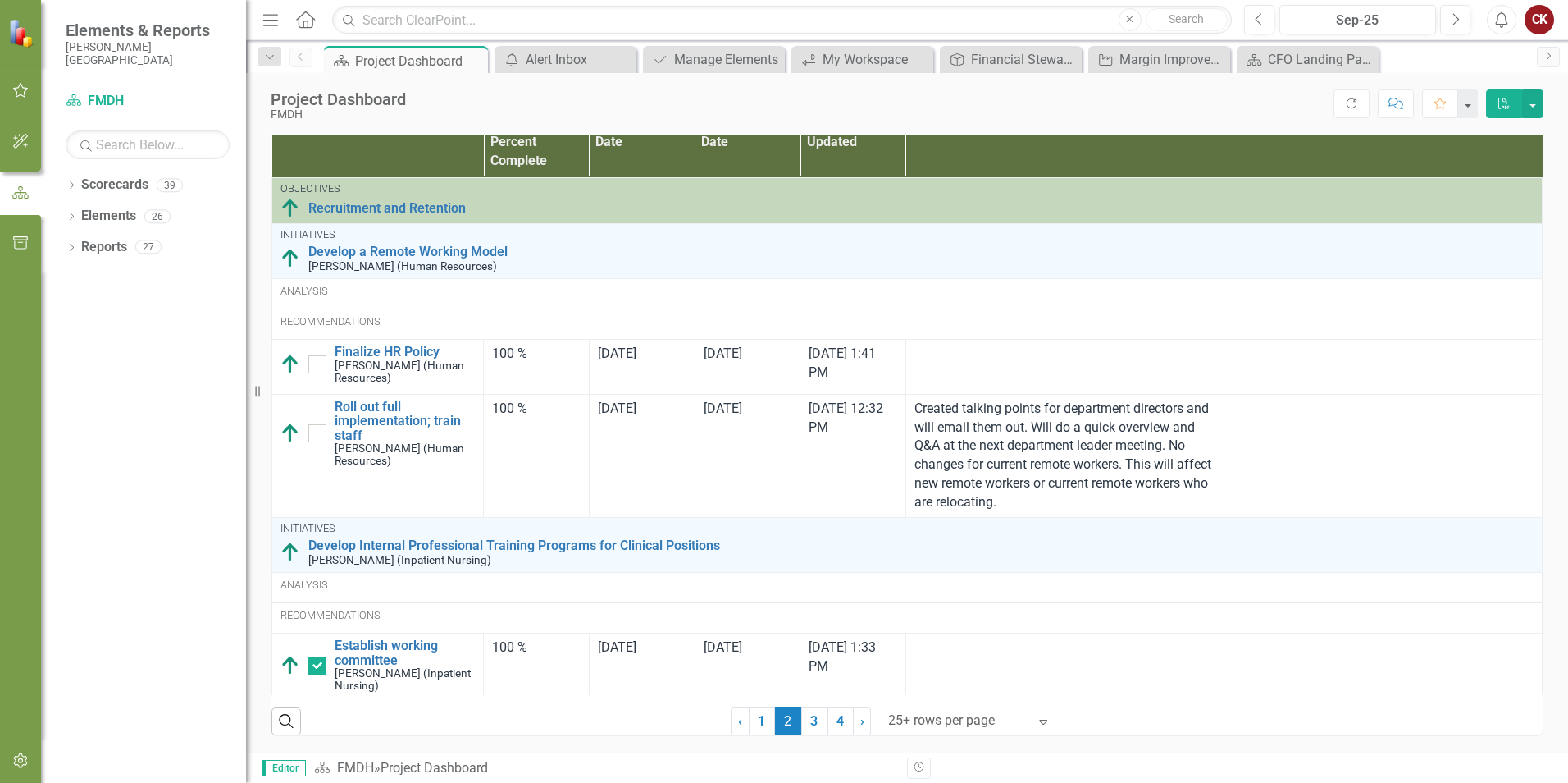
checkbox input "true"
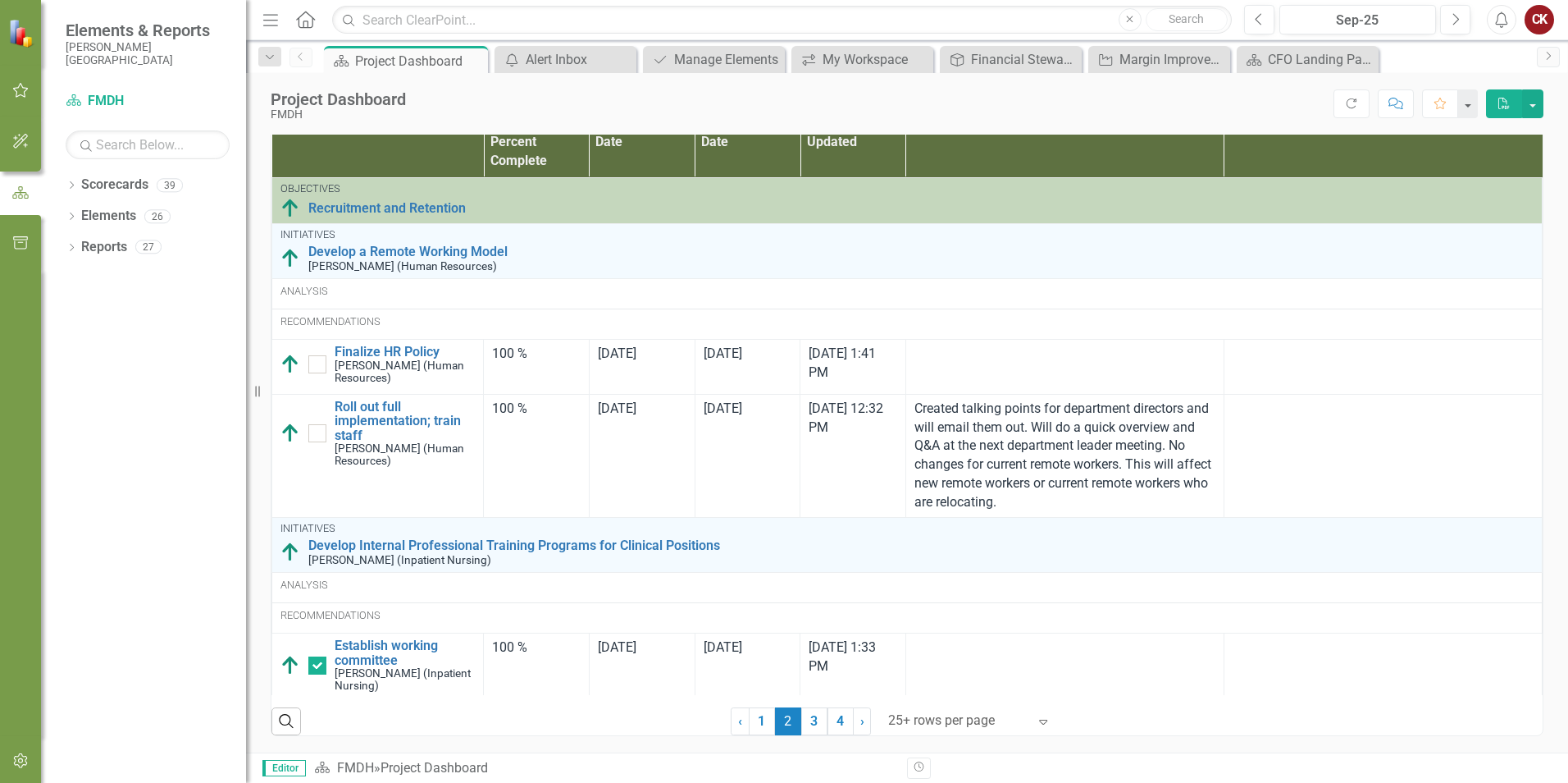
checkbox input "true"
checkbox input "false"
checkbox input "true"
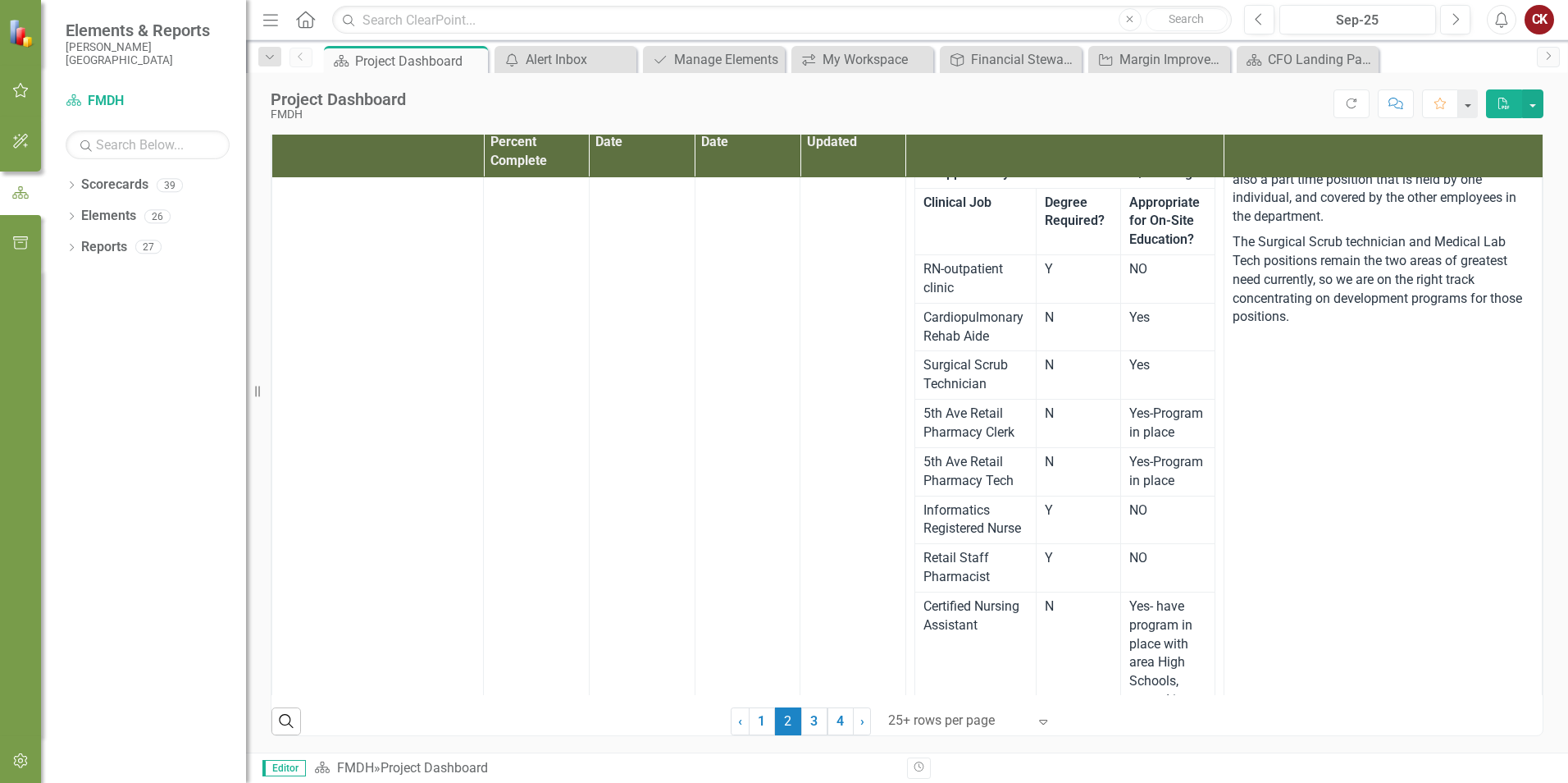
scroll to position [1641, 0]
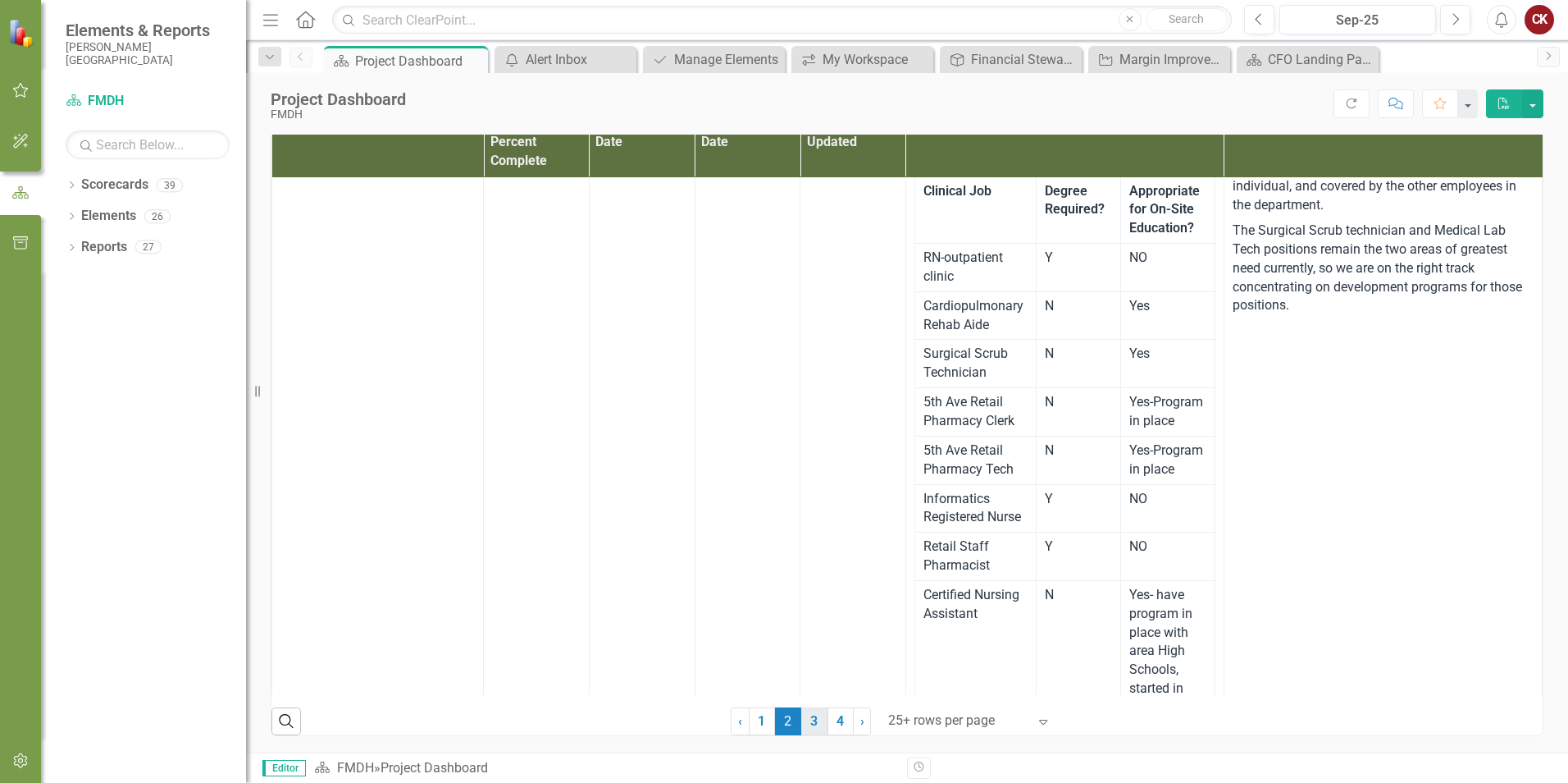
click at [810, 715] on link "3" at bounding box center [814, 721] width 26 height 28
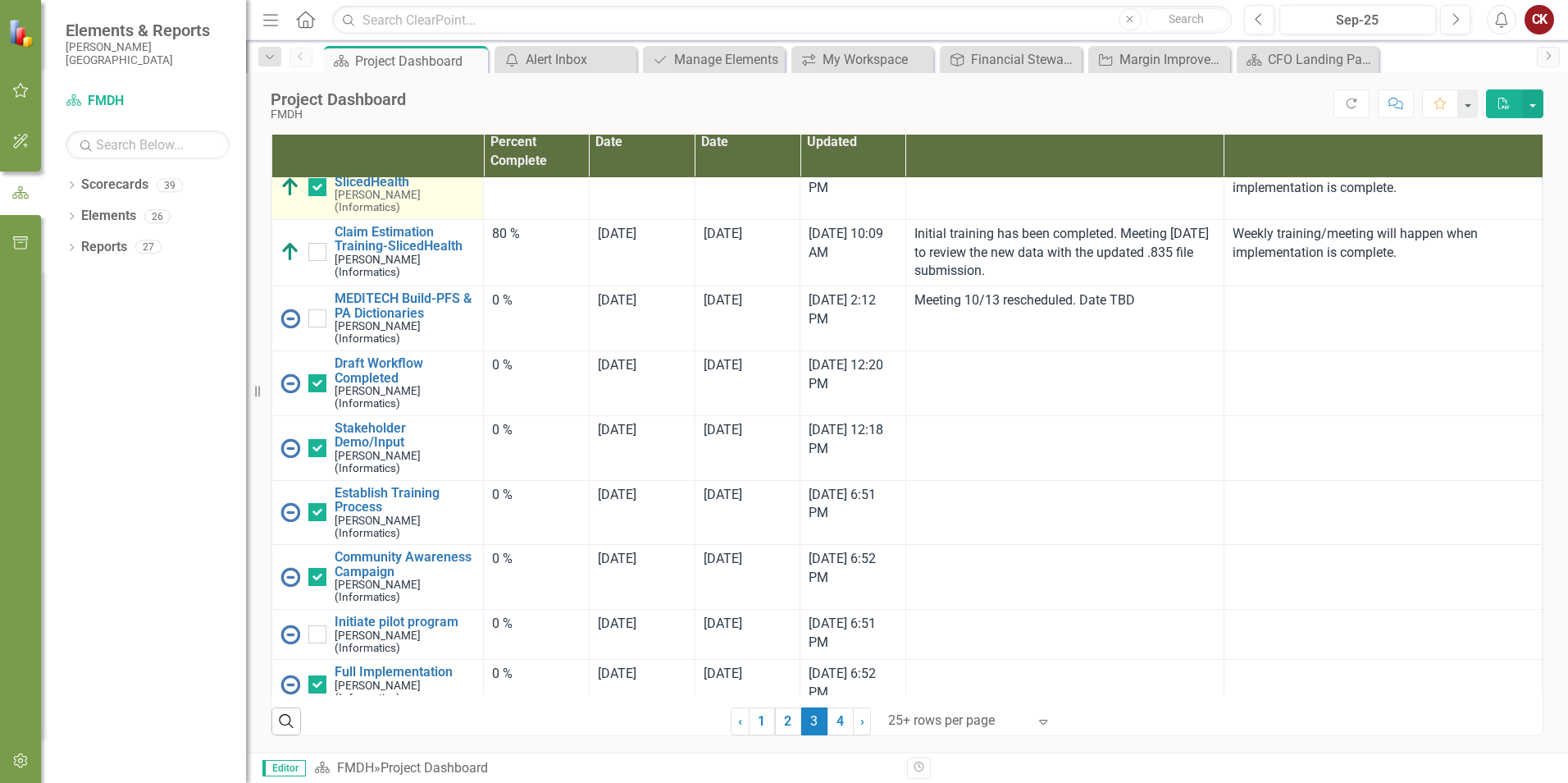
checkbox input "false"
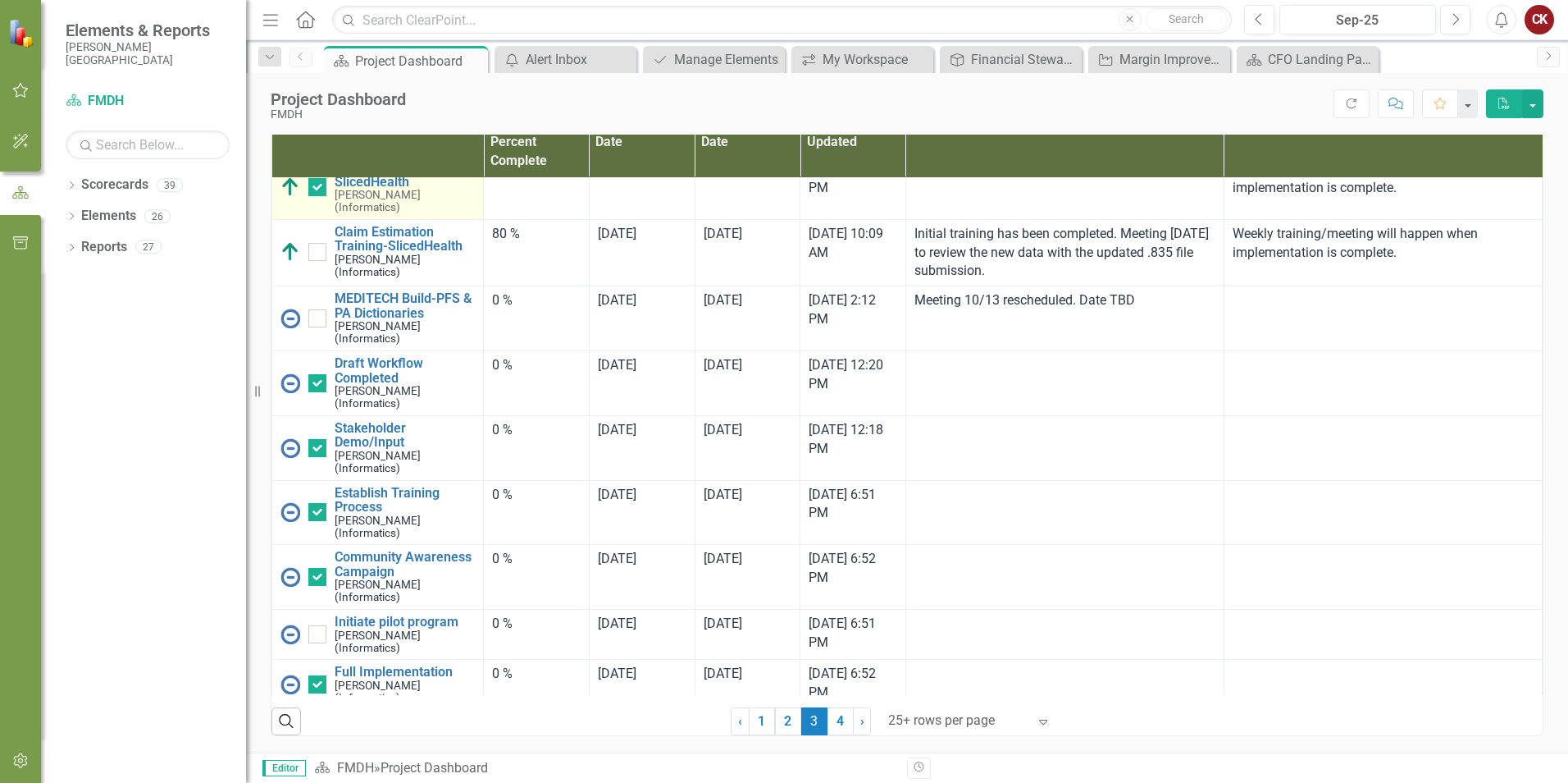
checkbox input "true"
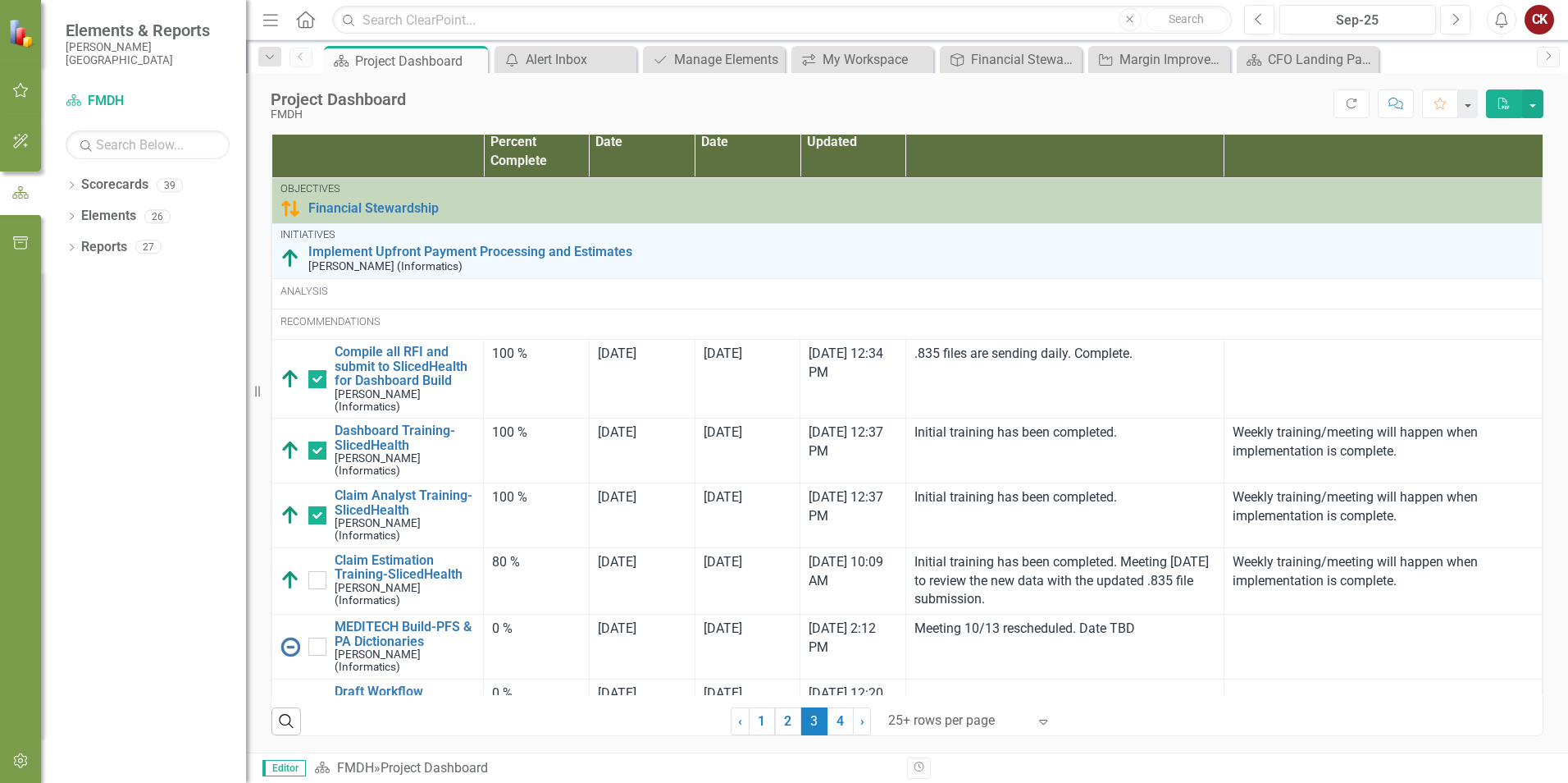
click at [81, 341] on div "Dropdown Scorecards 39 Dropdown FMDH Dropdown COO Dropdown [GEOGRAPHIC_DATA] Cl…" at bounding box center [144, 477] width 205 height 611
click at [17, 141] on icon "button" at bounding box center [21, 141] width 17 height 13
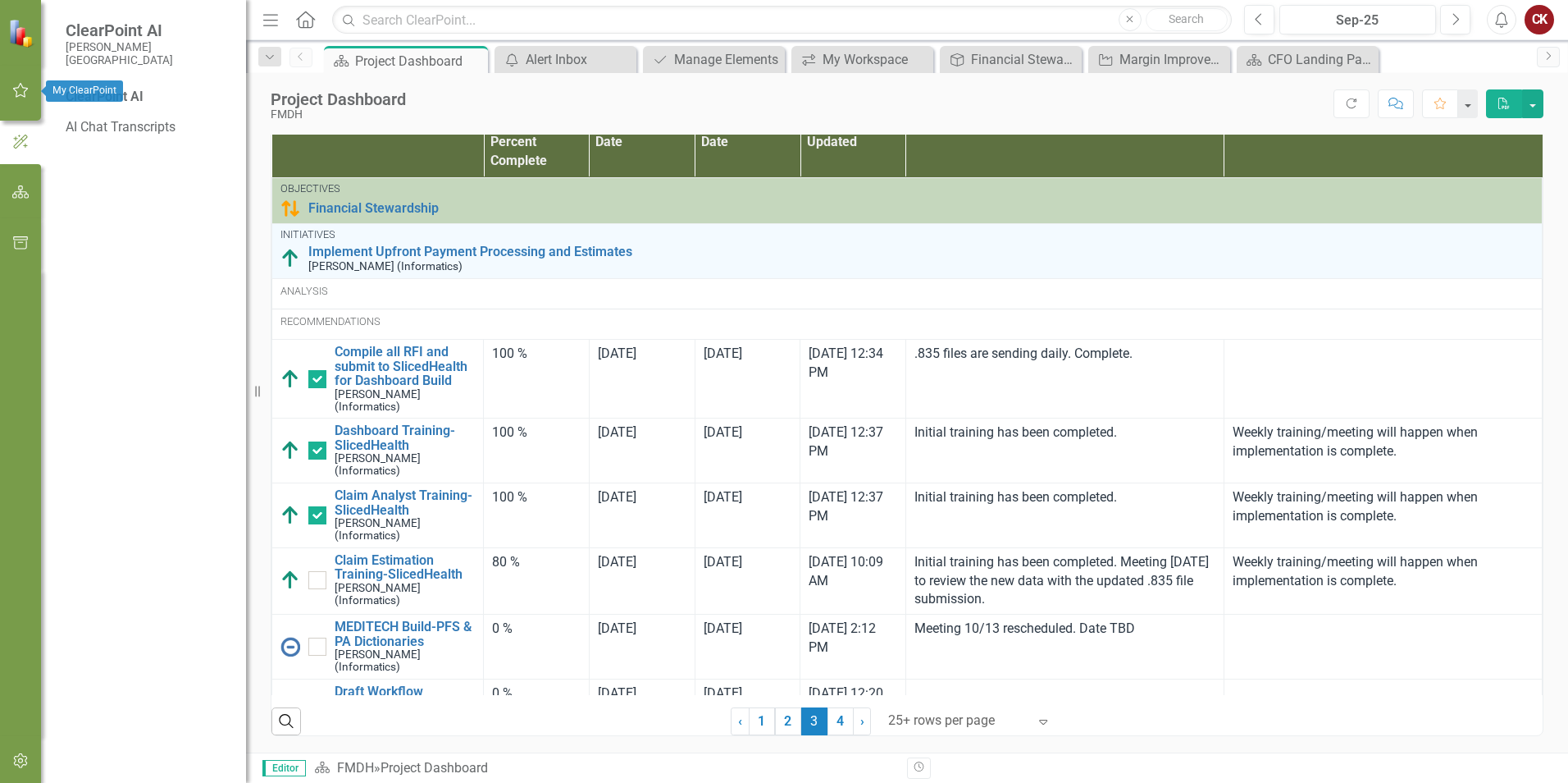
click at [19, 94] on icon "button" at bounding box center [21, 90] width 17 height 13
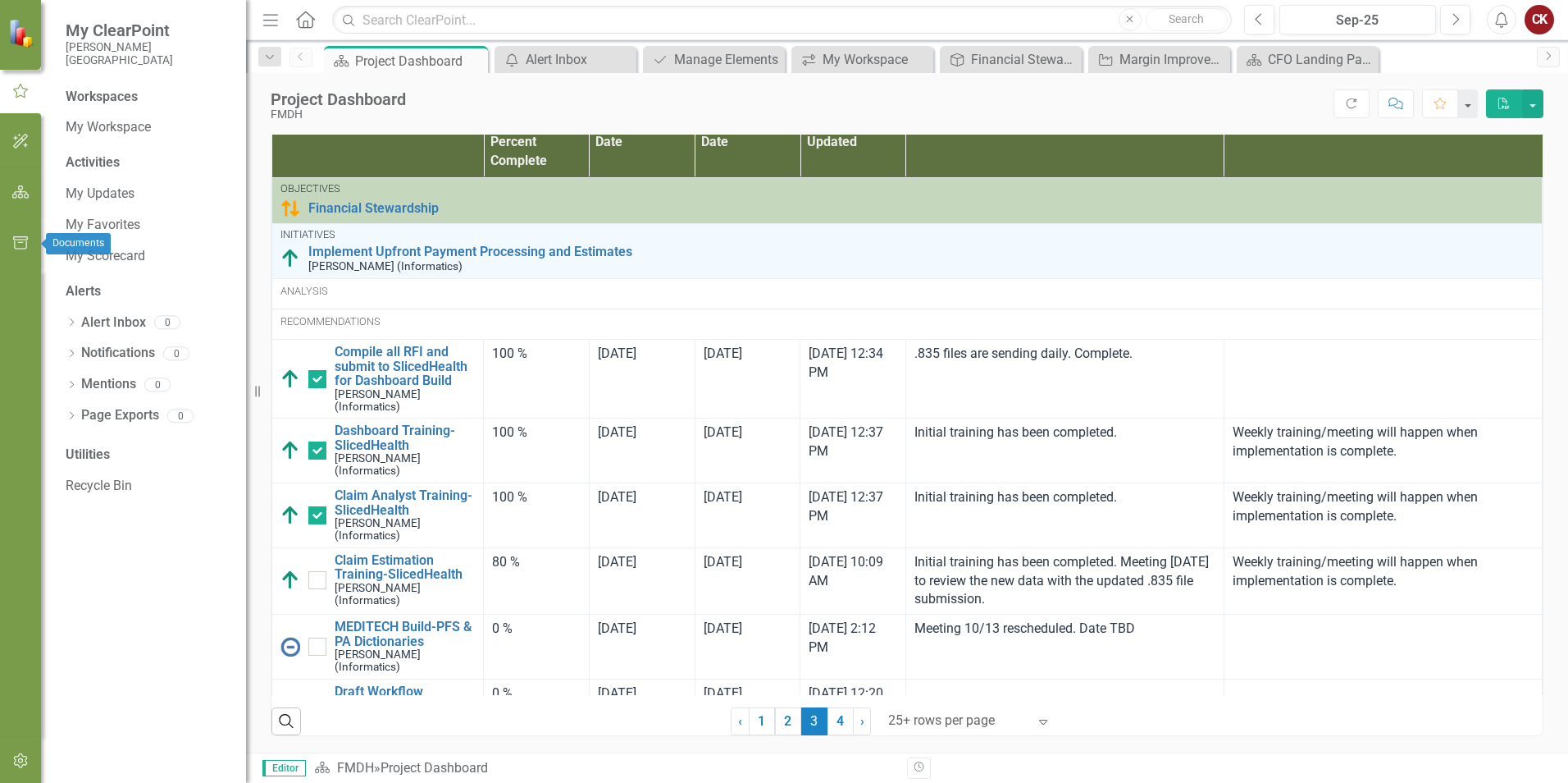
click at [17, 250] on button "button" at bounding box center [21, 243] width 37 height 35
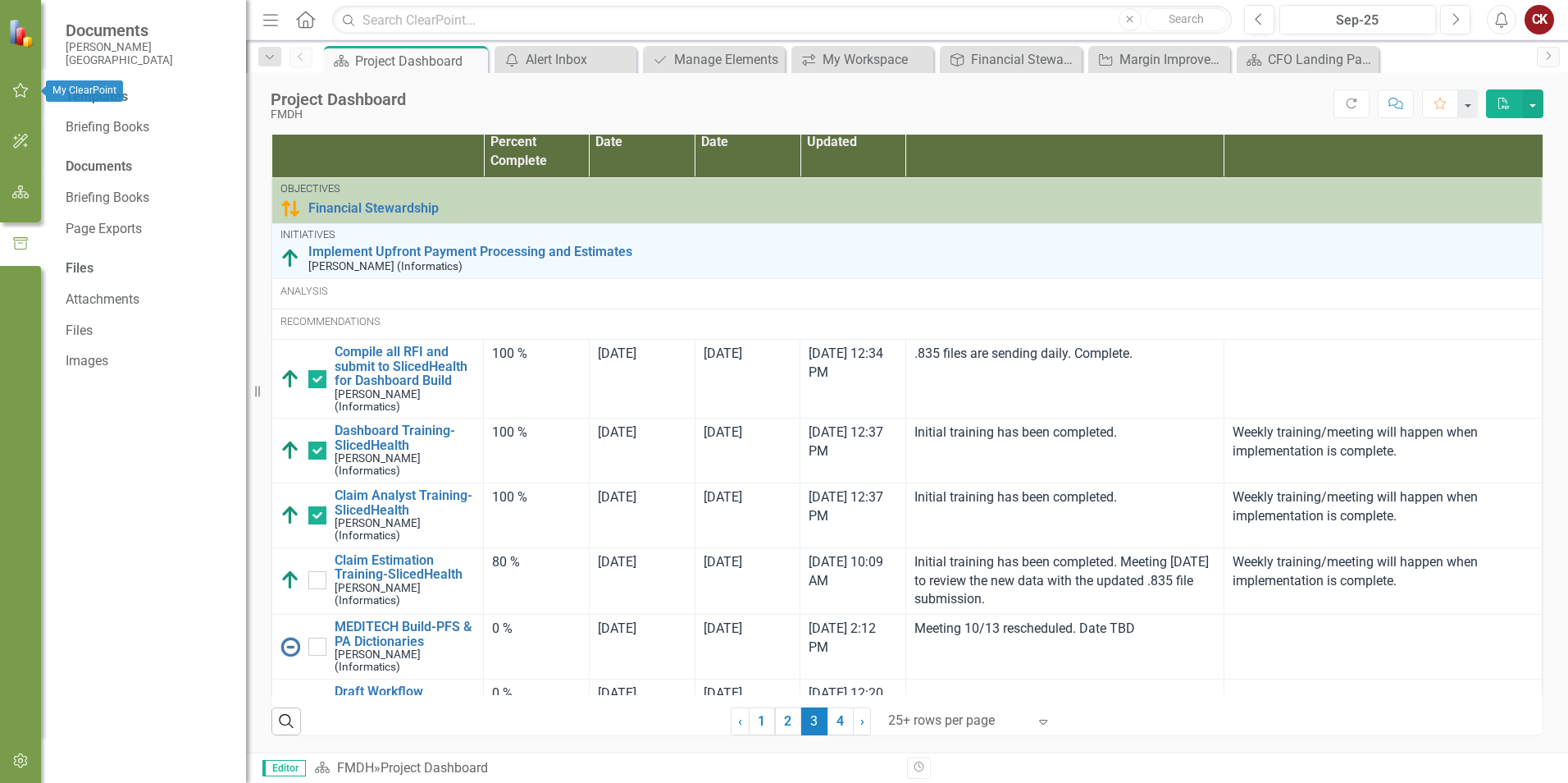
click at [19, 98] on button "button" at bounding box center [21, 91] width 37 height 35
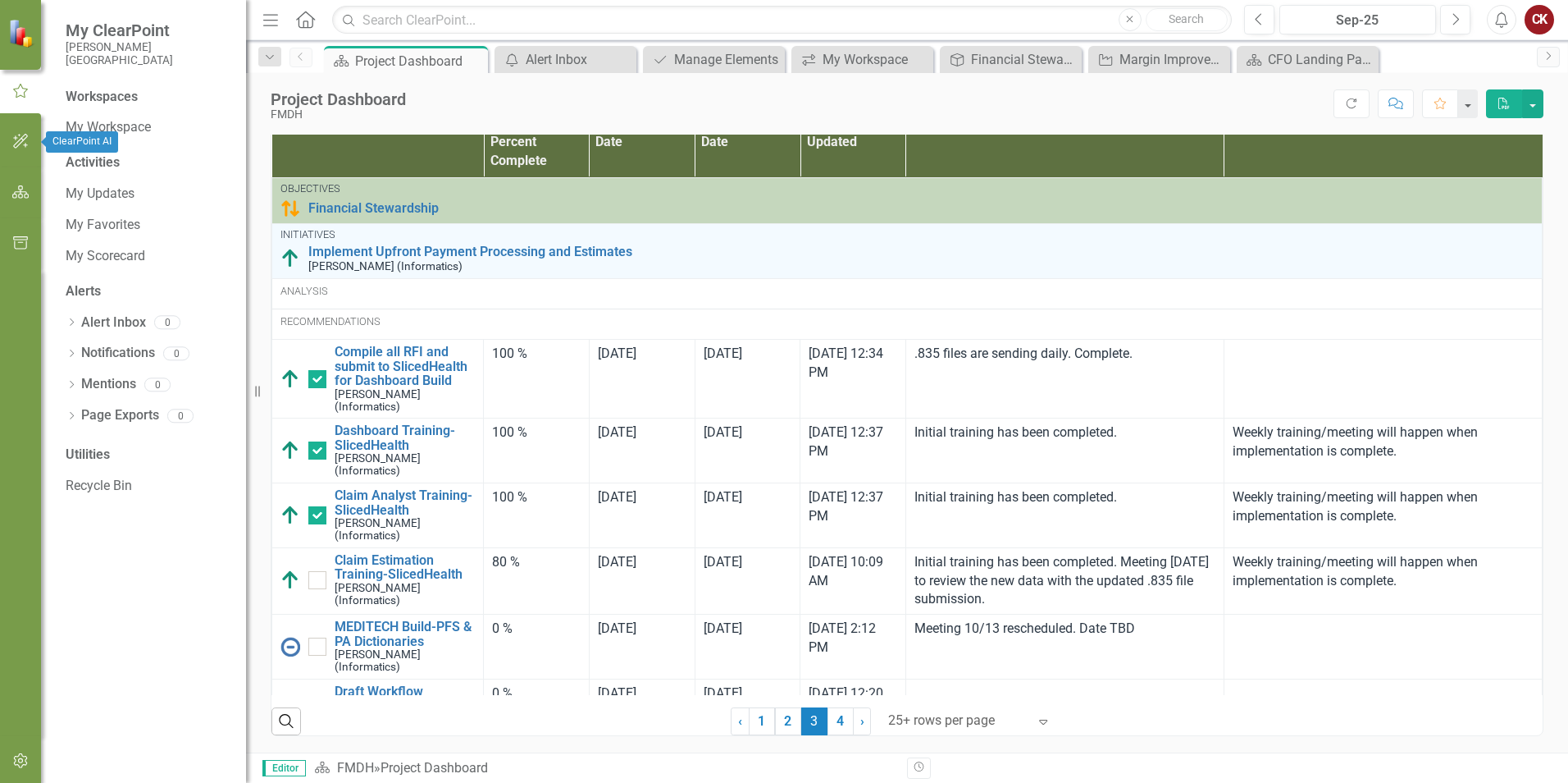
click at [21, 137] on icon "button" at bounding box center [21, 141] width 17 height 13
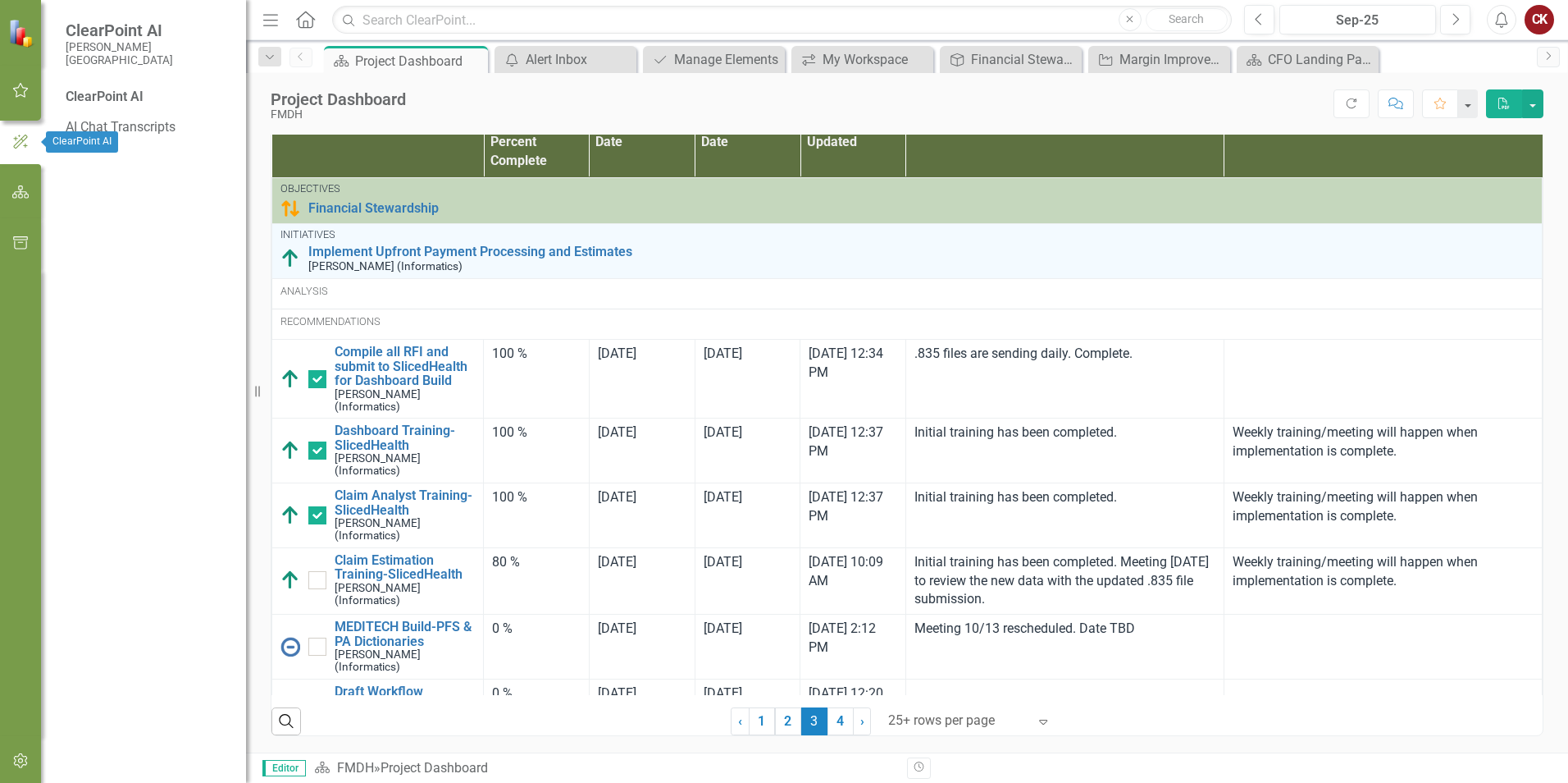
click at [17, 194] on icon "button" at bounding box center [21, 192] width 17 height 13
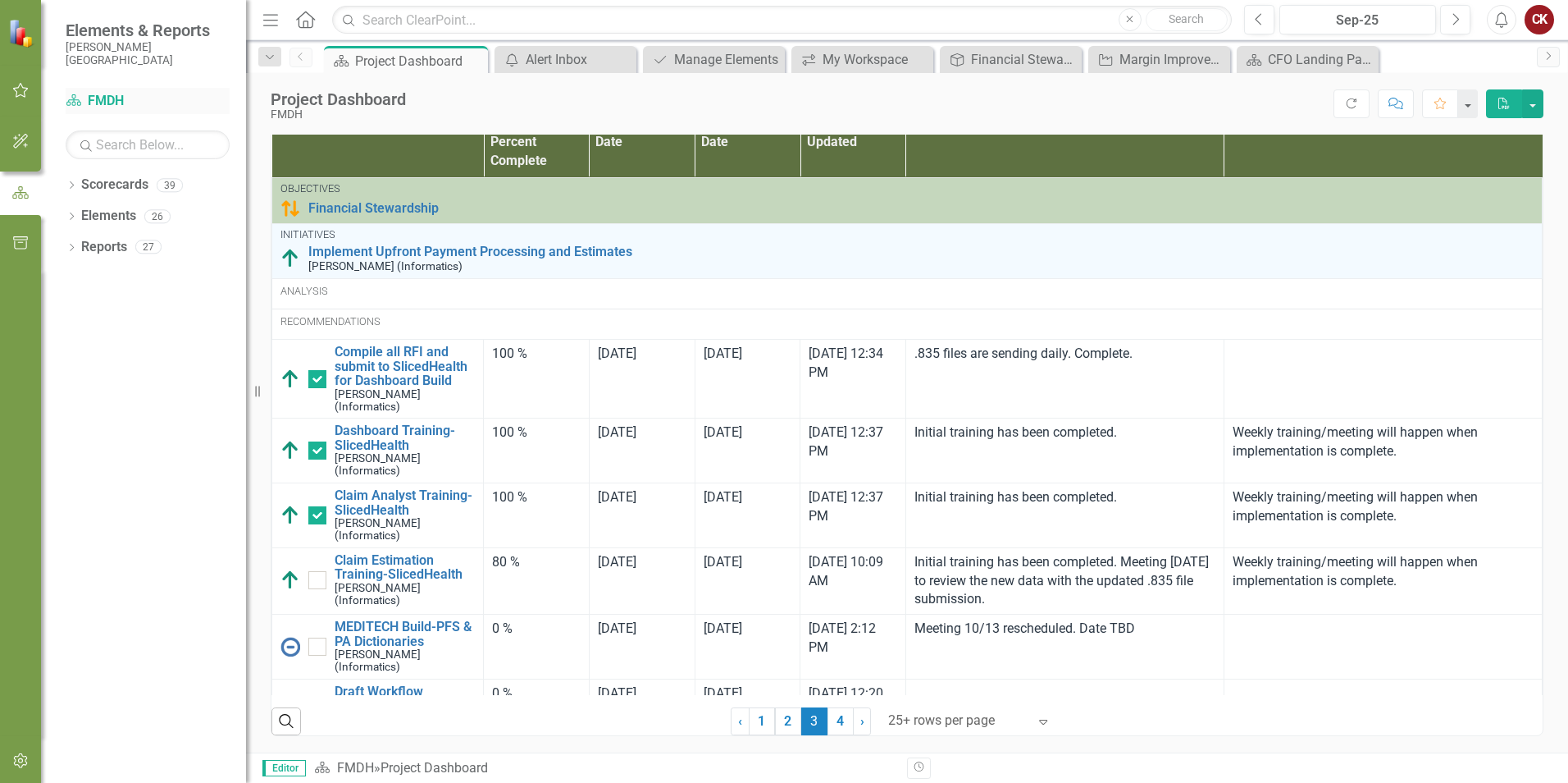
click at [91, 96] on link "Scorecard FMDH" at bounding box center [147, 101] width 164 height 19
click at [75, 99] on icon "Scorecard" at bounding box center [73, 100] width 16 height 13
click at [1470, 101] on button "button" at bounding box center [1467, 104] width 21 height 29
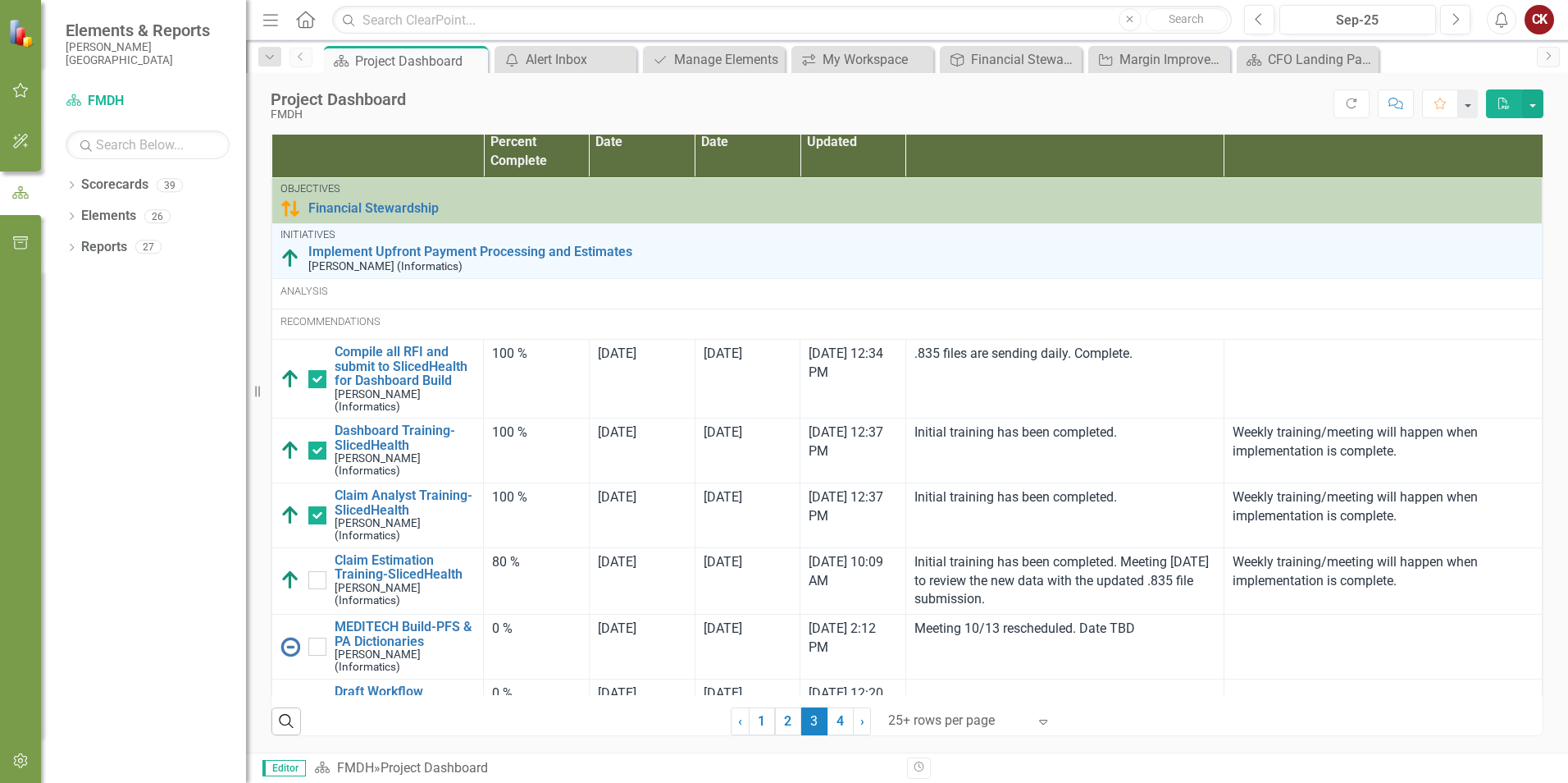
click at [300, 56] on icon at bounding box center [300, 56] width 4 height 8
click at [475, 62] on icon "Close" at bounding box center [472, 61] width 16 height 13
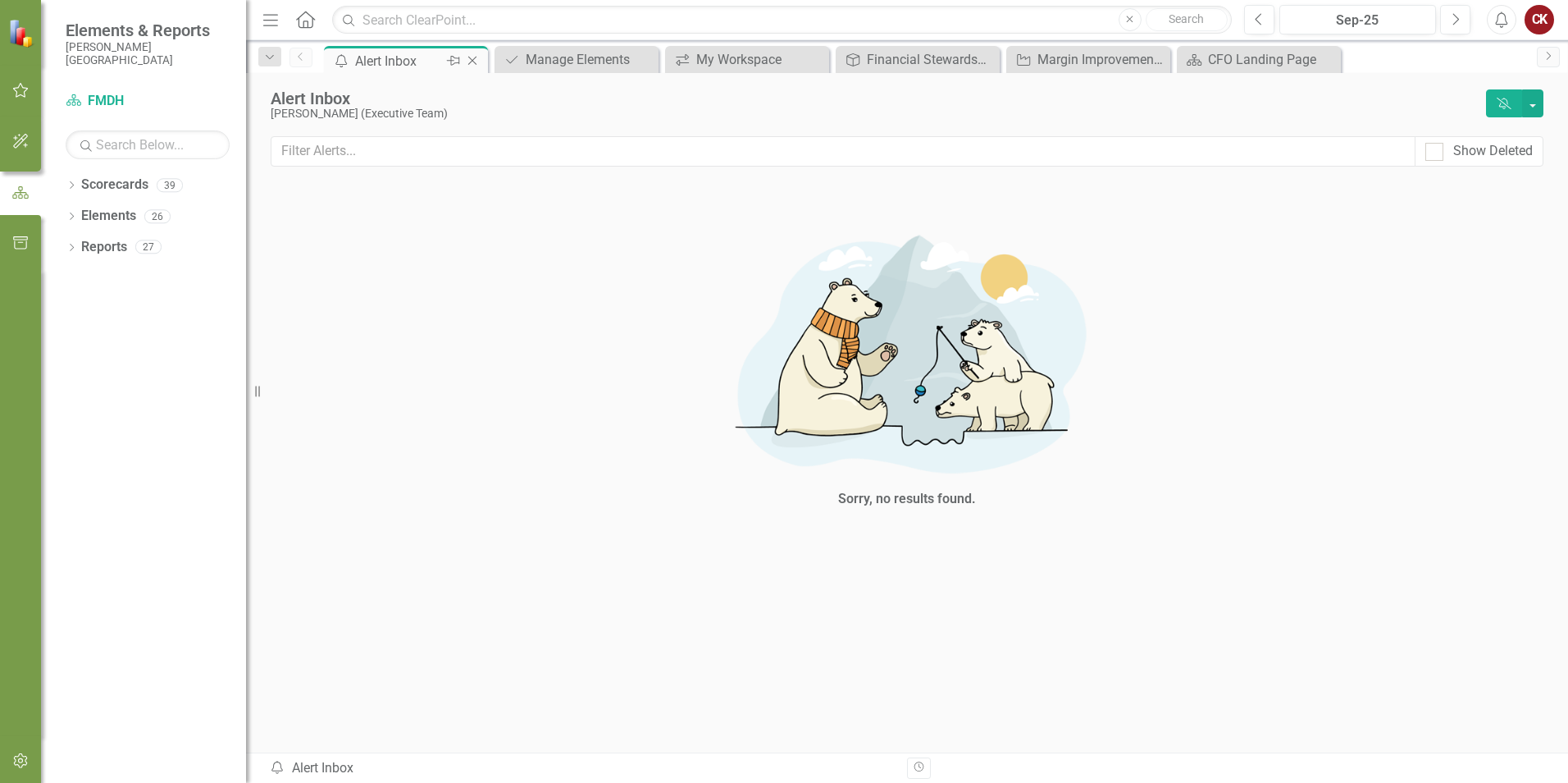
click at [473, 60] on icon at bounding box center [472, 61] width 9 height 9
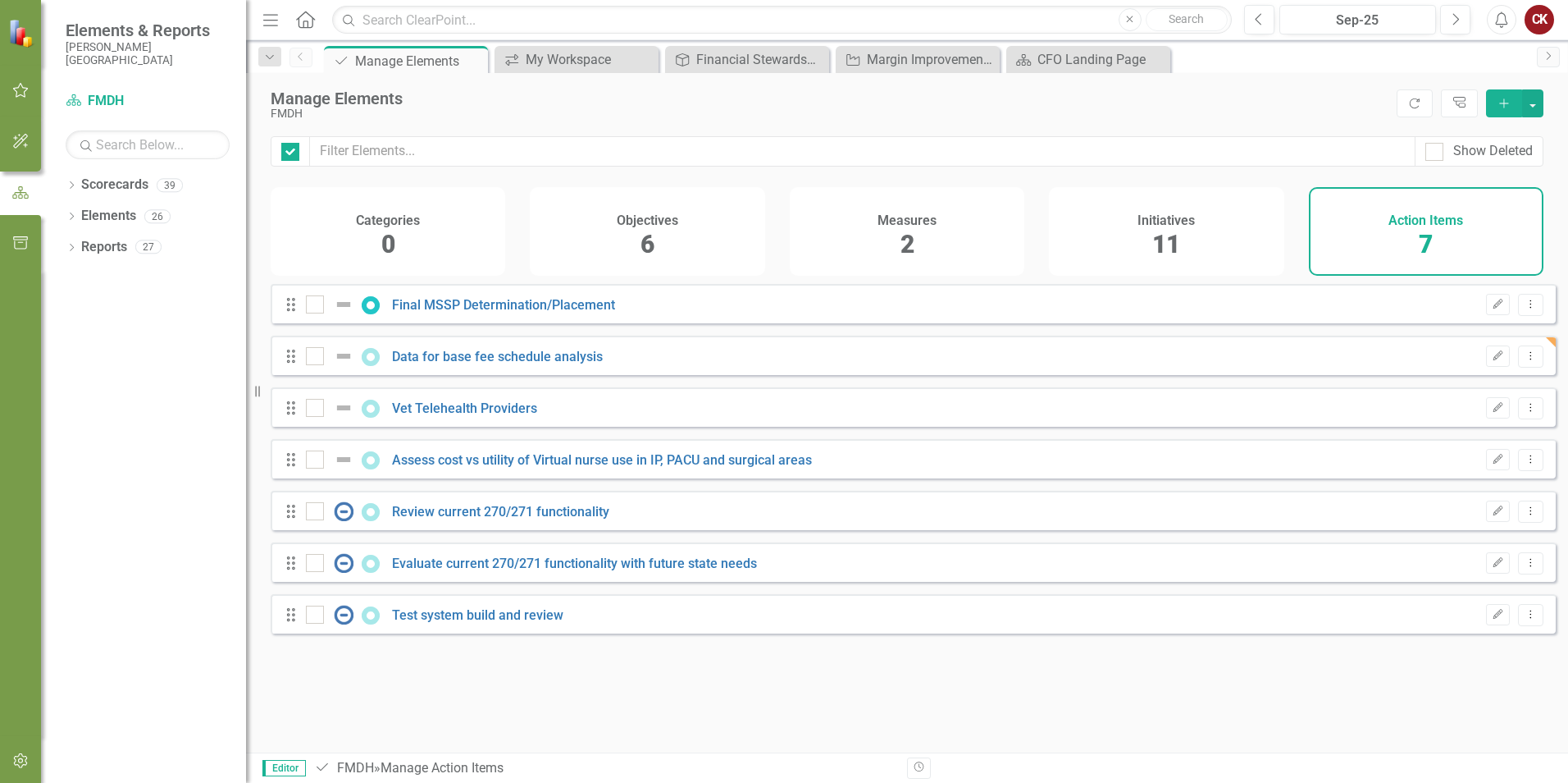
checkbox input "false"
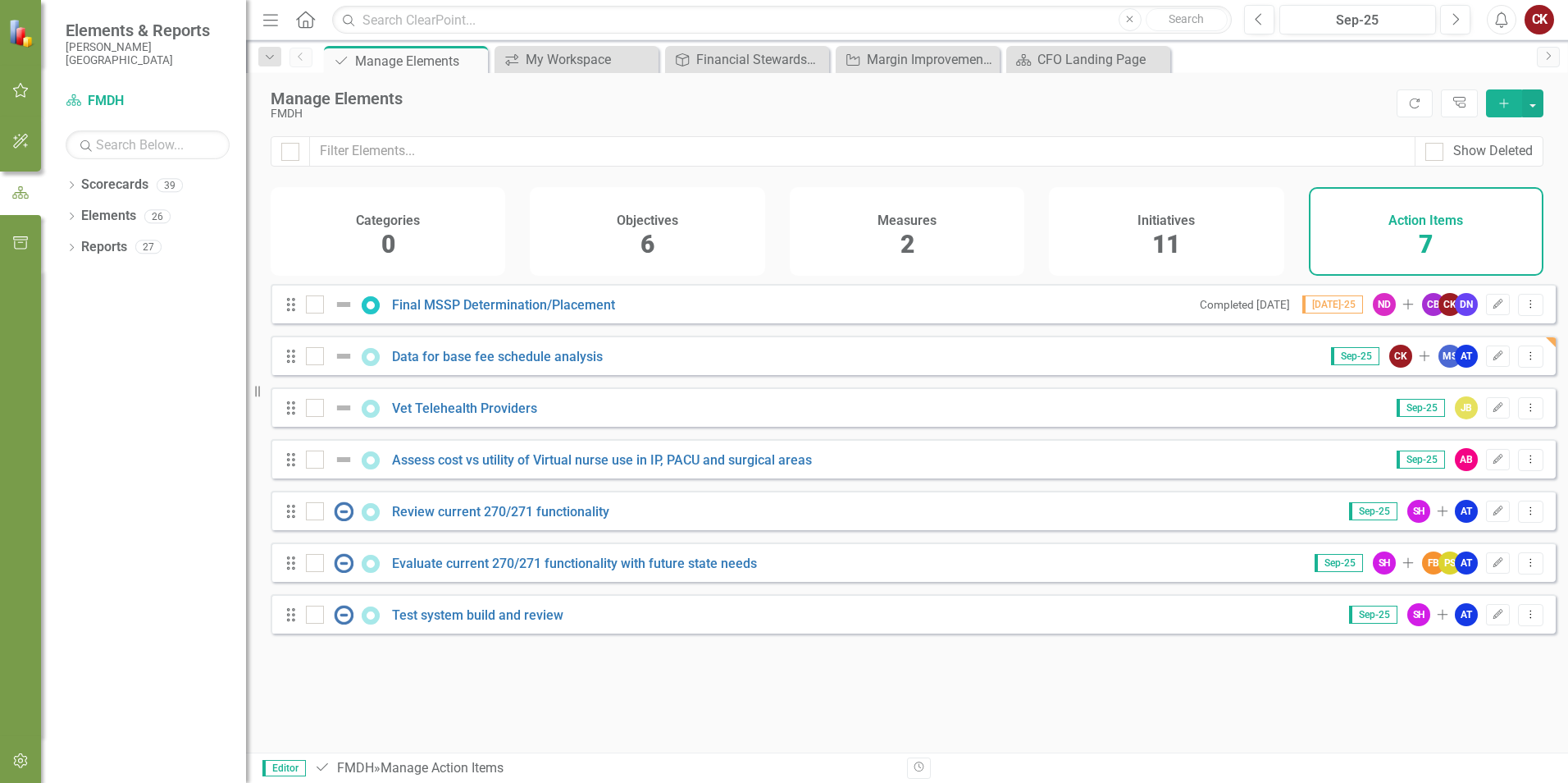
click at [0, 0] on icon at bounding box center [0, 0] width 0 height 0
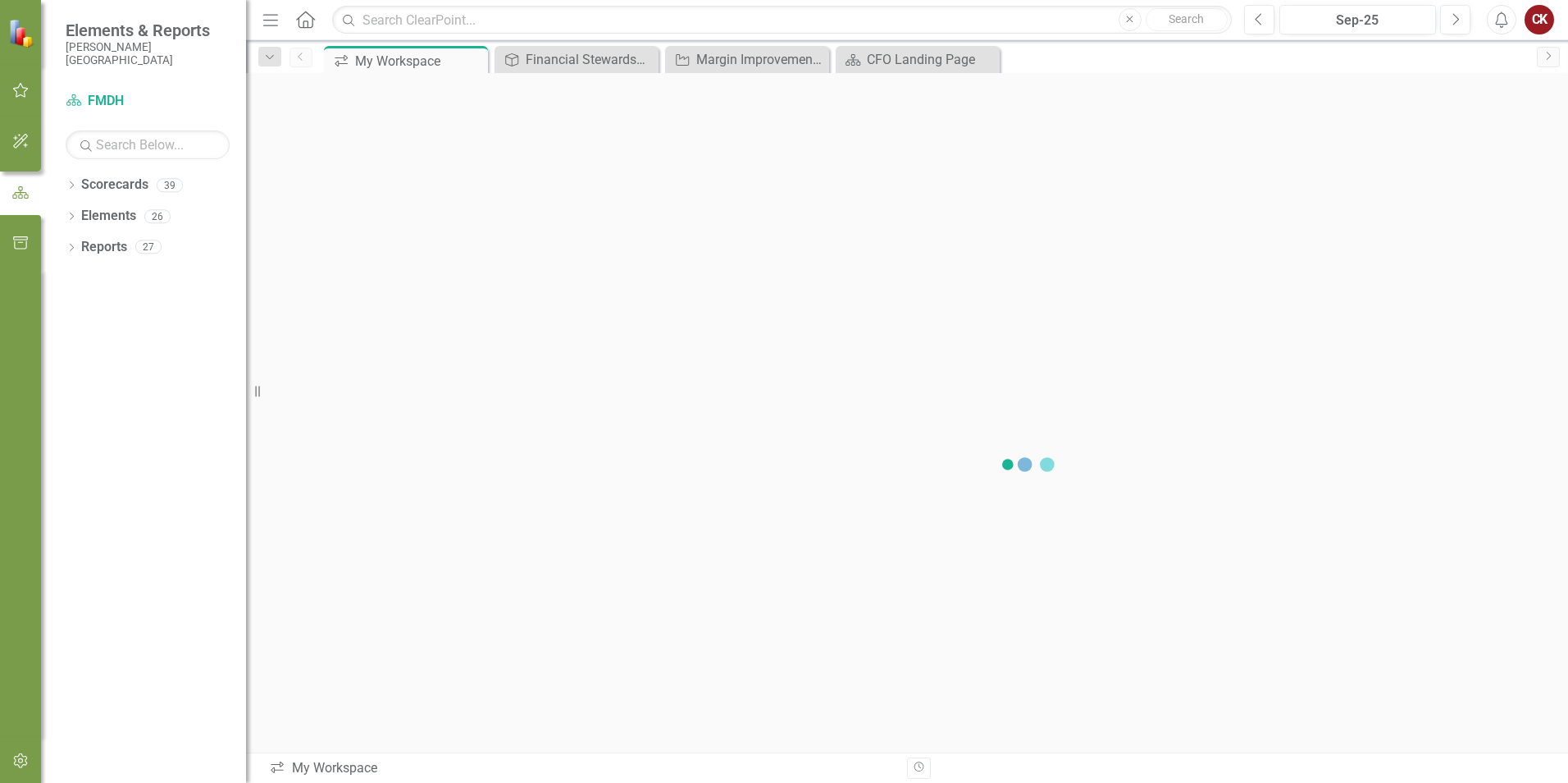
click at [0, 0] on icon at bounding box center [0, 0] width 0 height 0
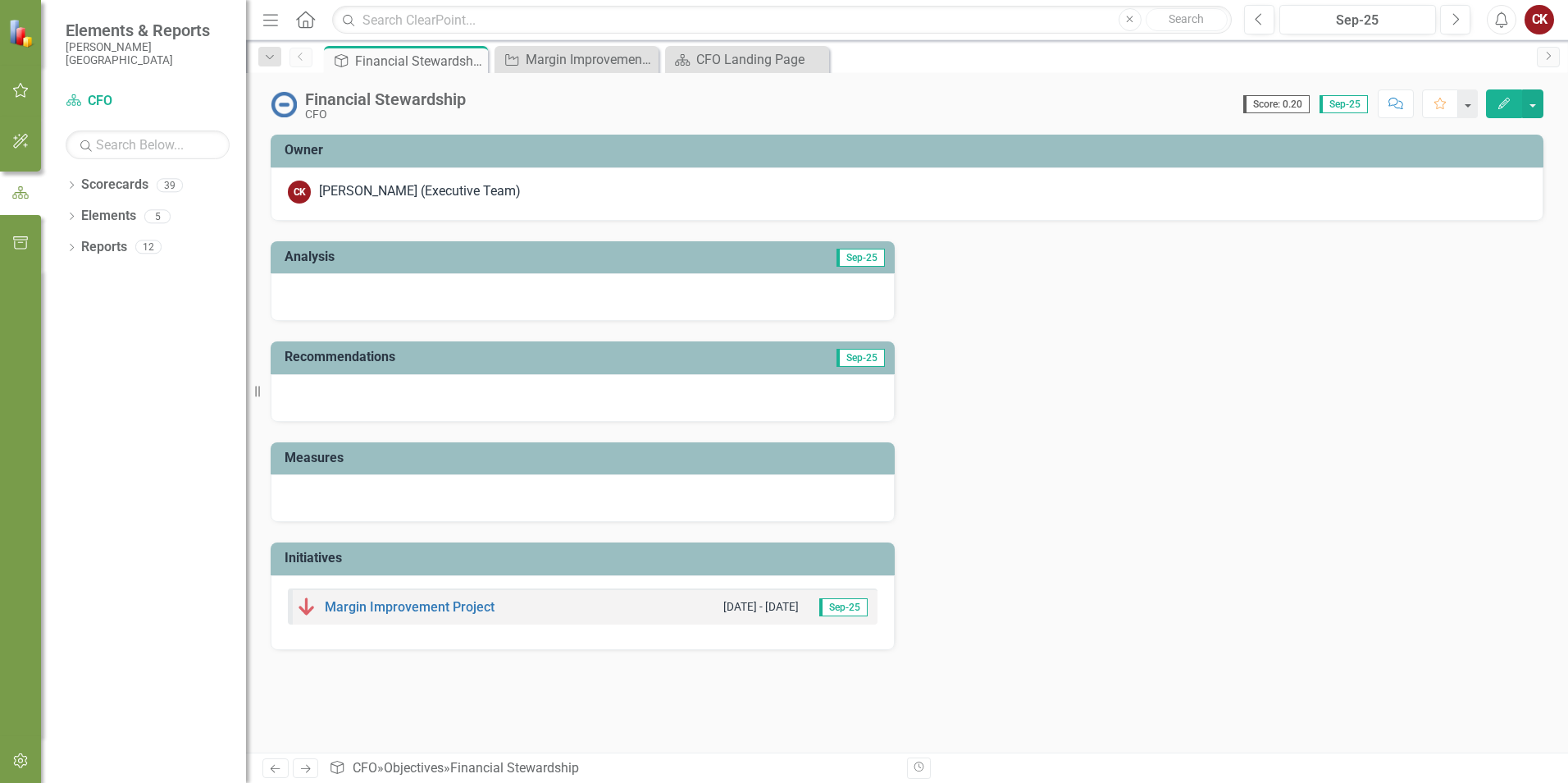
click at [0, 0] on icon at bounding box center [0, 0] width 0 height 0
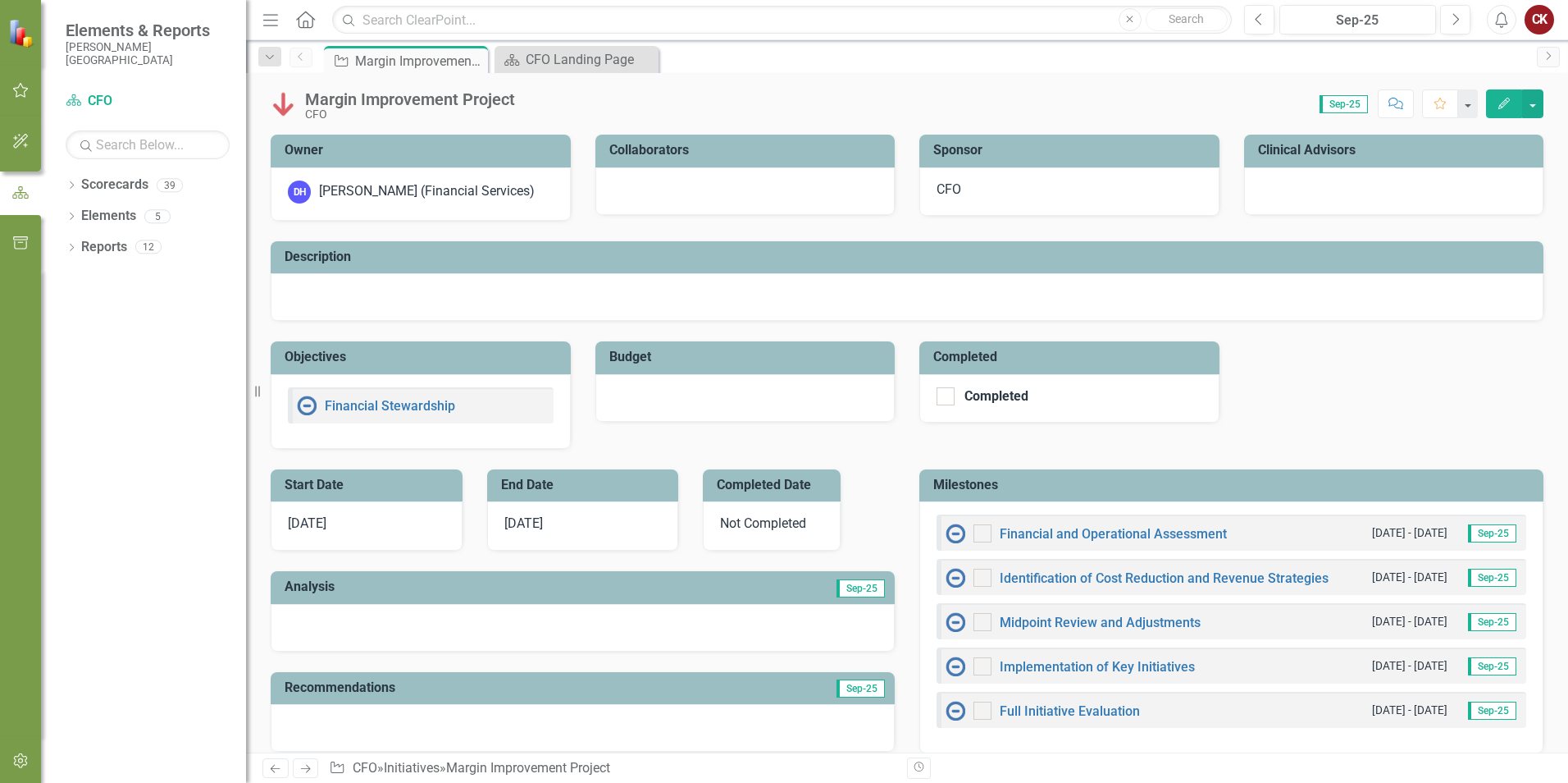
click at [0, 0] on icon at bounding box center [0, 0] width 0 height 0
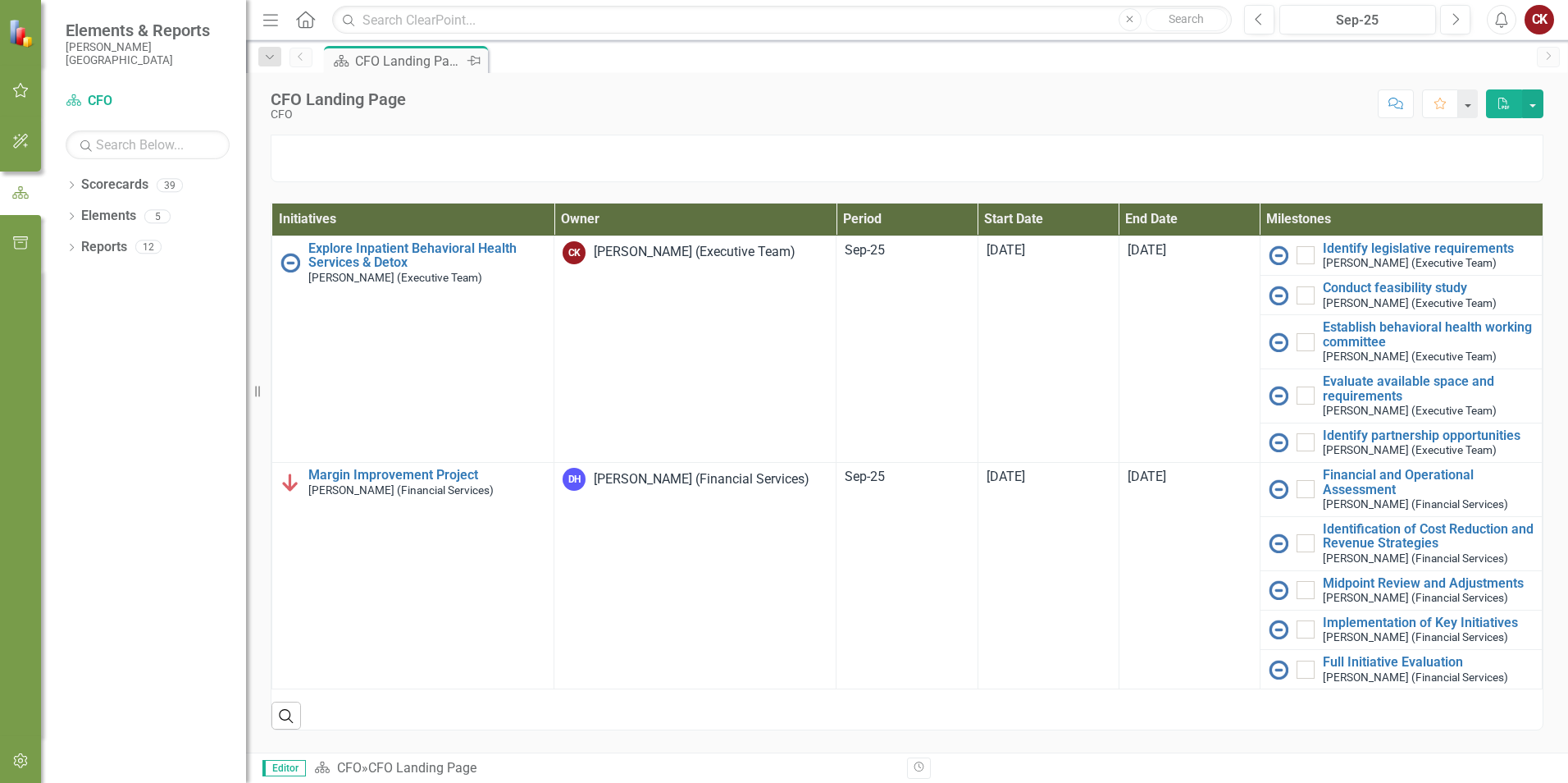
click at [473, 60] on icon "Pin" at bounding box center [474, 60] width 13 height 16
click at [587, 72] on div "Scorecard CFO Landing Page Pin" at bounding box center [924, 59] width 1208 height 26
click at [269, 56] on icon "Dropdown" at bounding box center [270, 57] width 15 height 12
click at [116, 147] on input "text" at bounding box center [147, 145] width 164 height 29
click at [164, 81] on div "Elements & Reports [PERSON_NAME][GEOGRAPHIC_DATA]" at bounding box center [144, 44] width 205 height 88
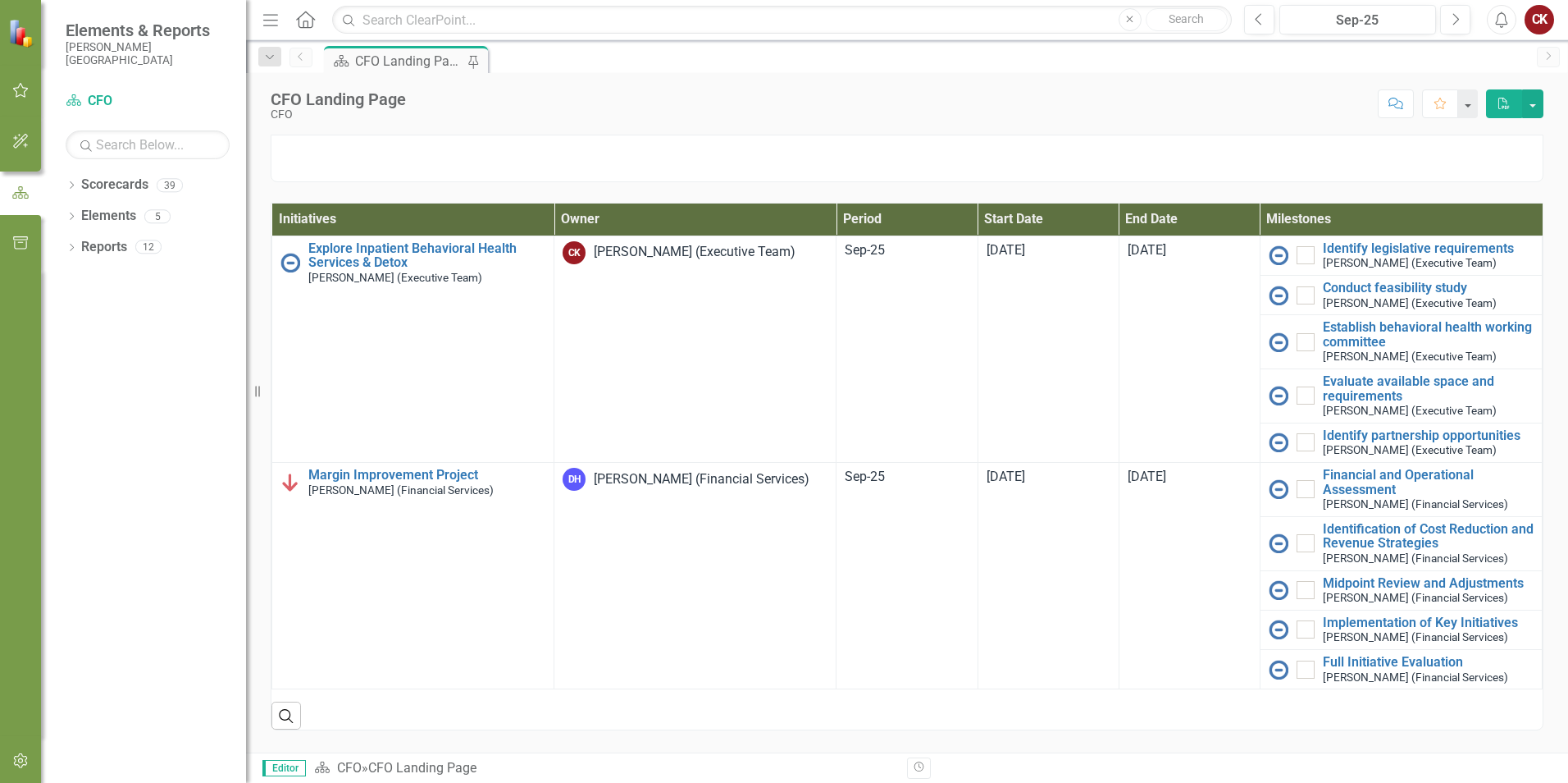
click at [20, 37] on img at bounding box center [23, 33] width 29 height 29
click at [102, 30] on span "Elements & Reports" at bounding box center [147, 29] width 164 height 19
click at [304, 21] on icon at bounding box center [306, 19] width 19 height 17
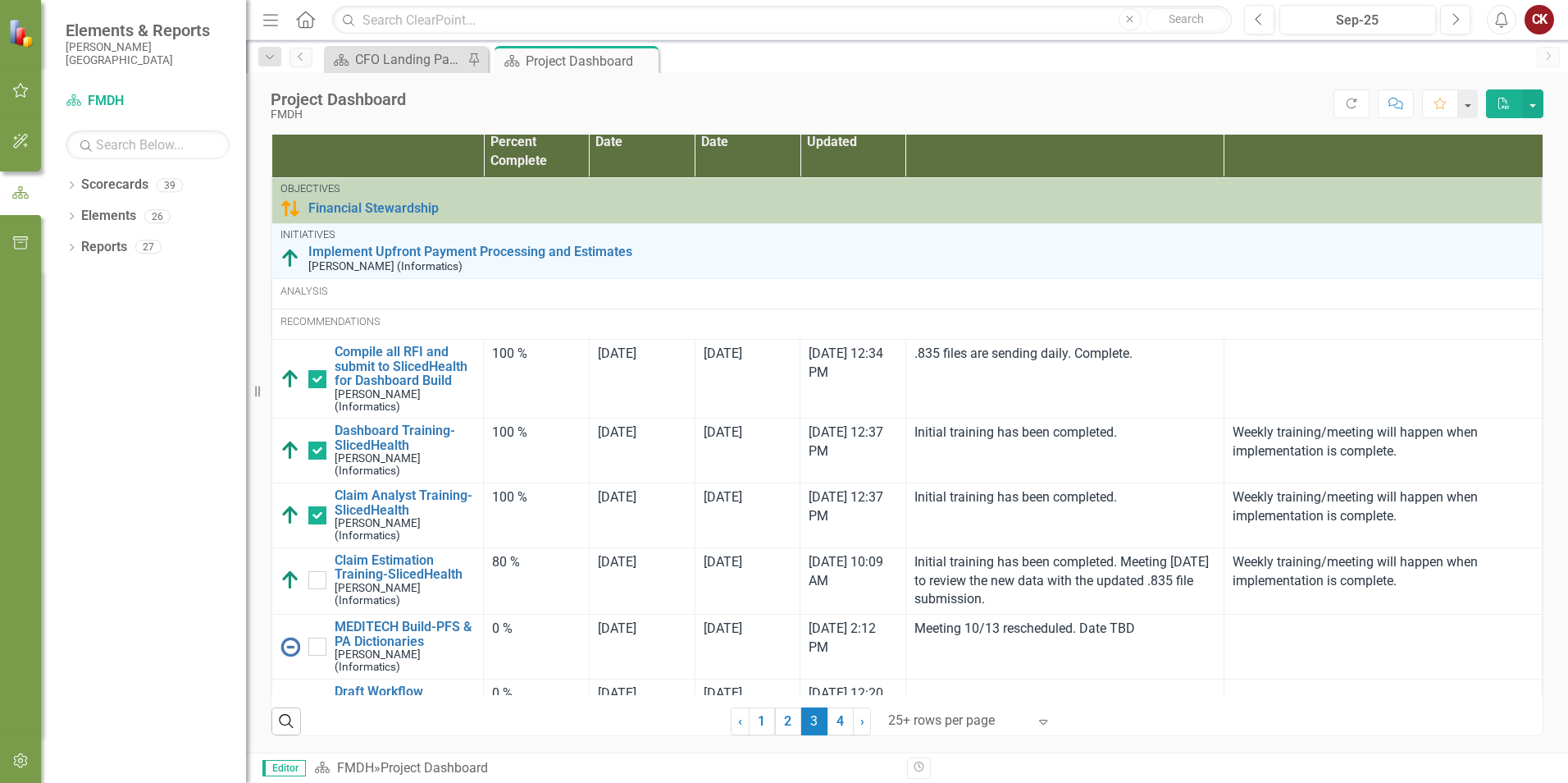
scroll to position [1085, 0]
click at [750, 716] on link "1" at bounding box center [762, 721] width 26 height 28
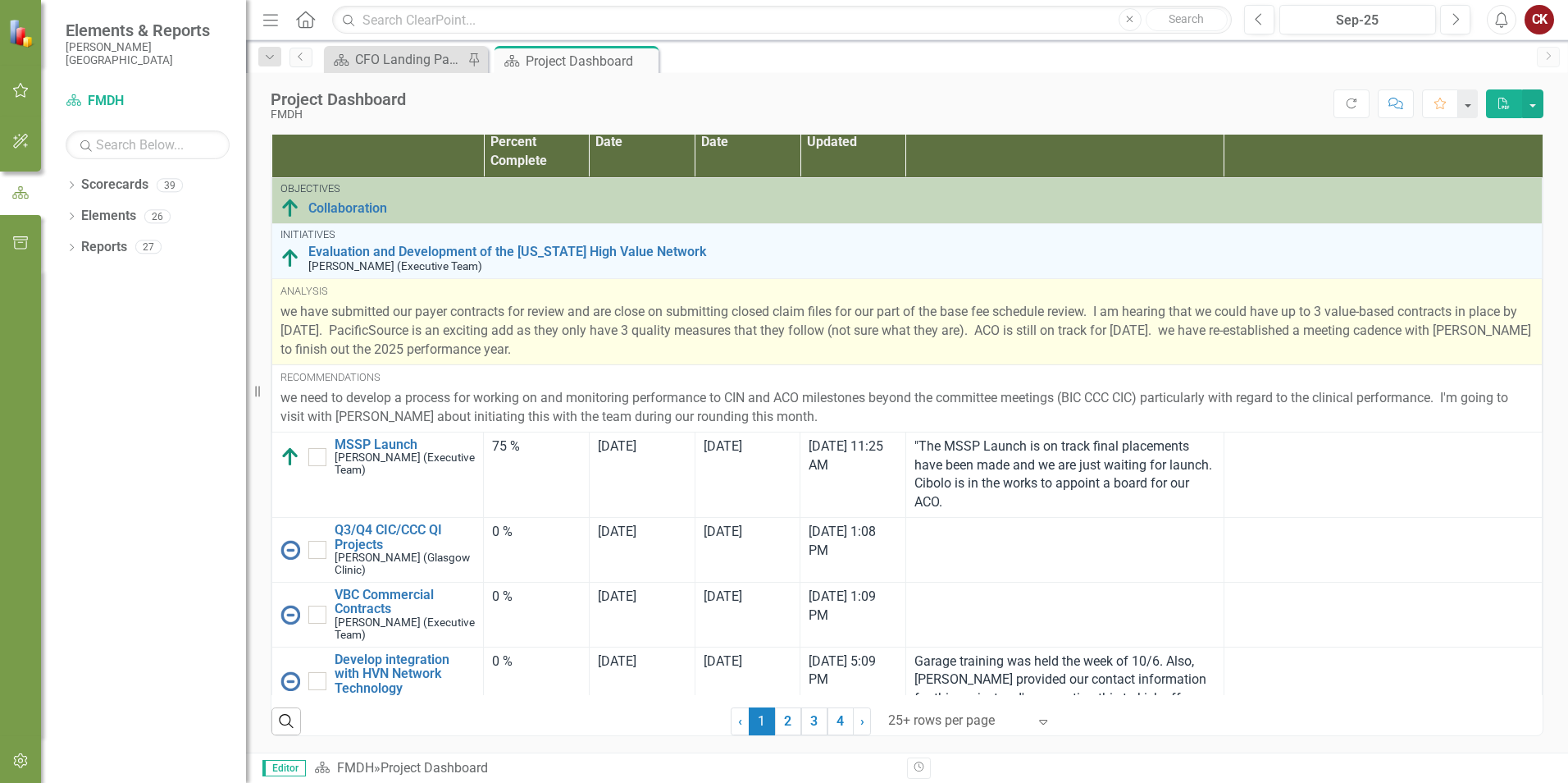
checkbox input "false"
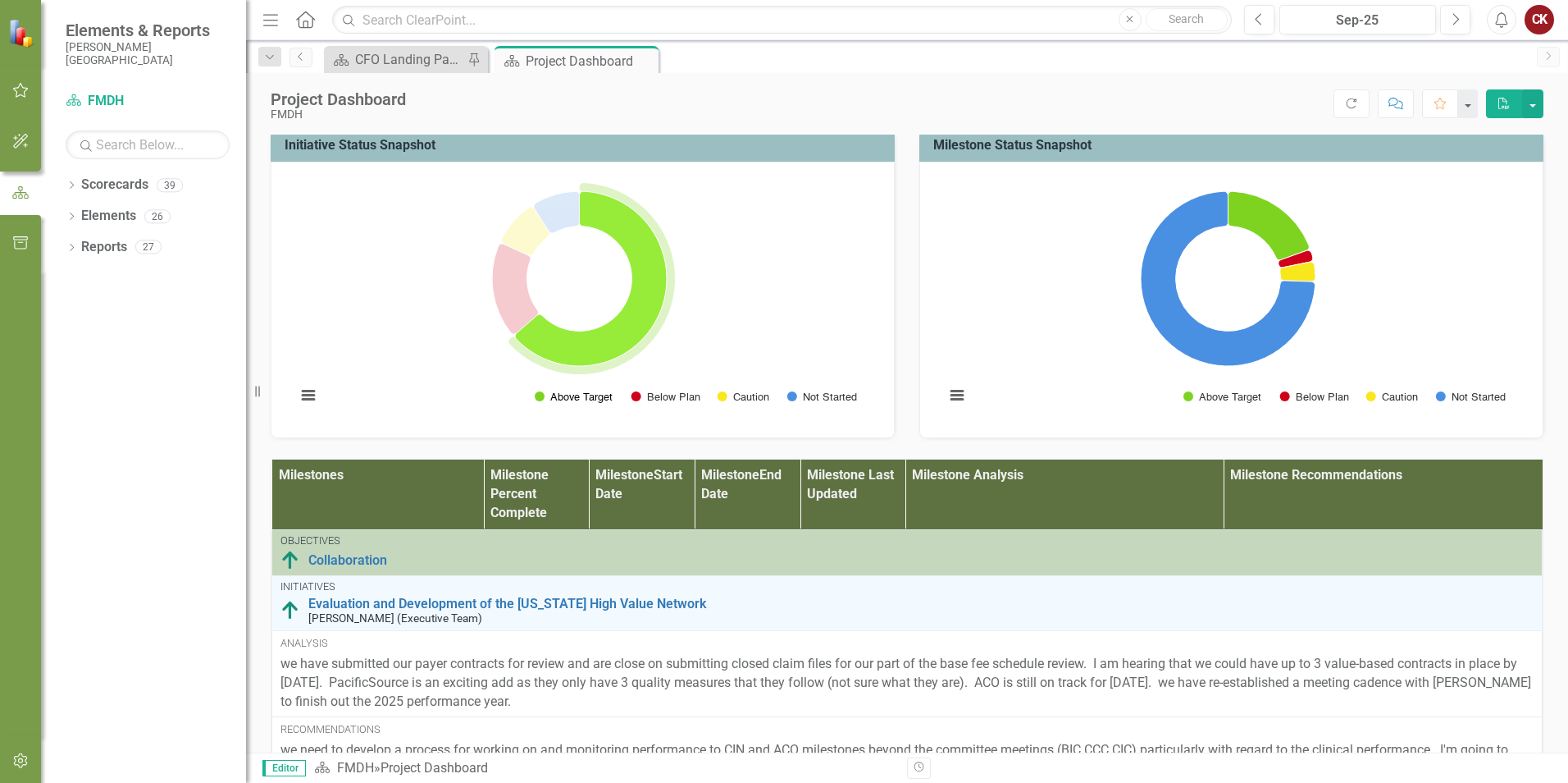
scroll to position [594, 0]
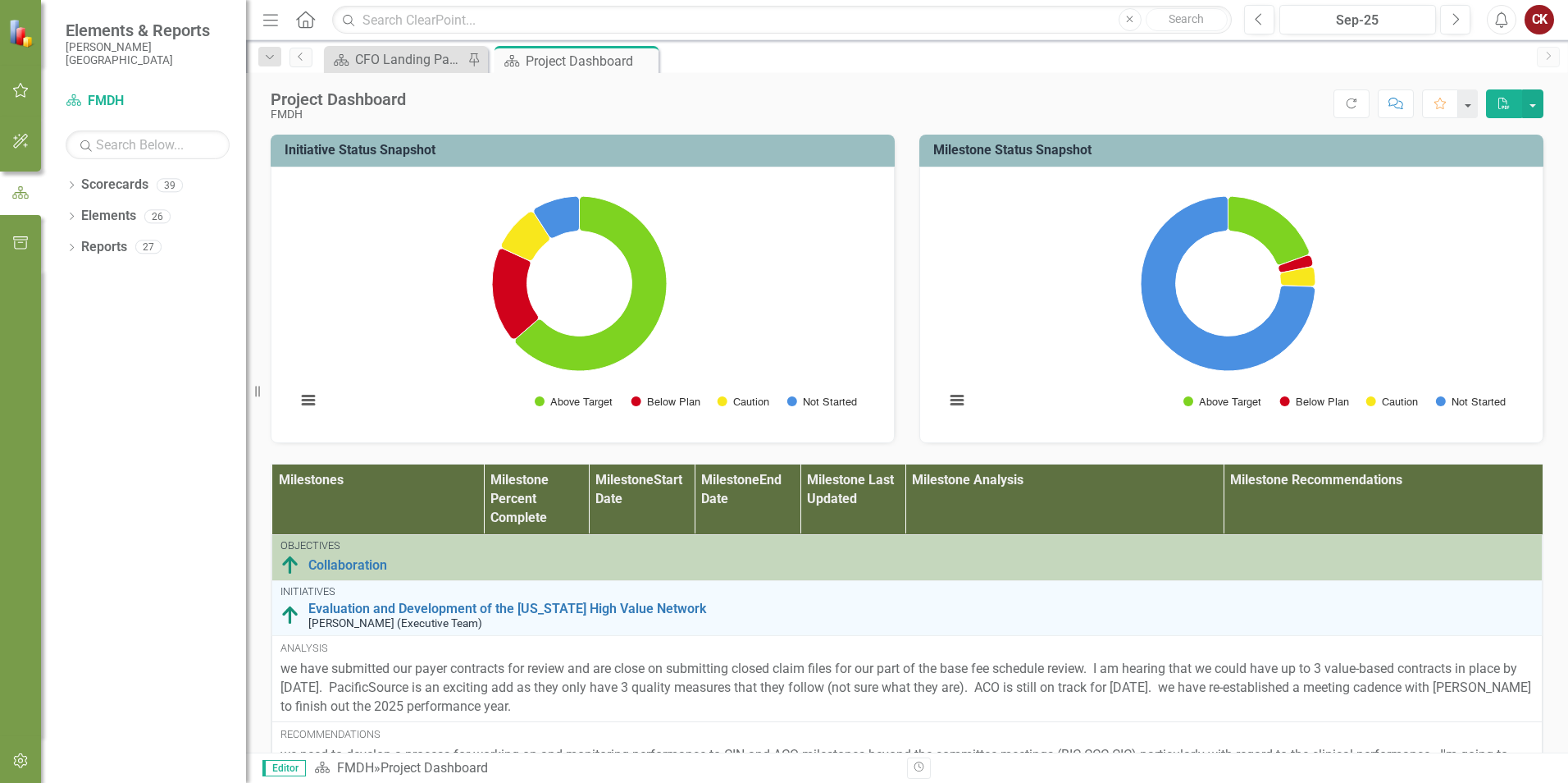
click at [16, 33] on img at bounding box center [23, 33] width 29 height 29
click at [306, 20] on icon "Home" at bounding box center [305, 19] width 21 height 17
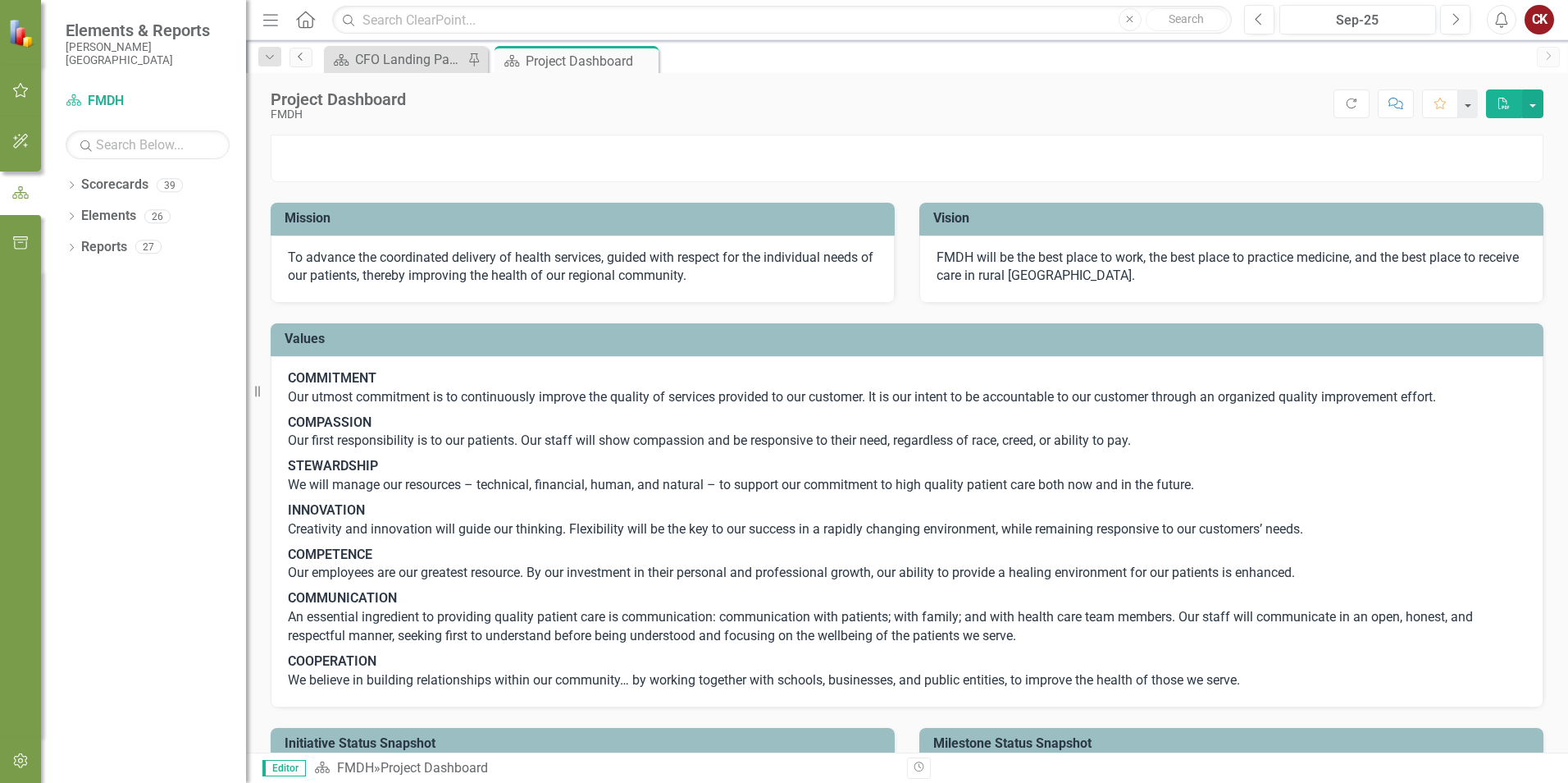
click at [295, 51] on icon "Previous" at bounding box center [301, 56] width 13 height 10
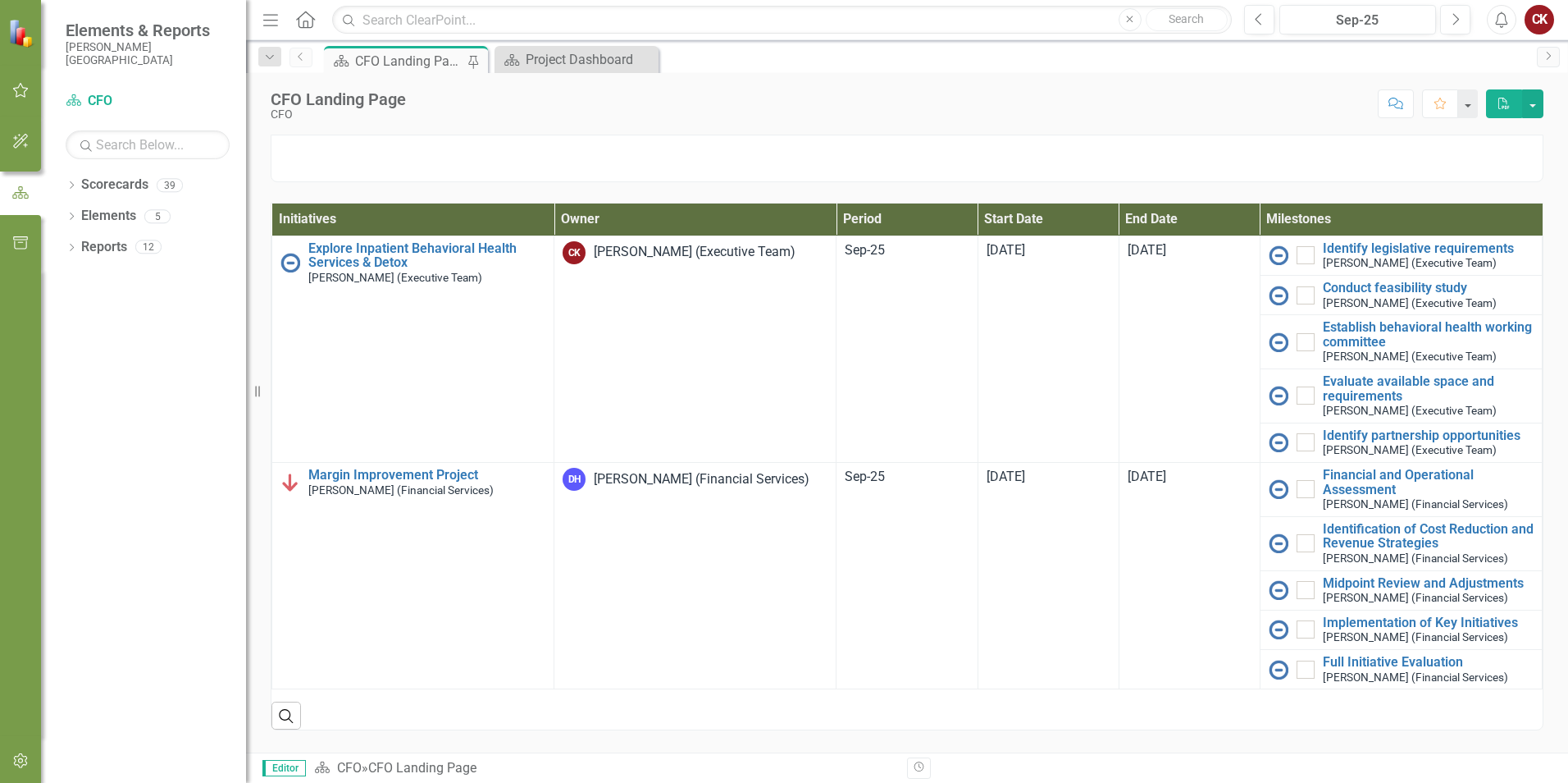
click at [303, 59] on icon "Previous" at bounding box center [301, 56] width 13 height 10
click at [263, 57] on icon "Dropdown" at bounding box center [270, 57] width 15 height 12
click at [1543, 56] on icon "Next" at bounding box center [1549, 56] width 13 height 10
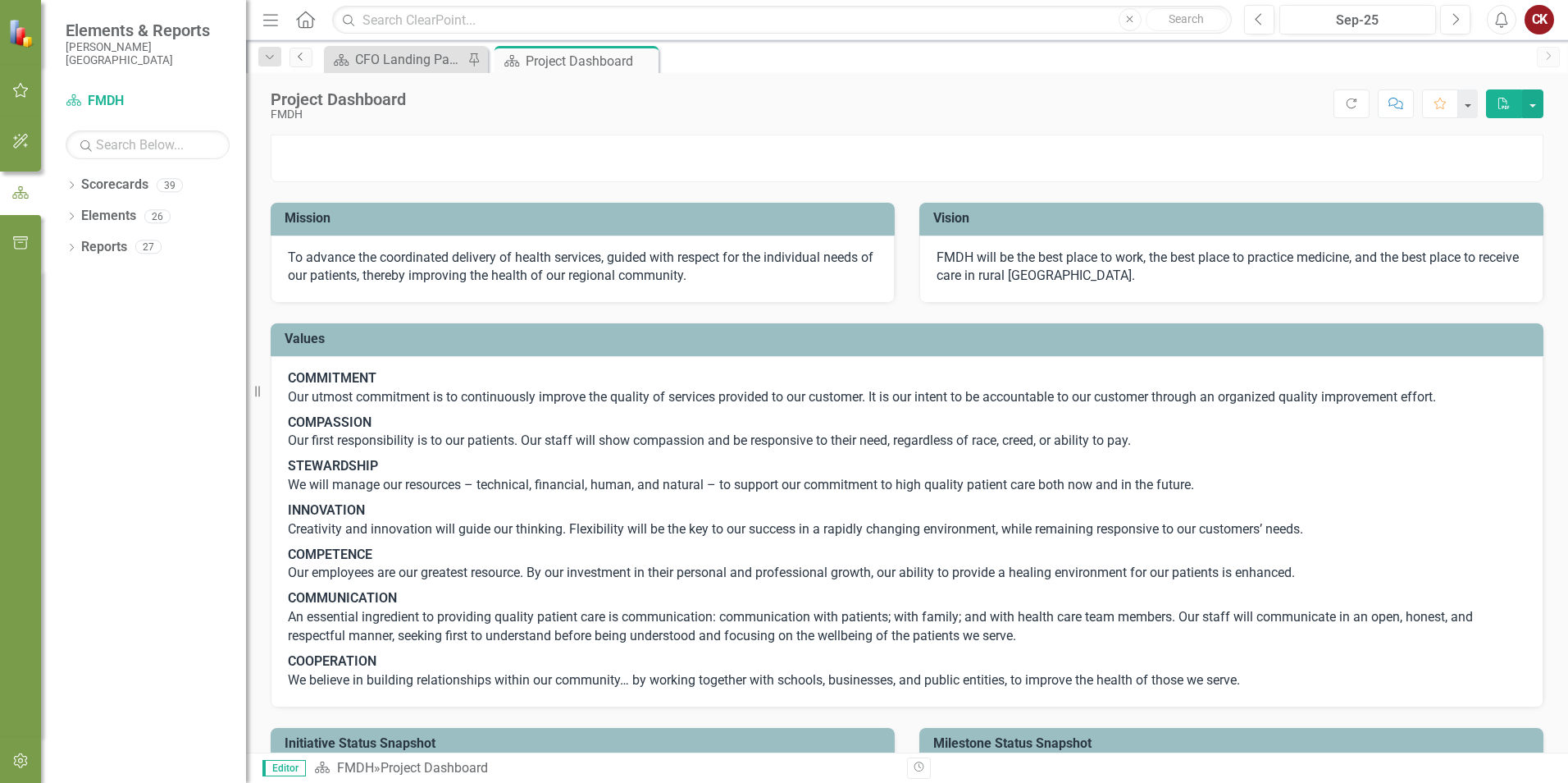
click at [298, 55] on icon "Previous" at bounding box center [301, 56] width 13 height 10
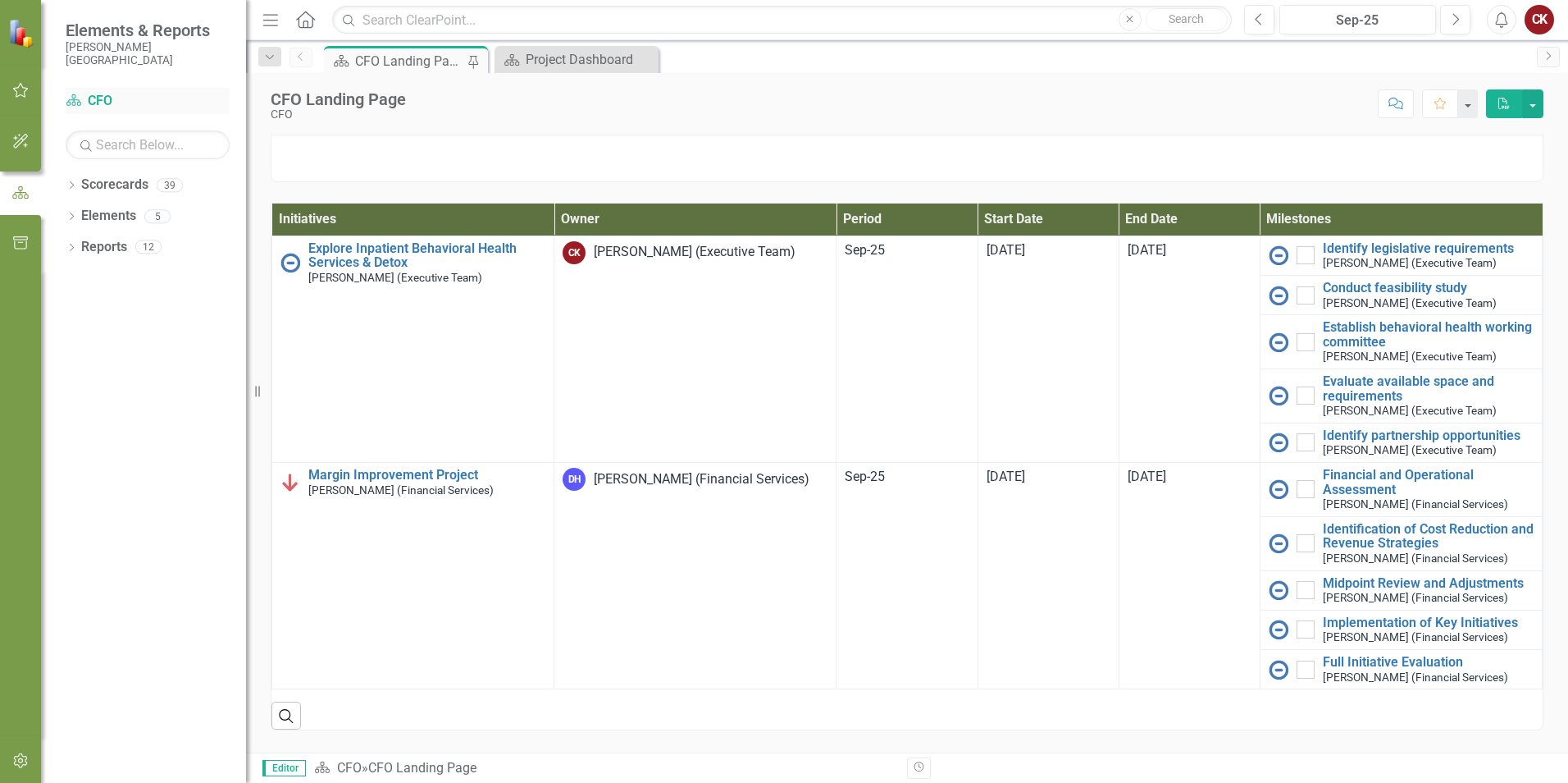
click at [77, 103] on icon "Scorecard" at bounding box center [73, 100] width 16 height 13
click at [23, 757] on icon "button" at bounding box center [21, 761] width 17 height 13
click at [23, 84] on icon "button" at bounding box center [21, 90] width 17 height 13
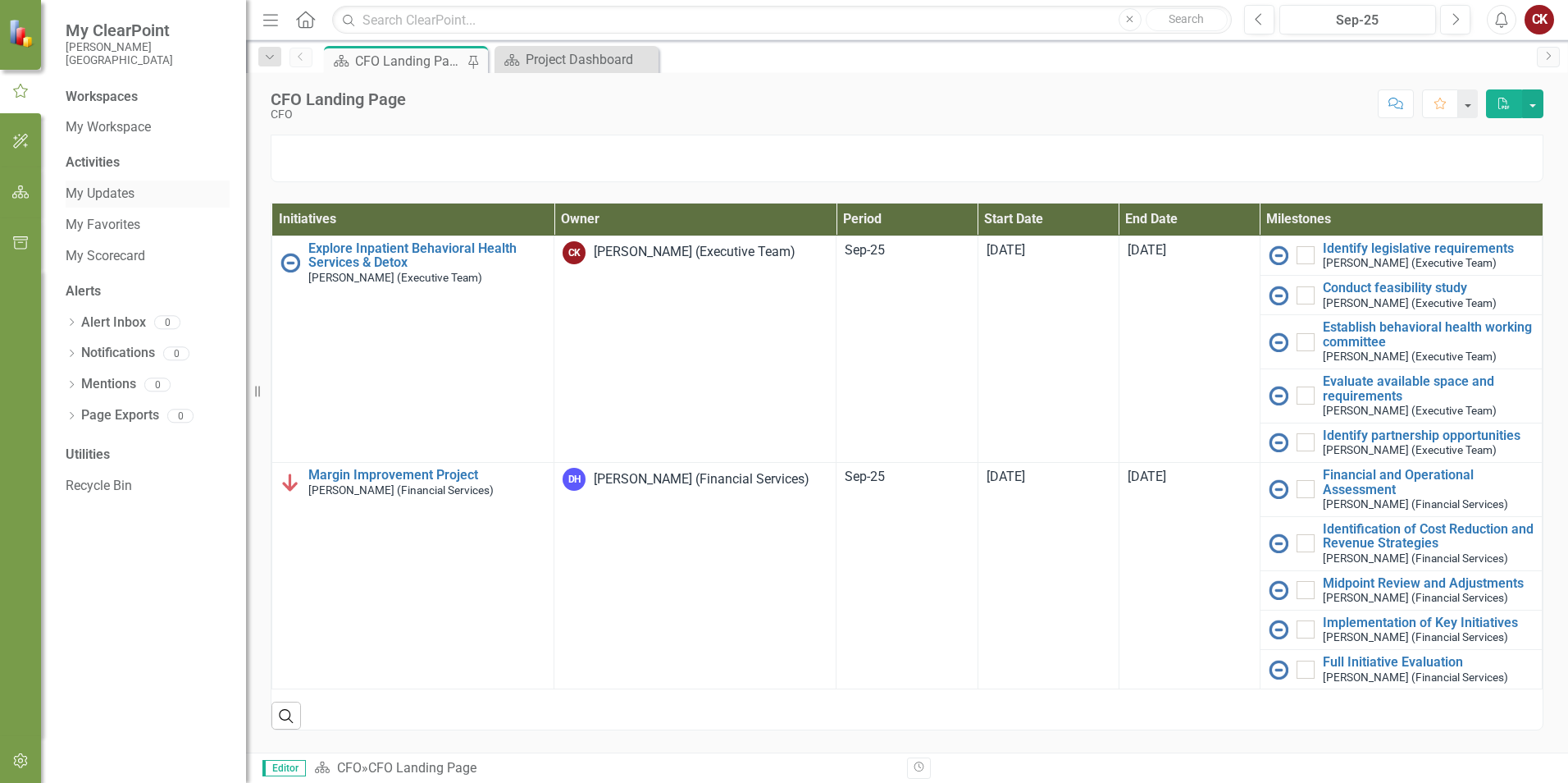
click at [106, 190] on link "My Updates" at bounding box center [147, 194] width 164 height 19
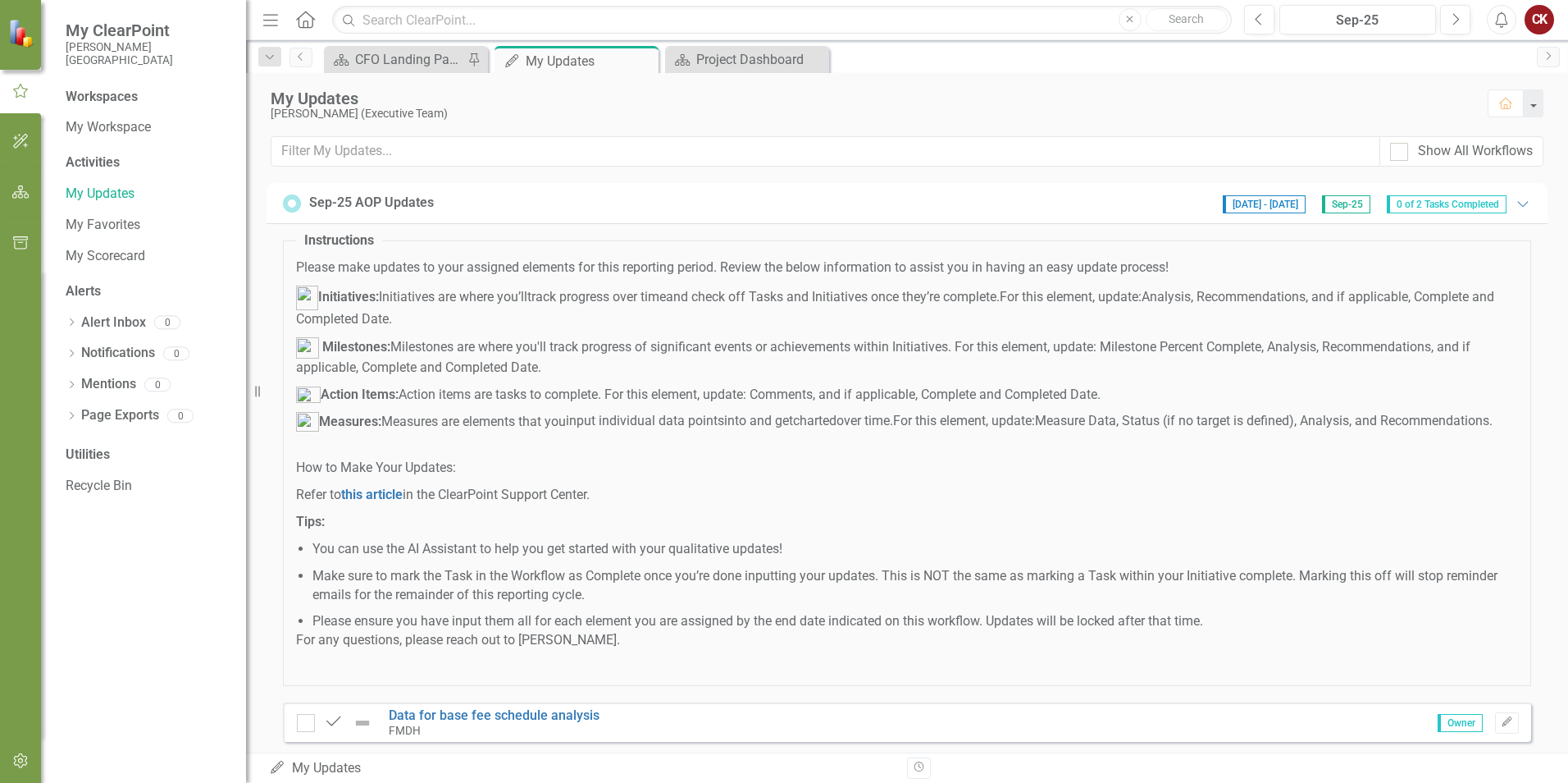
click at [1540, 25] on div "CK" at bounding box center [1539, 19] width 29 height 29
click at [1494, 212] on link "Logout Log Out" at bounding box center [1489, 207] width 130 height 30
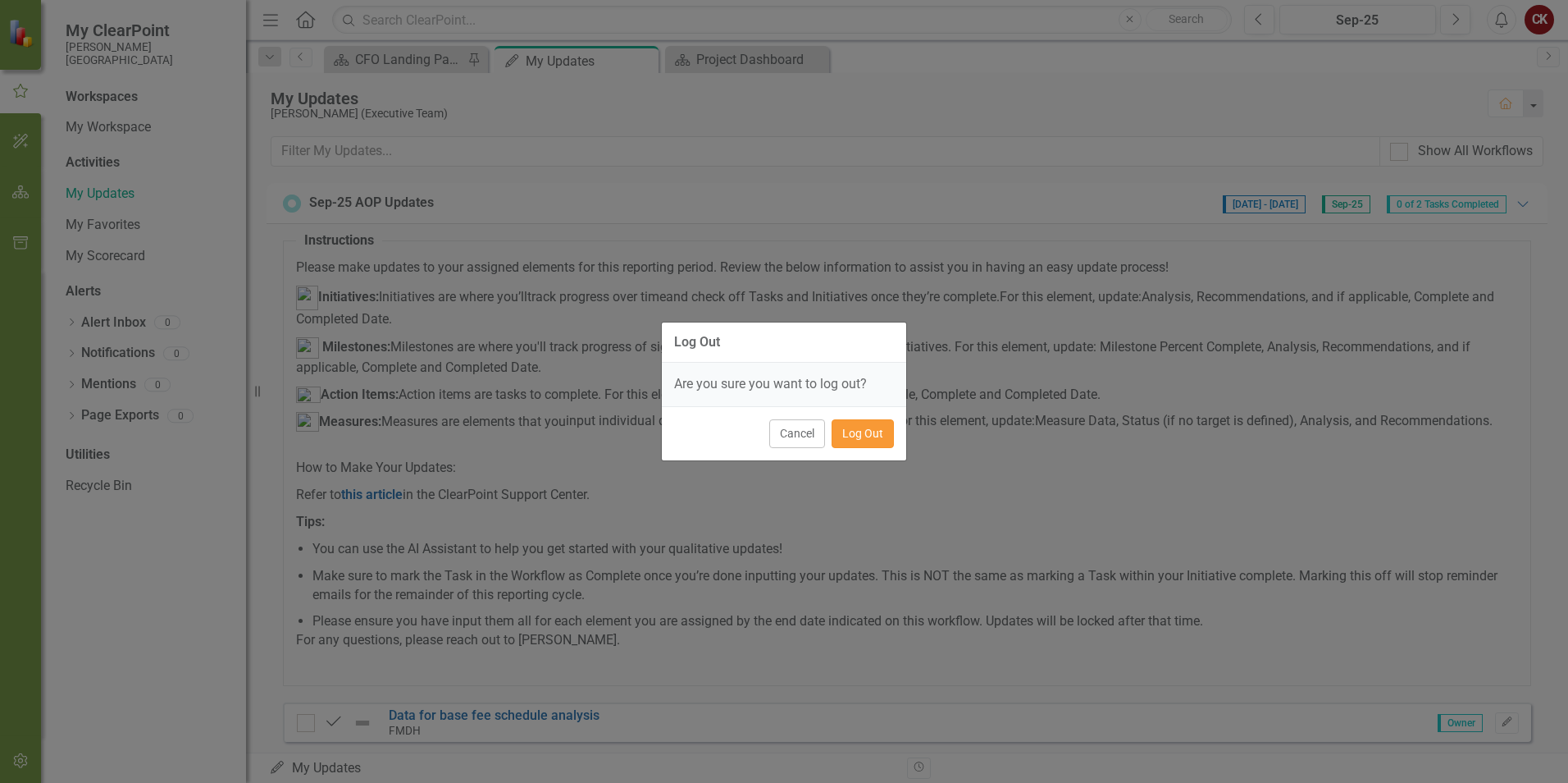
click at [850, 438] on button "Log Out" at bounding box center [863, 434] width 62 height 29
